Goal: Transaction & Acquisition: Book appointment/travel/reservation

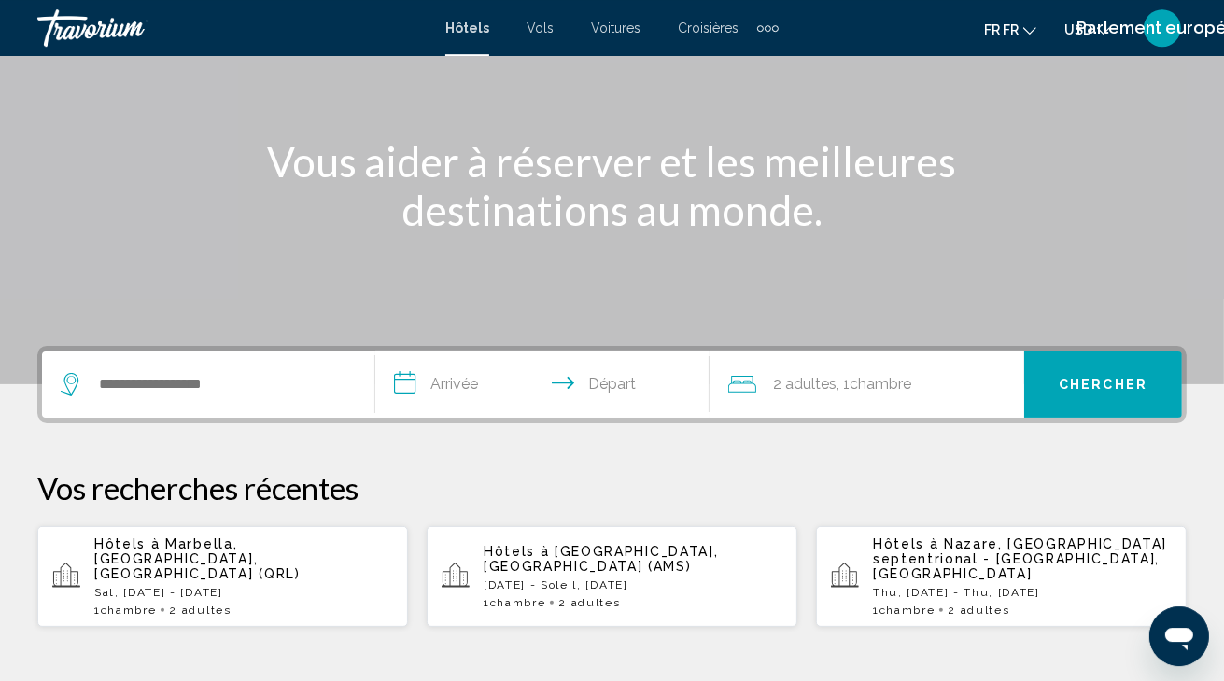
scroll to position [295, 0]
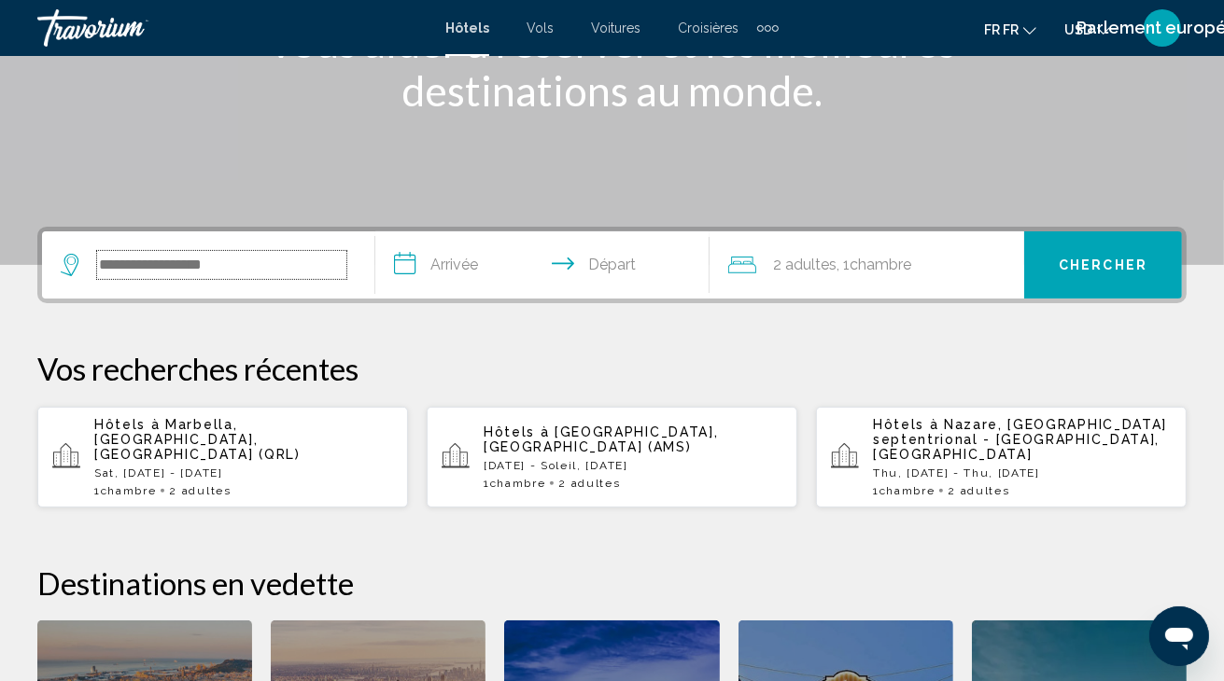
click at [169, 263] on input "Le widget de recherche" at bounding box center [221, 265] width 249 height 28
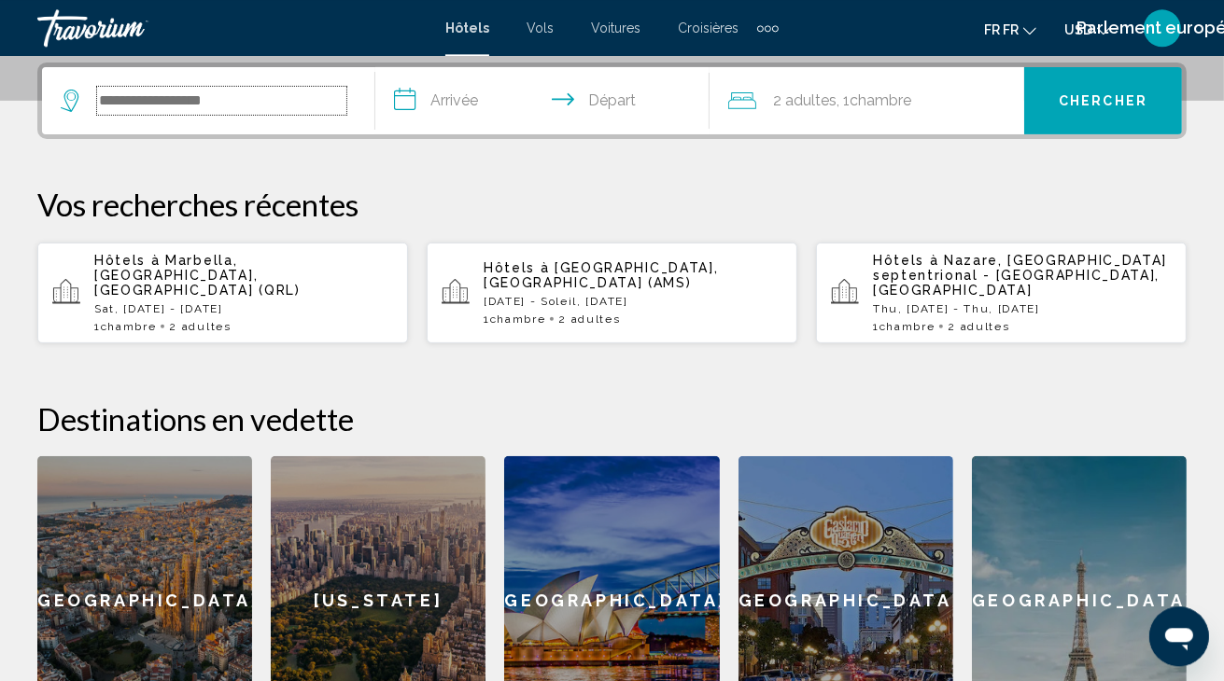
scroll to position [460, 0]
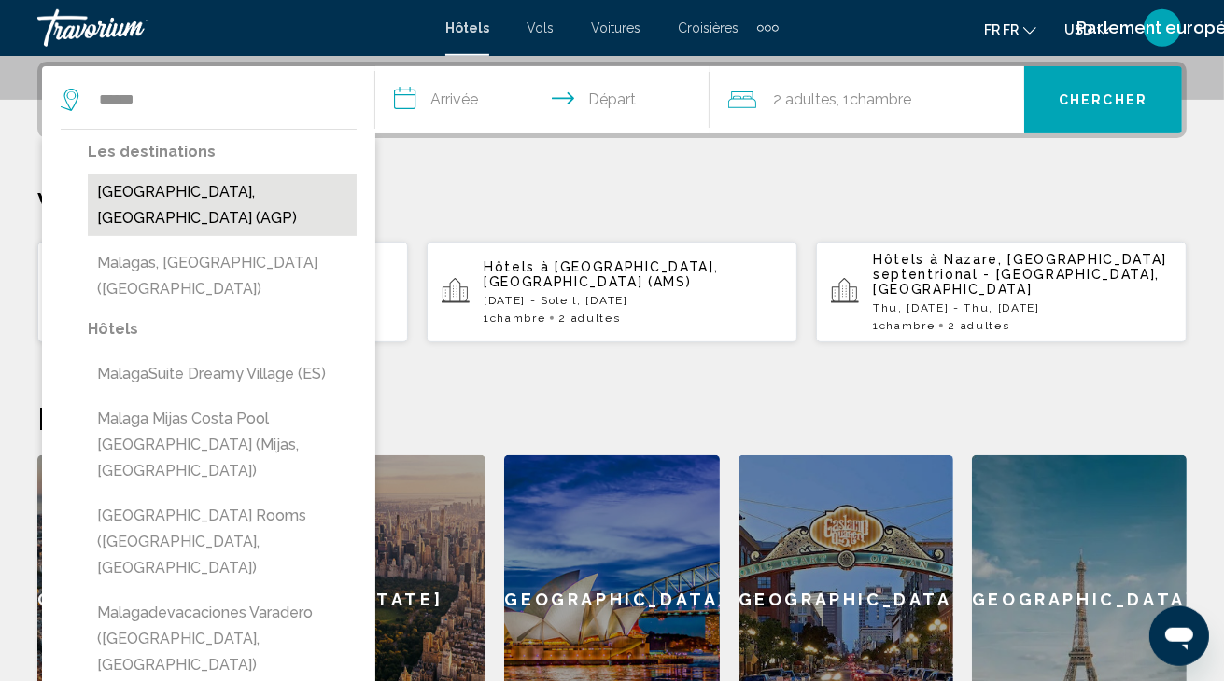
click at [170, 191] on button "[GEOGRAPHIC_DATA], [GEOGRAPHIC_DATA] (AGP)" at bounding box center [222, 206] width 269 height 62
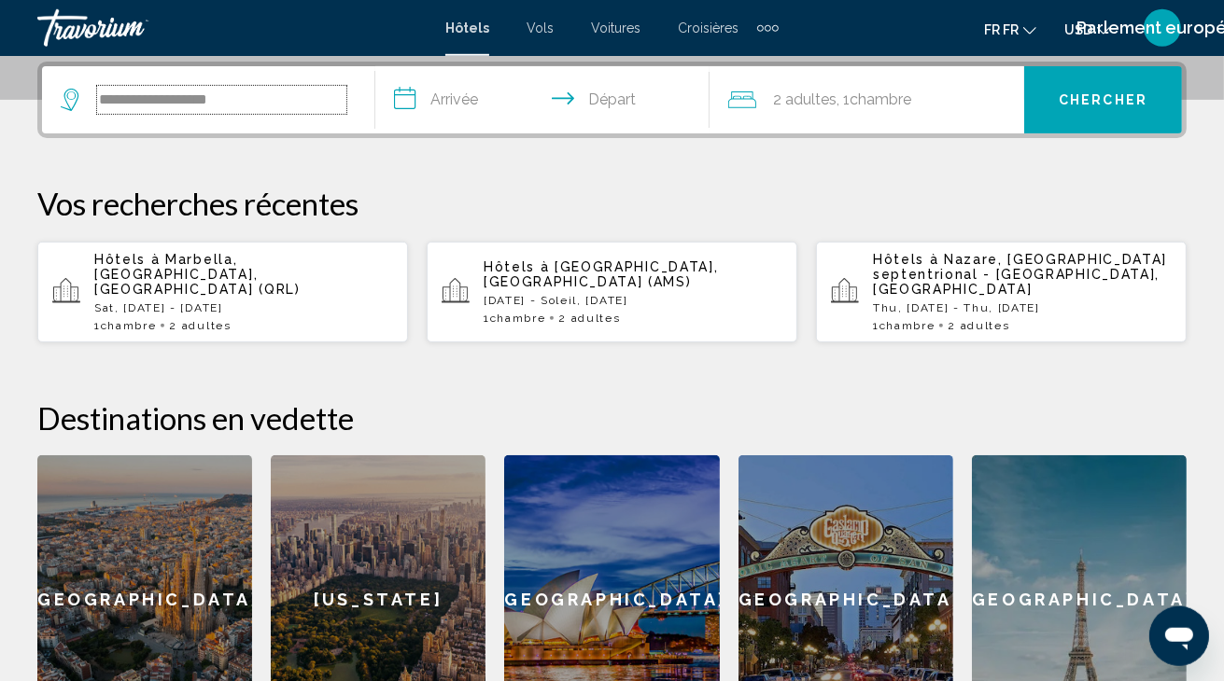
click at [276, 107] on input "**********" at bounding box center [221, 100] width 249 height 28
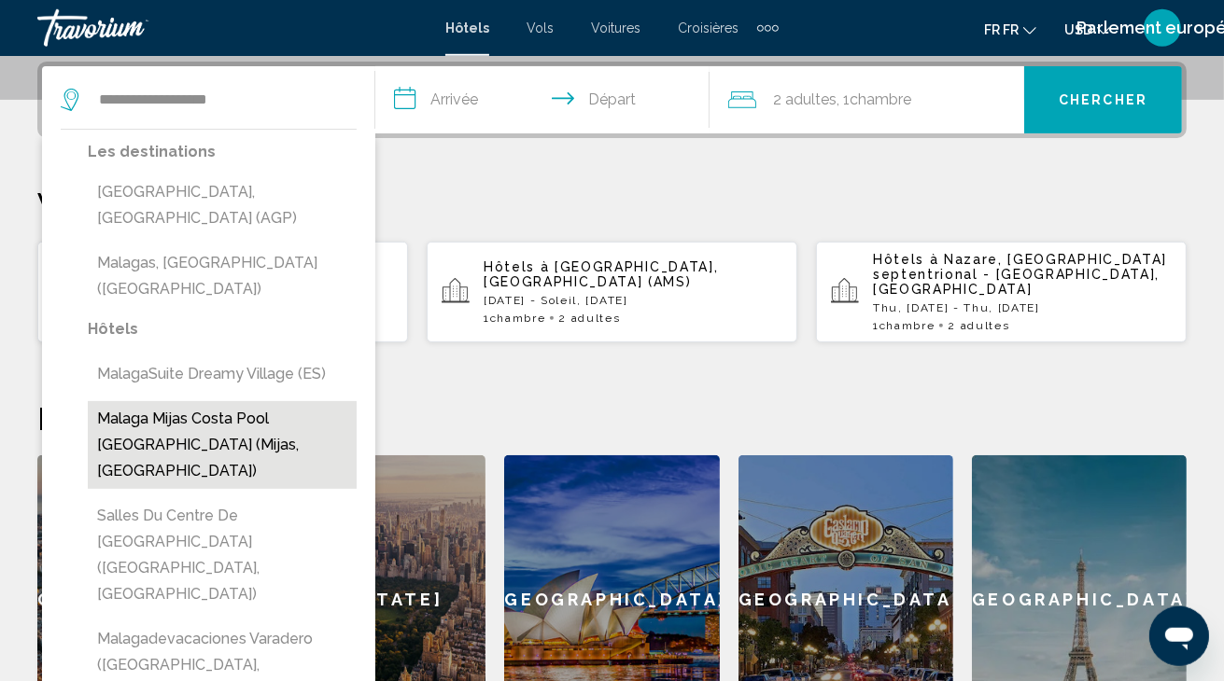
click at [138, 402] on button "Malaga Mijas Costa Pool [GEOGRAPHIC_DATA] (Mijas, [GEOGRAPHIC_DATA])" at bounding box center [222, 445] width 269 height 88
type input "**********"
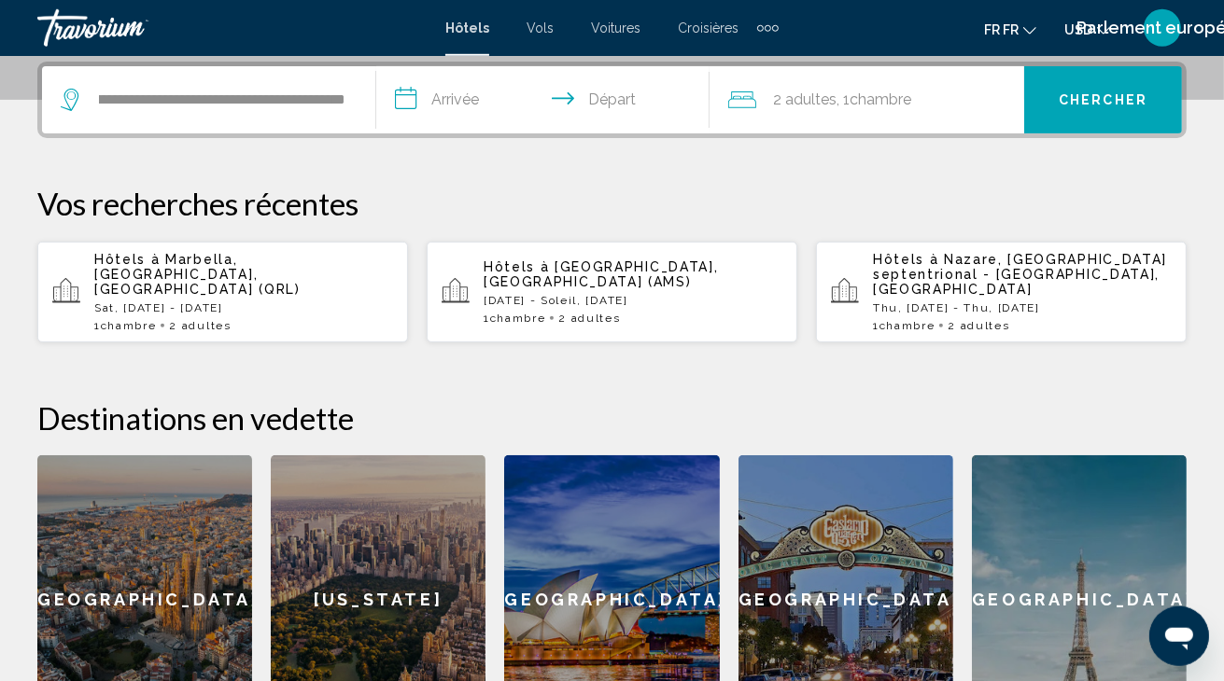
click at [450, 99] on input "**********" at bounding box center [546, 102] width 341 height 73
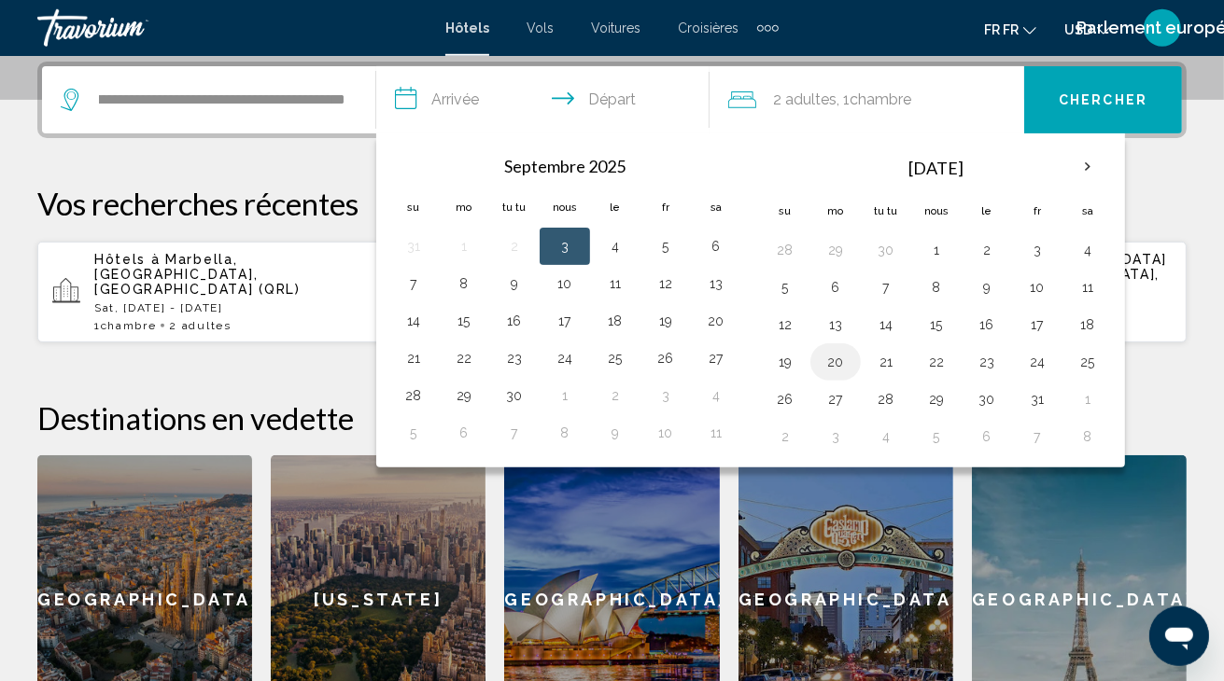
click at [831, 367] on button "20" at bounding box center [835, 362] width 30 height 26
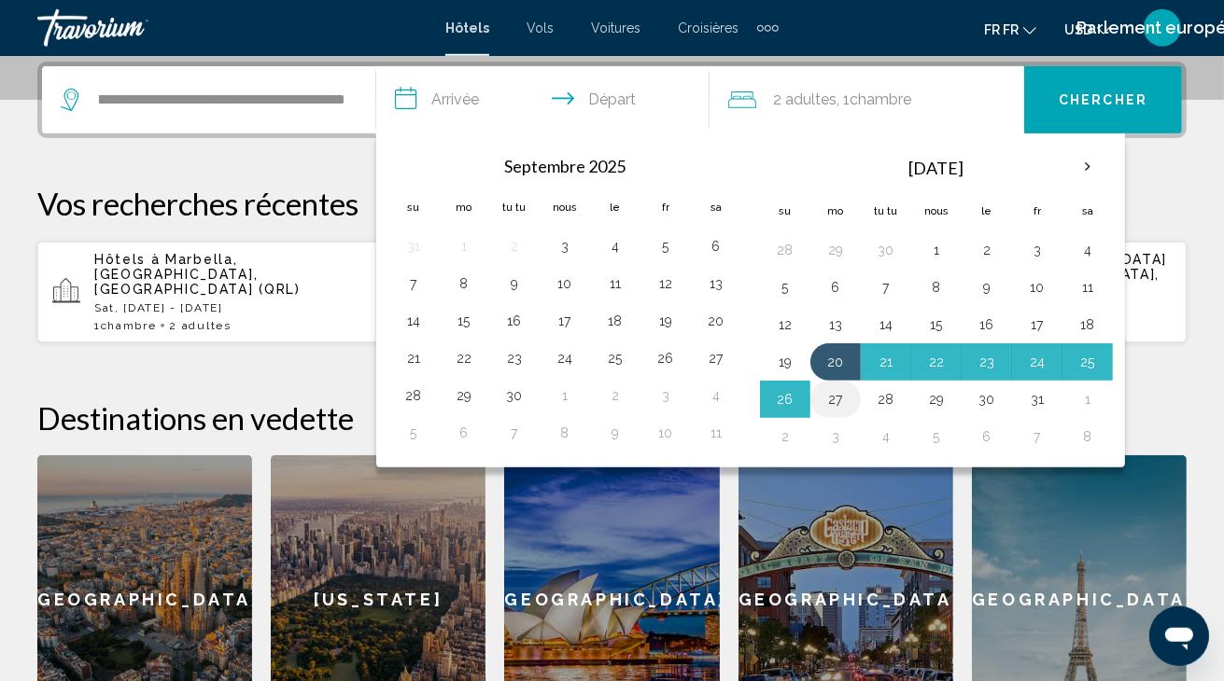
click at [830, 395] on button "27" at bounding box center [835, 399] width 30 height 26
type input "**********"
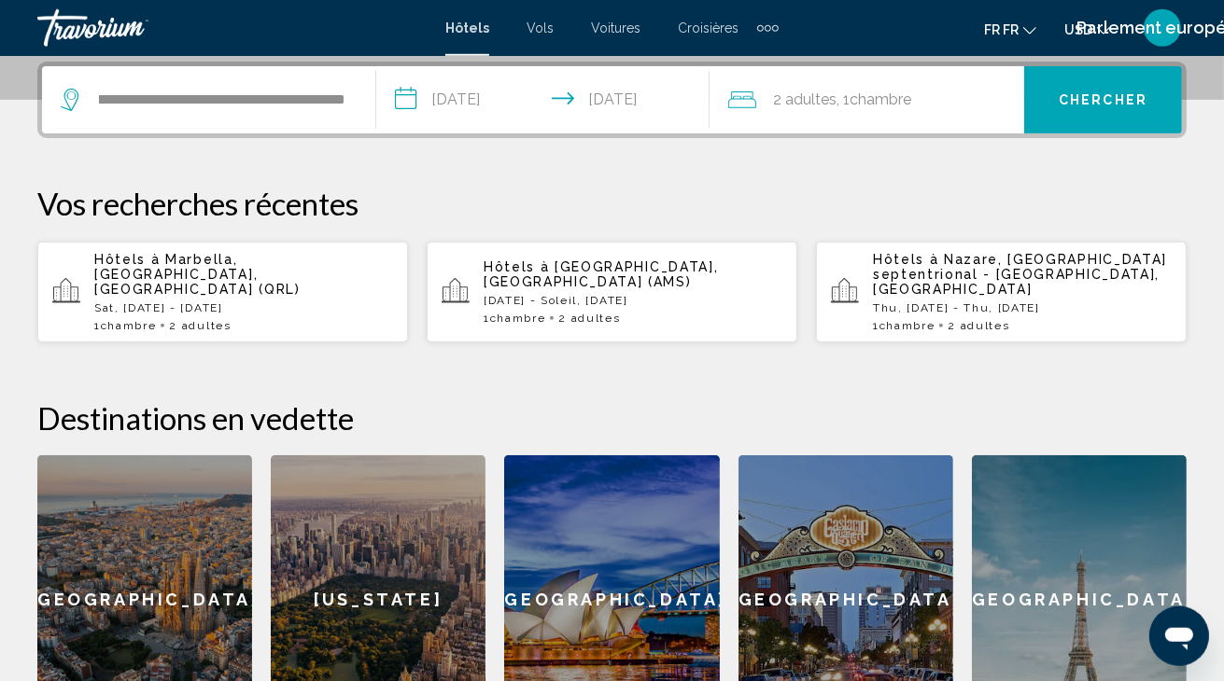
click at [1121, 95] on span "Chercher" at bounding box center [1102, 100] width 89 height 15
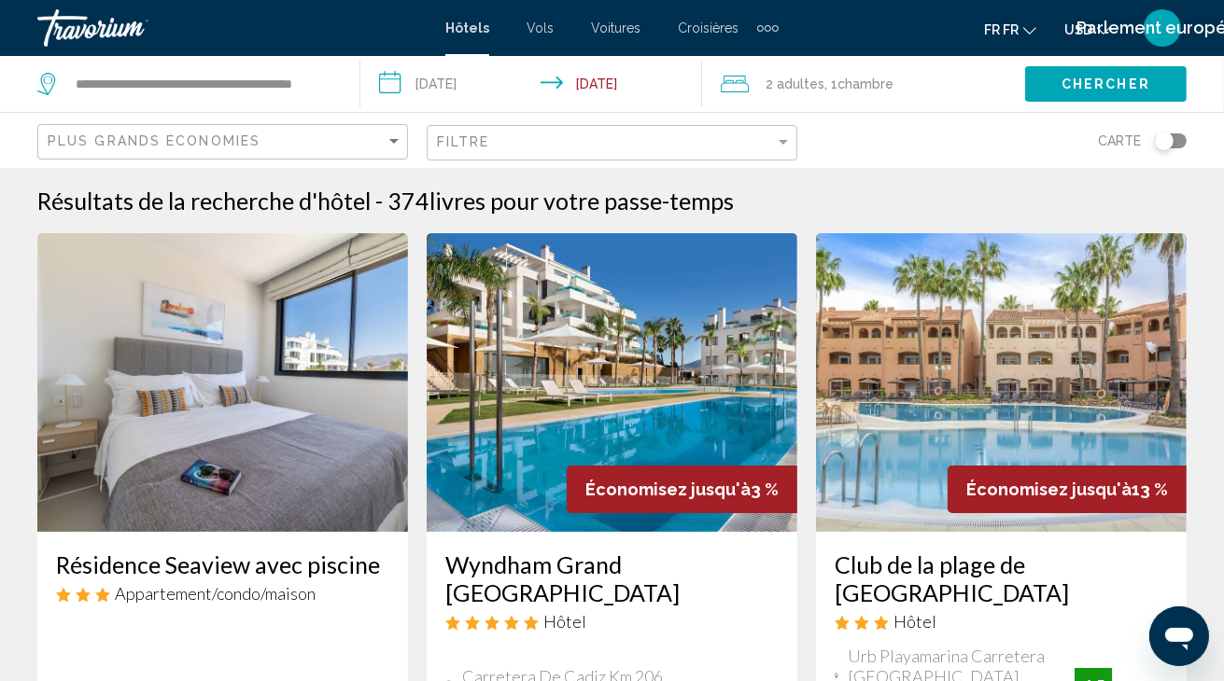
click at [1028, 30] on button "fr fr English Español Français Italiano Português русский" at bounding box center [1010, 29] width 52 height 27
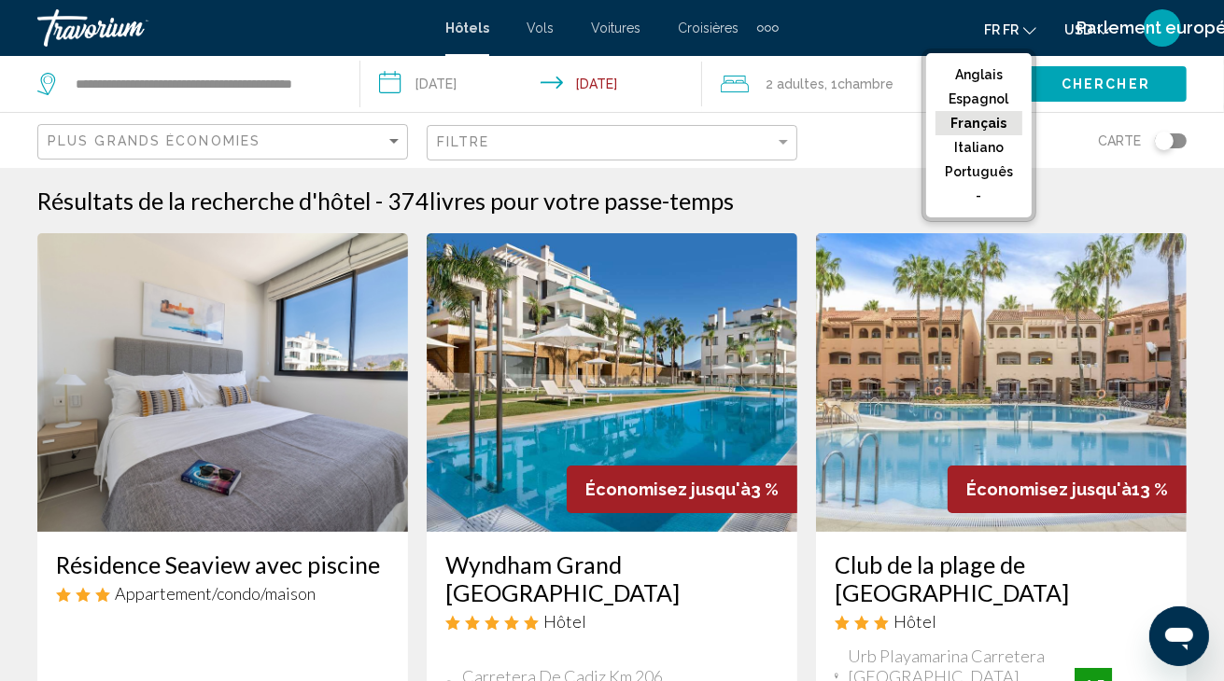
click at [1074, 25] on span "USD" at bounding box center [1078, 29] width 28 height 15
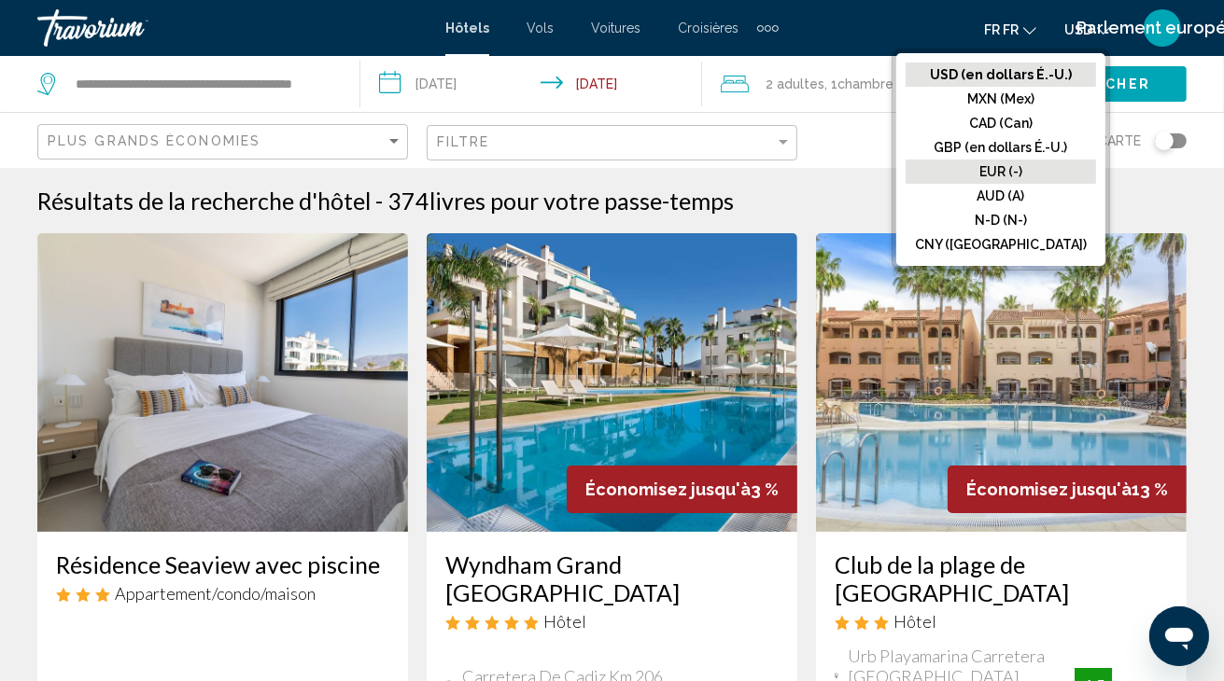
click at [1028, 176] on button "EUR (-)" at bounding box center [1000, 172] width 190 height 24
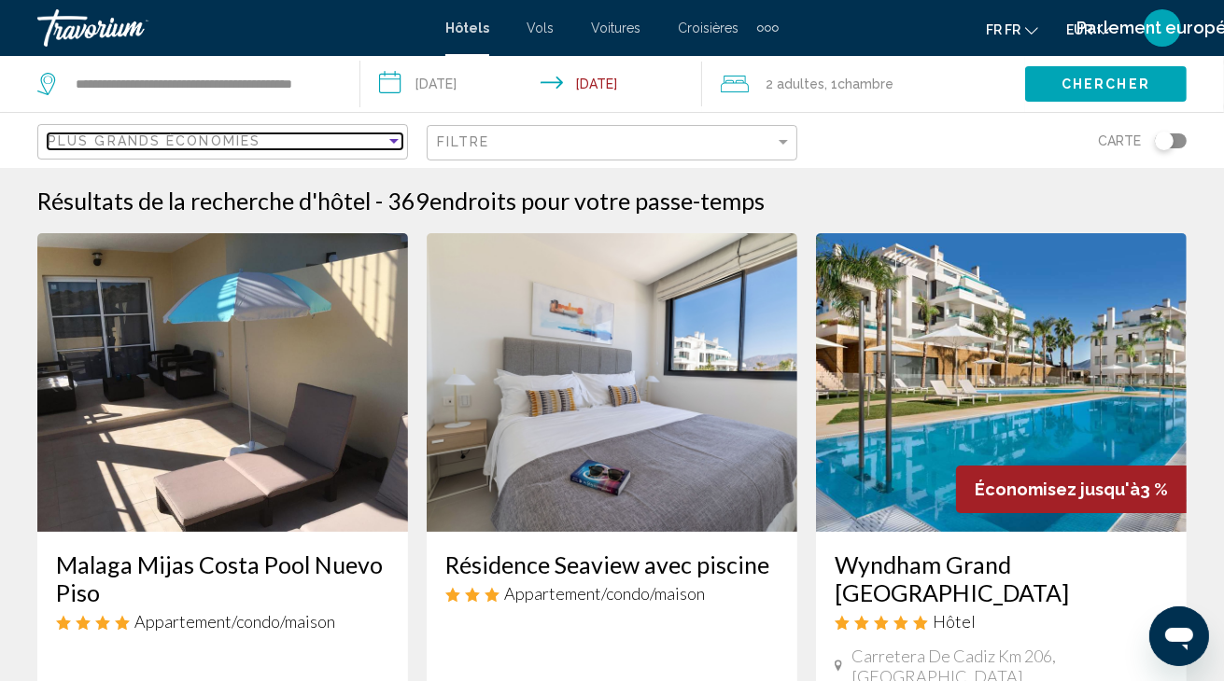
click at [193, 140] on span "Plus grands économies" at bounding box center [154, 140] width 213 height 15
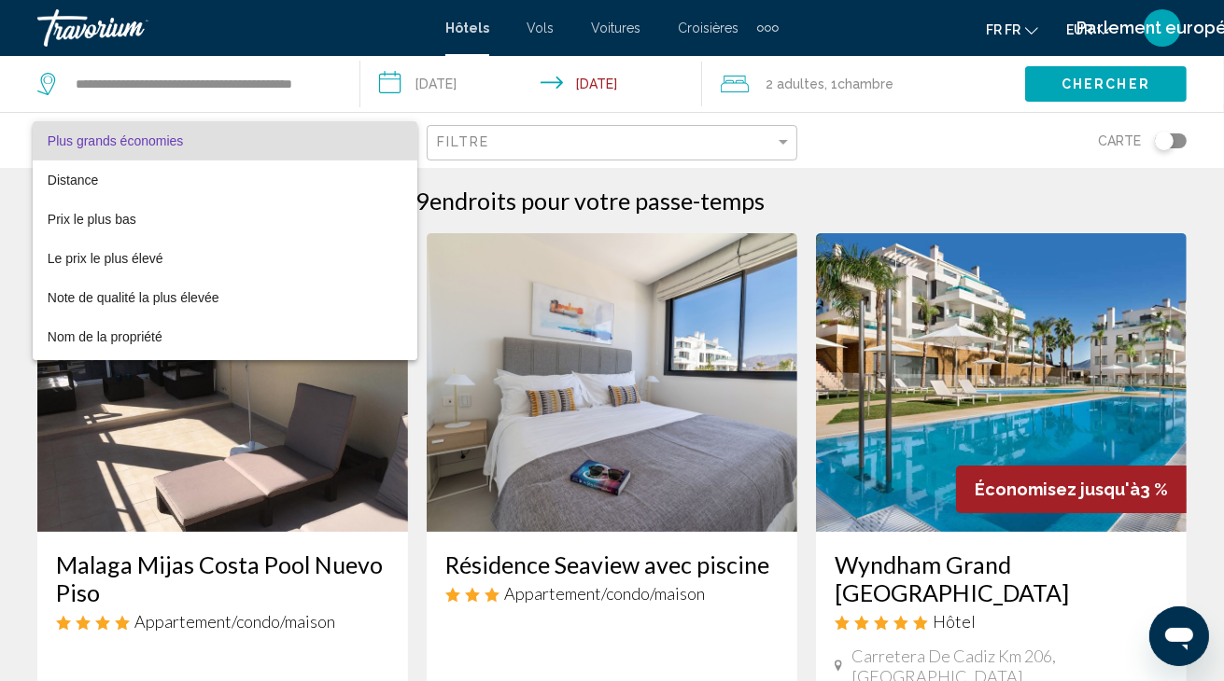
click at [254, 137] on span "Plus grands économies" at bounding box center [225, 140] width 355 height 39
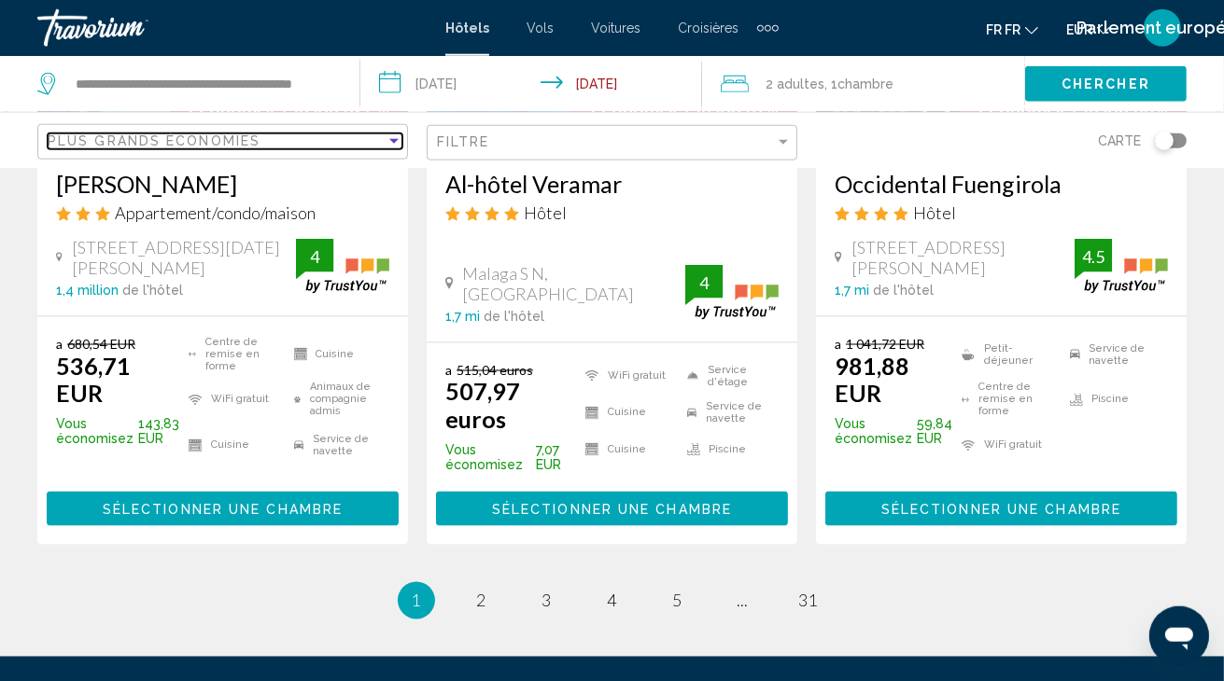
scroll to position [2703, 0]
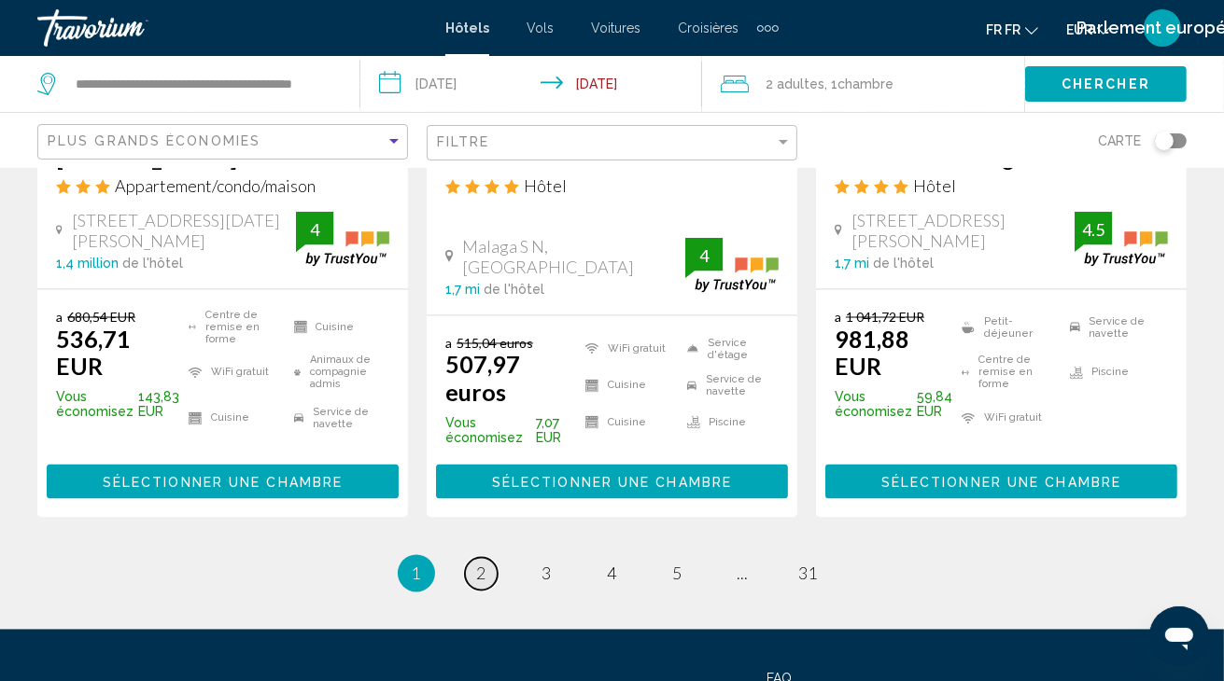
click at [477, 564] on span "2" at bounding box center [481, 574] width 9 height 21
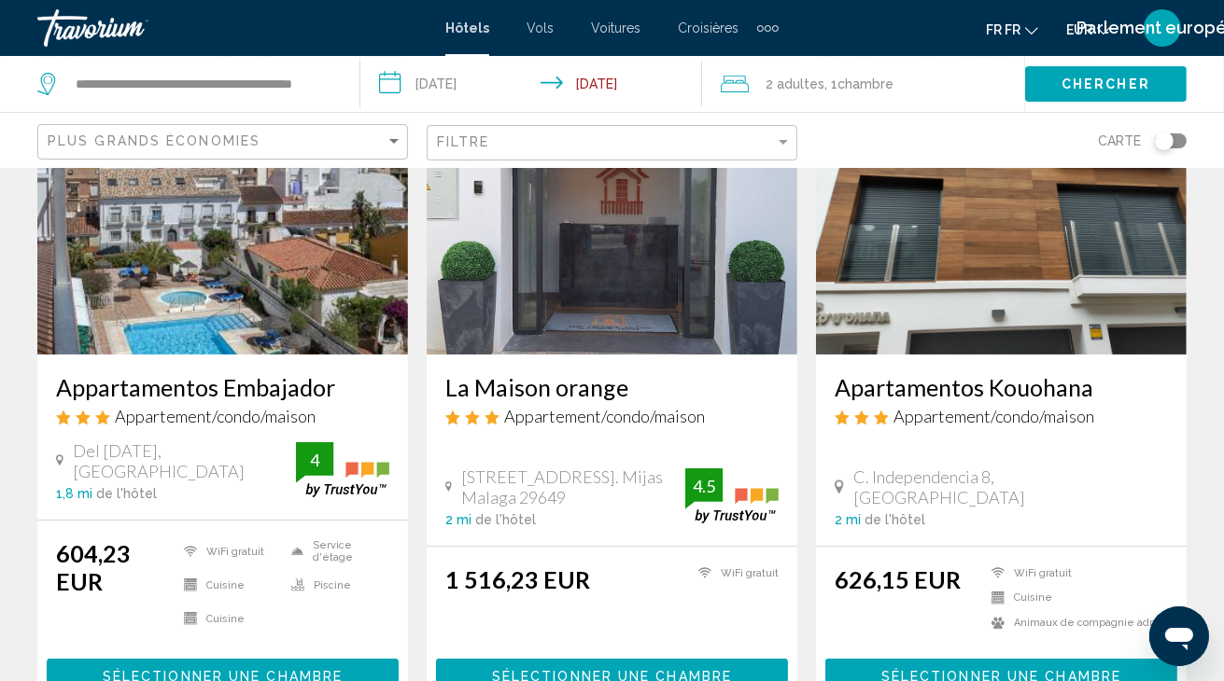
scroll to position [98, 0]
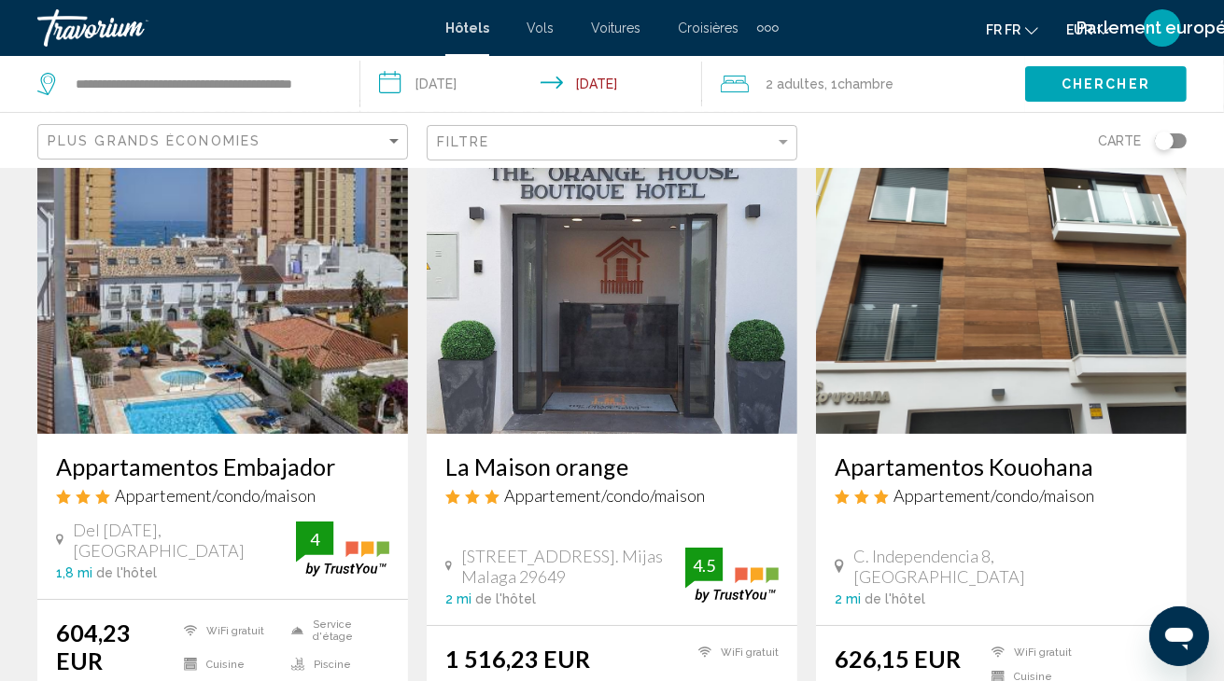
click at [541, 28] on span "Vols" at bounding box center [539, 28] width 27 height 15
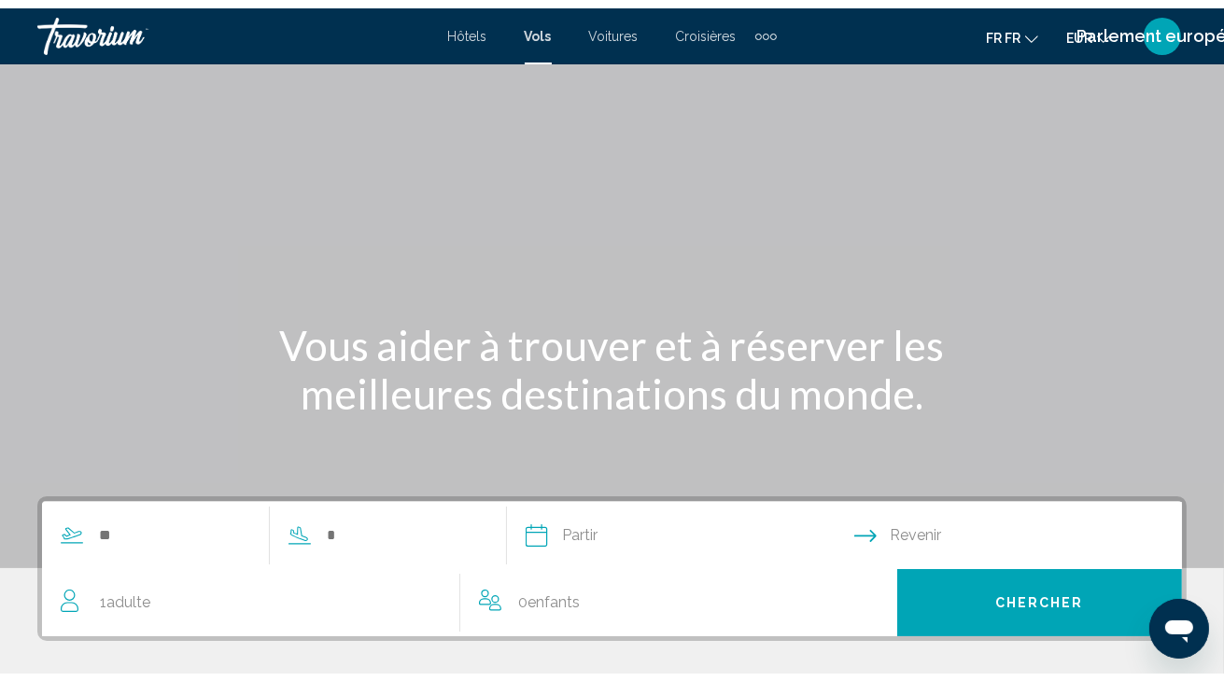
scroll to position [366, 0]
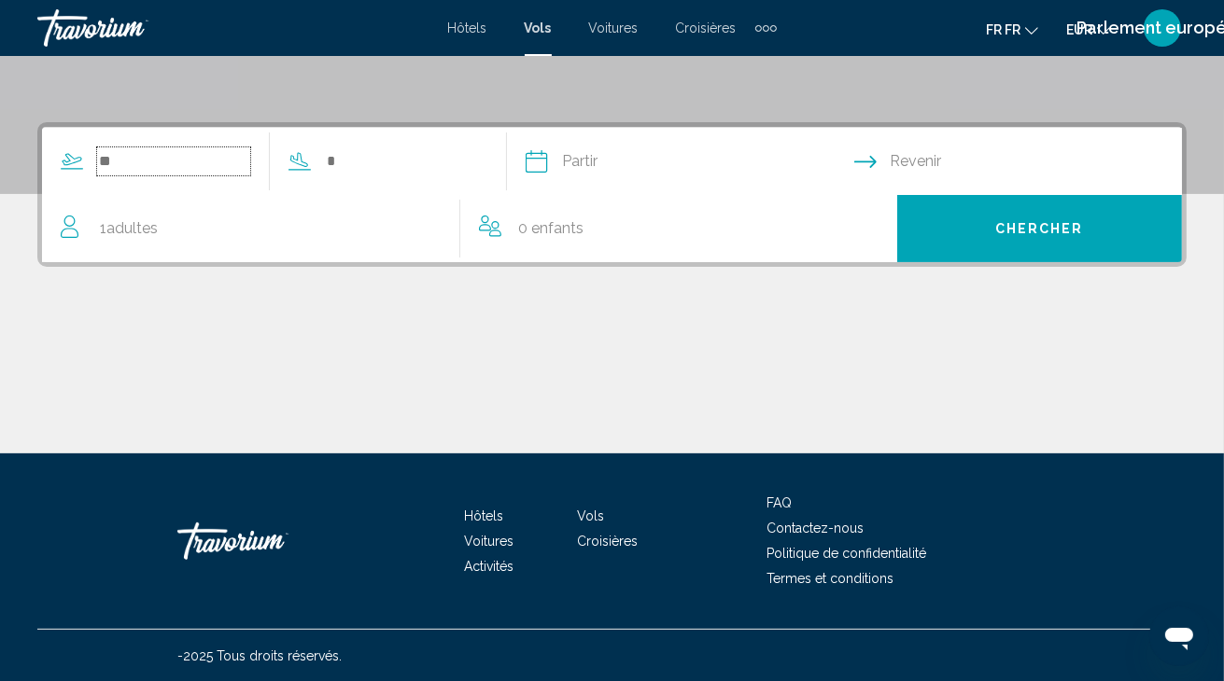
click at [142, 170] on input "Le widget de recherche" at bounding box center [173, 161] width 153 height 28
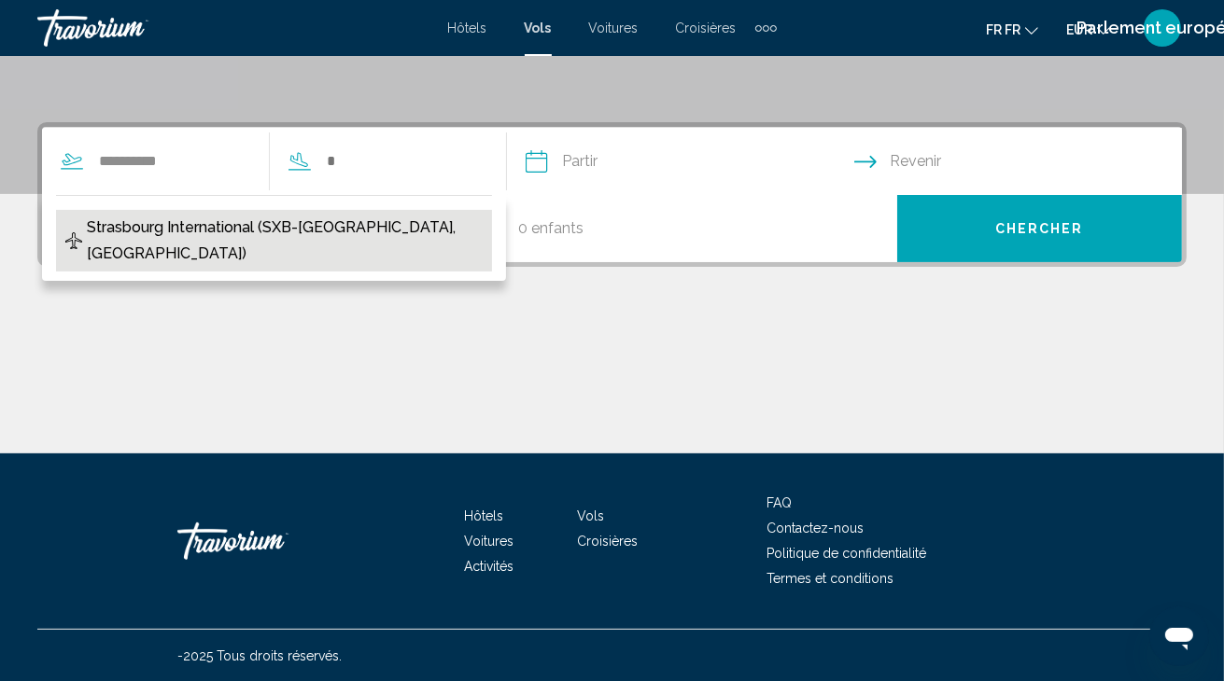
click at [230, 221] on span "Strasbourg International (SXB-[GEOGRAPHIC_DATA], [GEOGRAPHIC_DATA])" at bounding box center [285, 241] width 396 height 52
type input "**********"
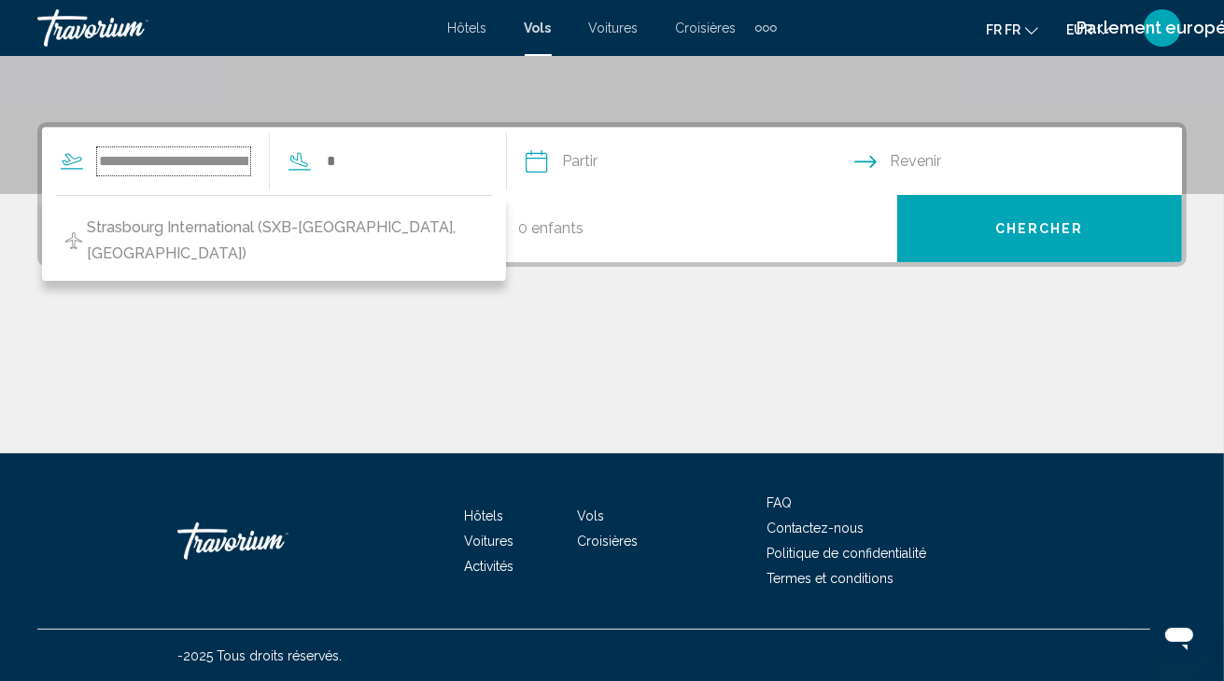
scroll to position [0, 144]
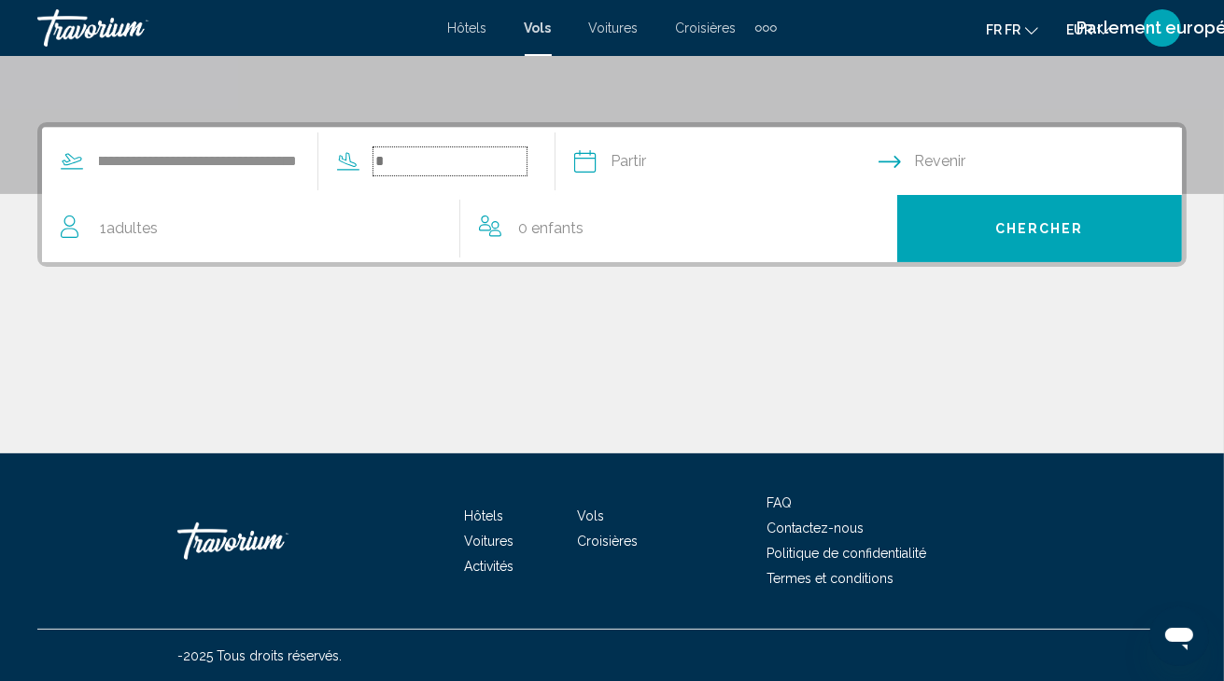
click at [455, 168] on input "Le widget de recherche" at bounding box center [449, 161] width 153 height 28
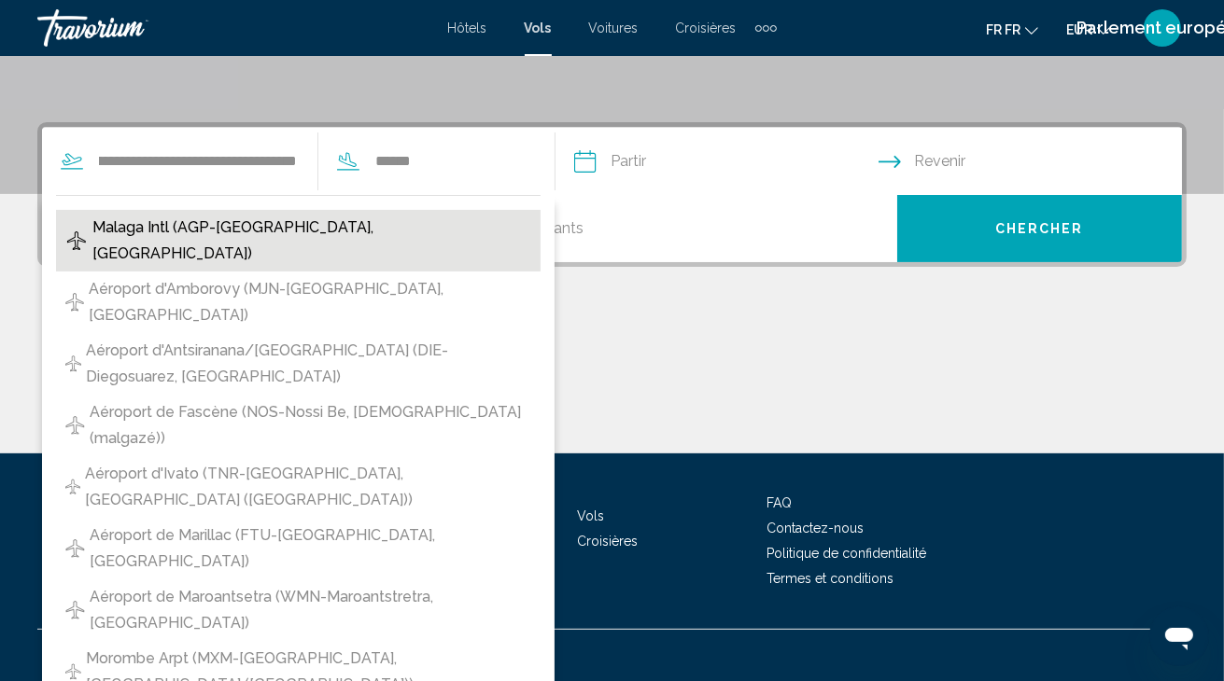
click at [267, 233] on span "Malaga Intl (AGP-[GEOGRAPHIC_DATA], [GEOGRAPHIC_DATA])" at bounding box center [311, 241] width 439 height 52
type input "**********"
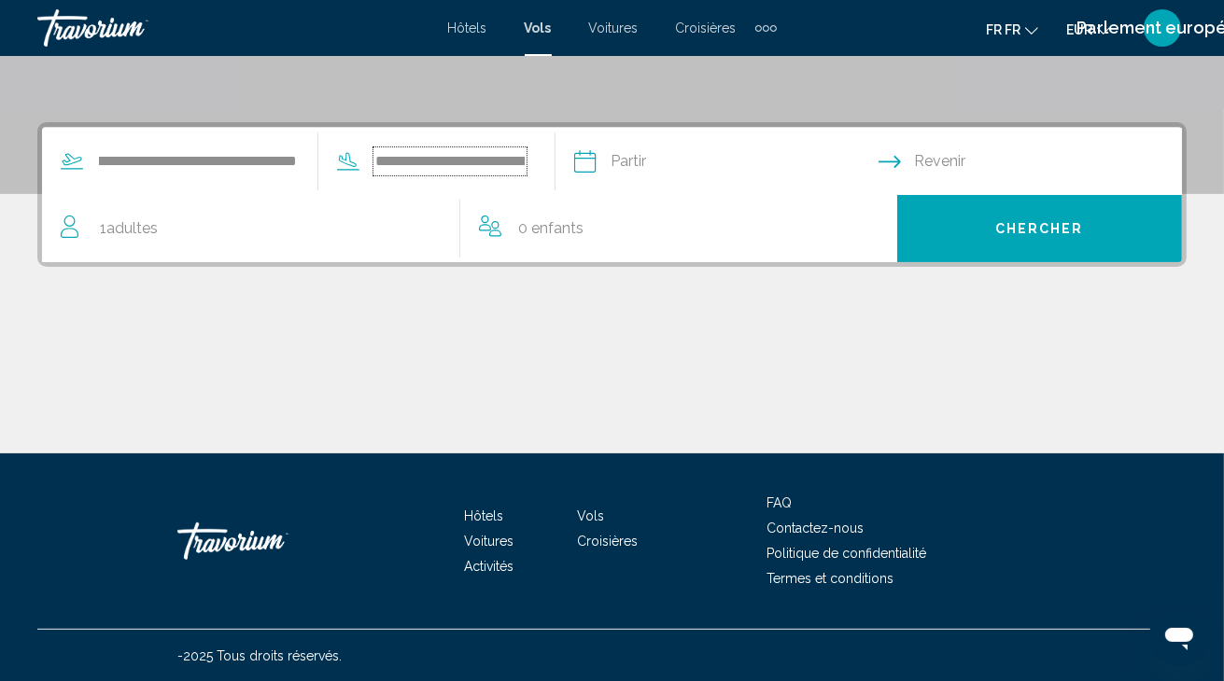
scroll to position [0, 21]
click at [801, 179] on input "Date de départ" at bounding box center [761, 164] width 287 height 73
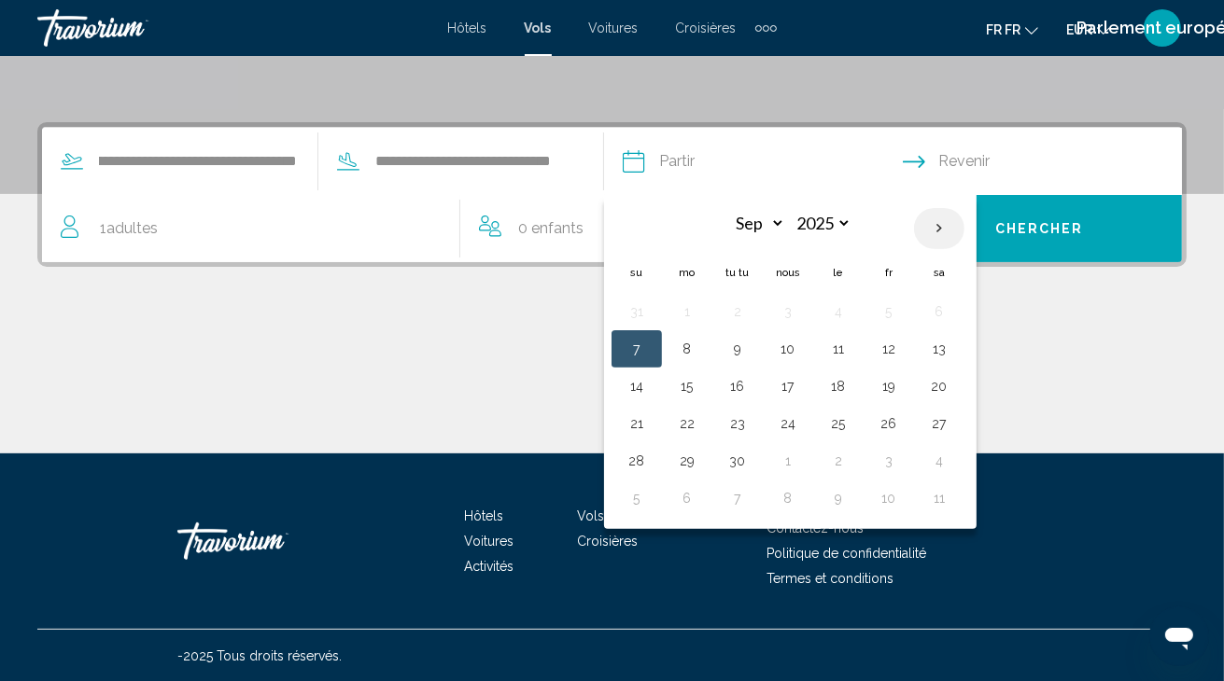
click at [935, 226] on th "Le mois prochain" at bounding box center [939, 228] width 50 height 41
select select "*"
click at [687, 417] on button "20" at bounding box center [687, 424] width 30 height 26
type input "**********"
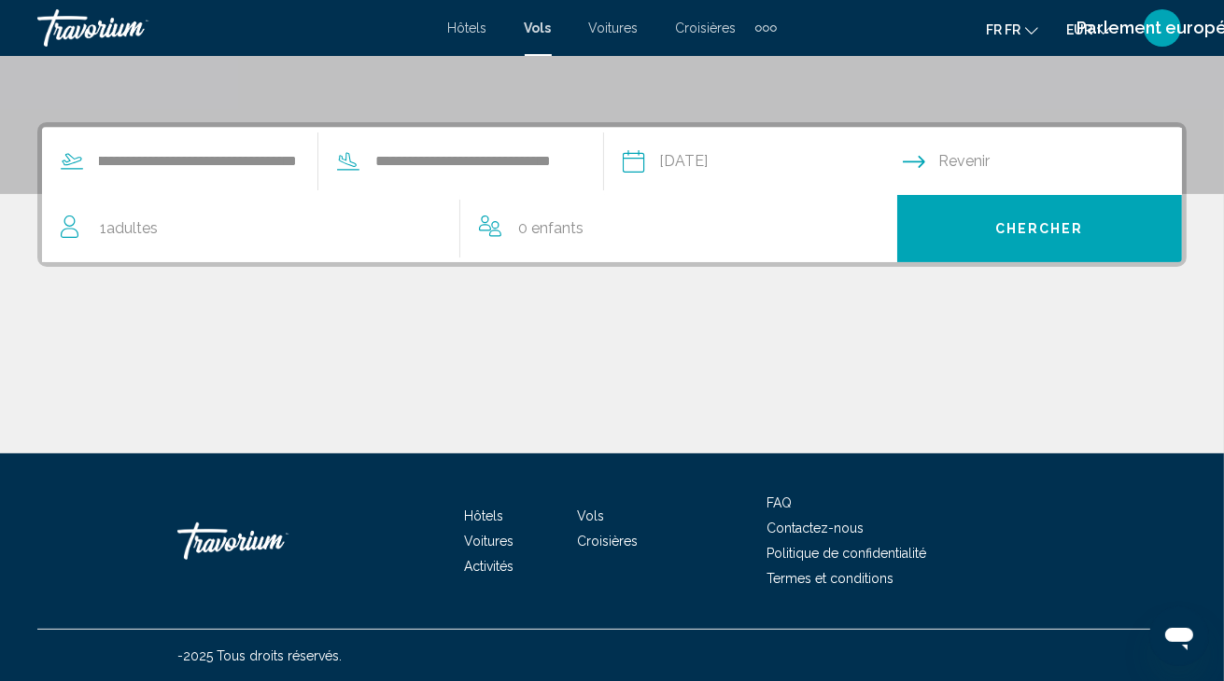
click at [988, 158] on input "Date de retour" at bounding box center [1046, 164] width 287 height 73
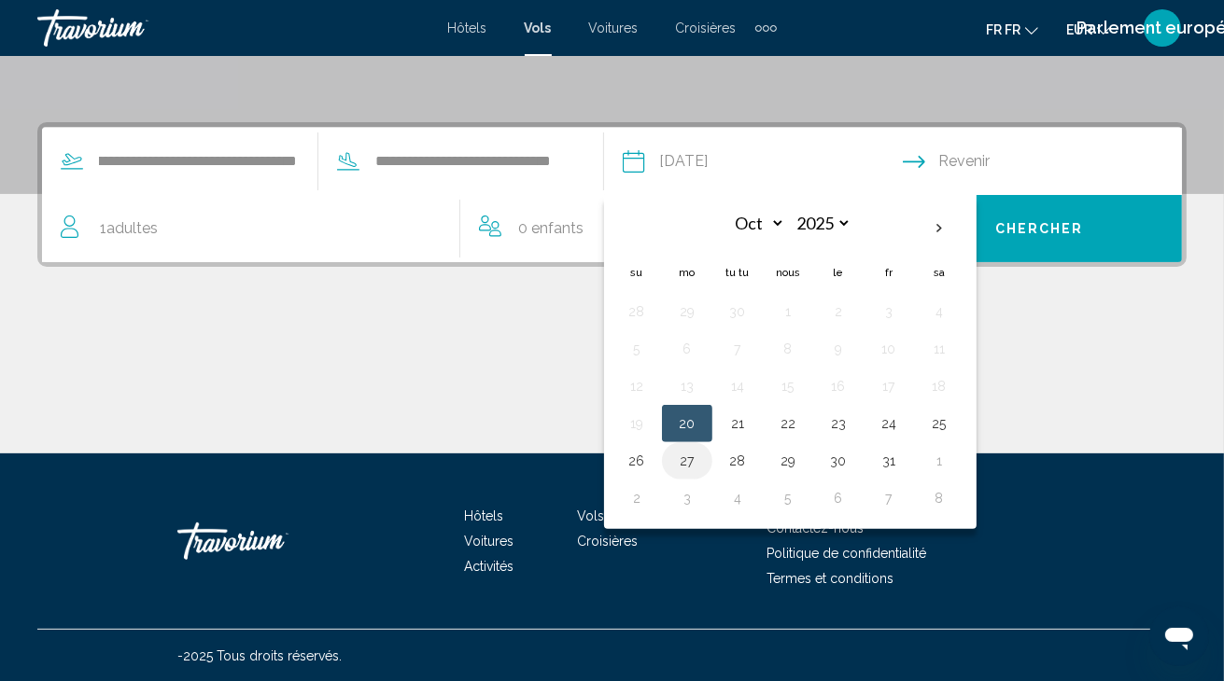
click at [693, 462] on button "27" at bounding box center [687, 461] width 30 height 26
type input "**********"
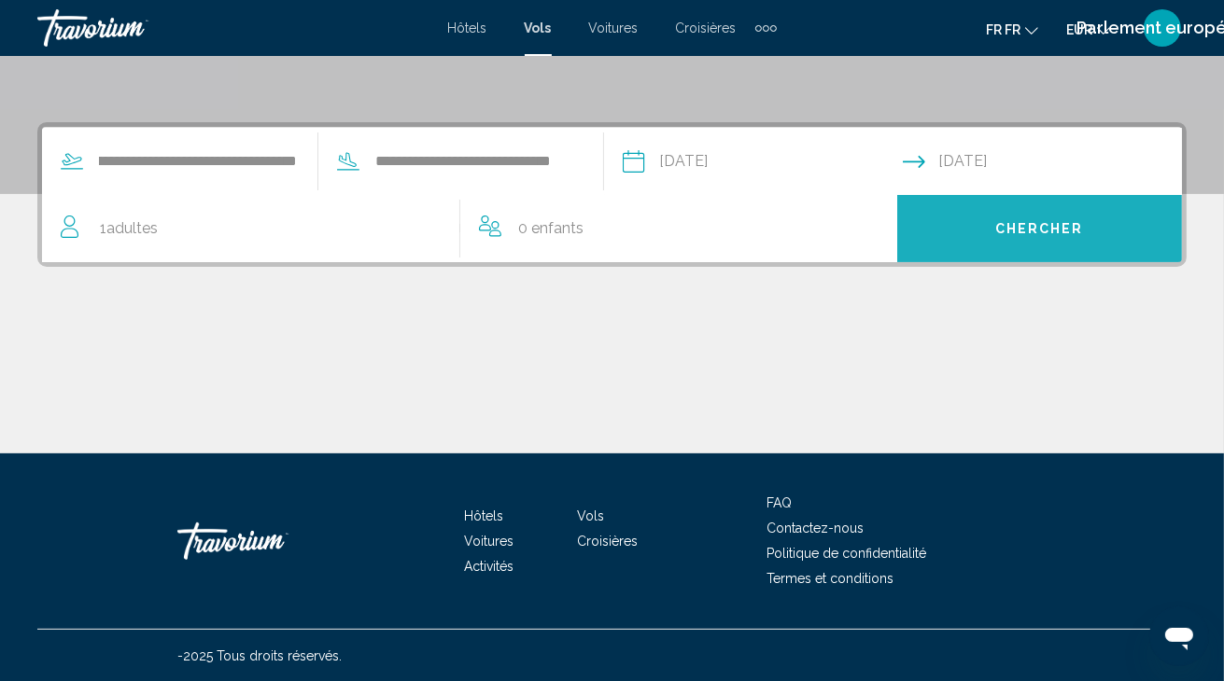
click at [1118, 243] on button "Chercher" at bounding box center [1039, 228] width 285 height 67
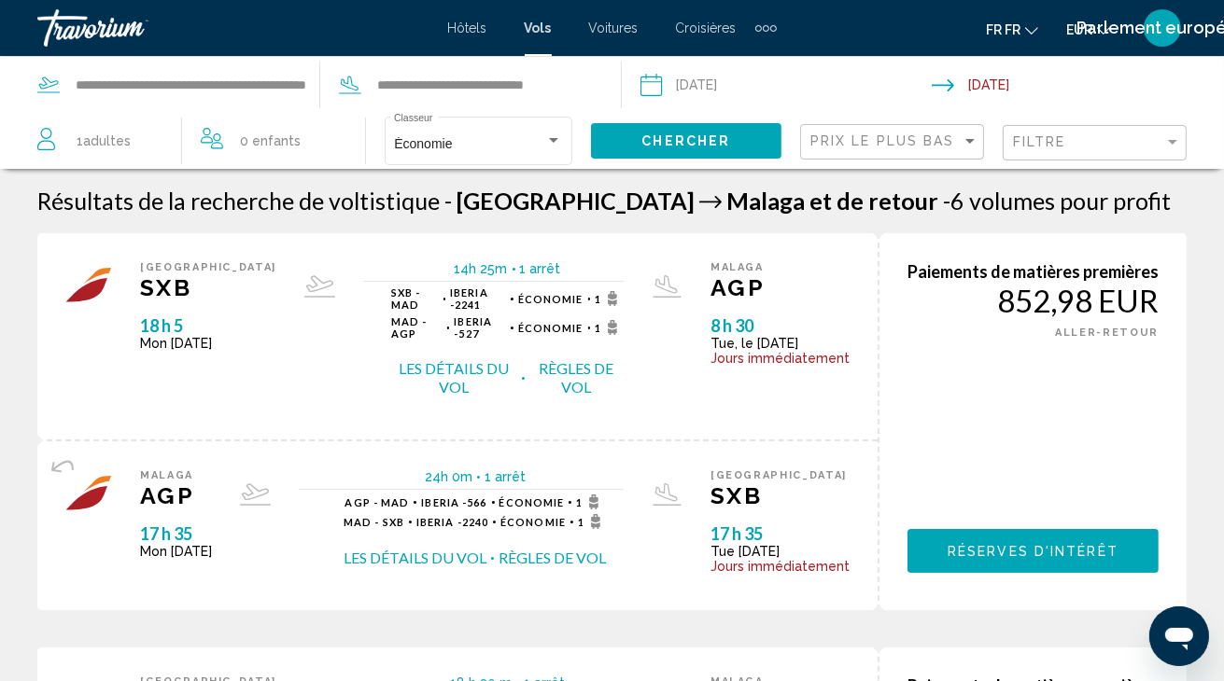
click at [615, 34] on span "Voitures" at bounding box center [613, 28] width 49 height 15
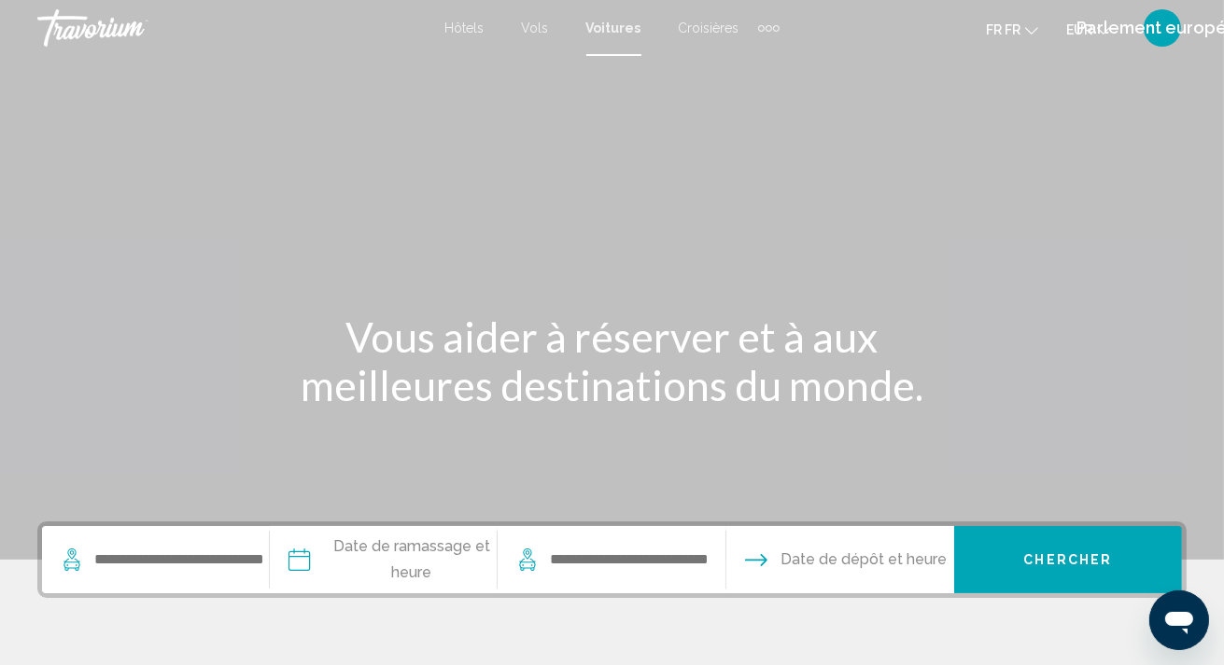
click at [720, 23] on span "Croisières" at bounding box center [709, 28] width 61 height 15
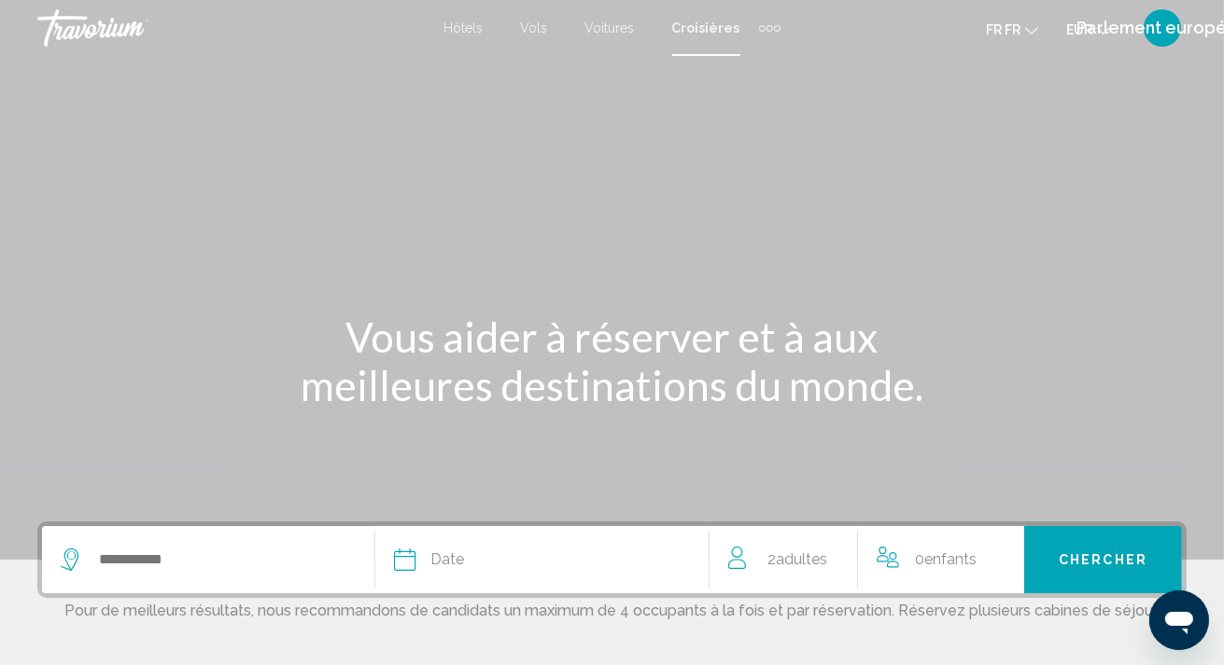
click at [774, 25] on div "Articles de navigation supplémentaires" at bounding box center [777, 28] width 7 height 7
click at [752, 82] on div "Hôtels Vols Voitures Croisières Activités" at bounding box center [740, 62] width 87 height 52
click at [741, 64] on span "Activités" at bounding box center [740, 62] width 49 height 15
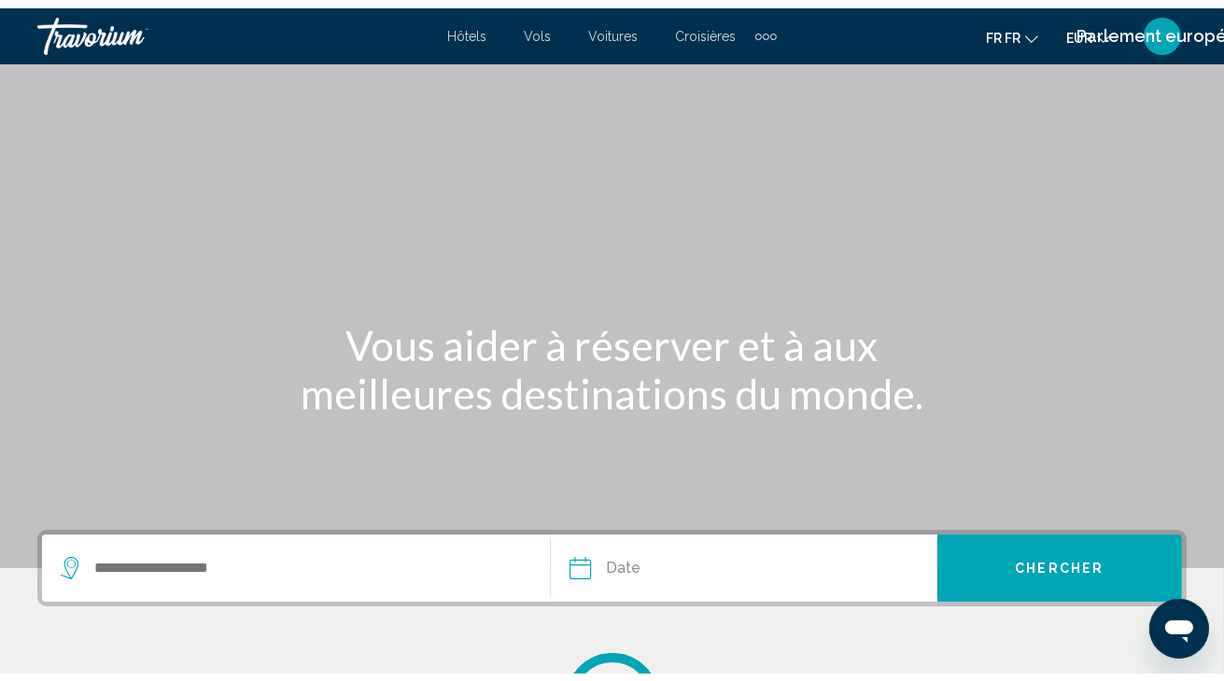
scroll to position [332, 0]
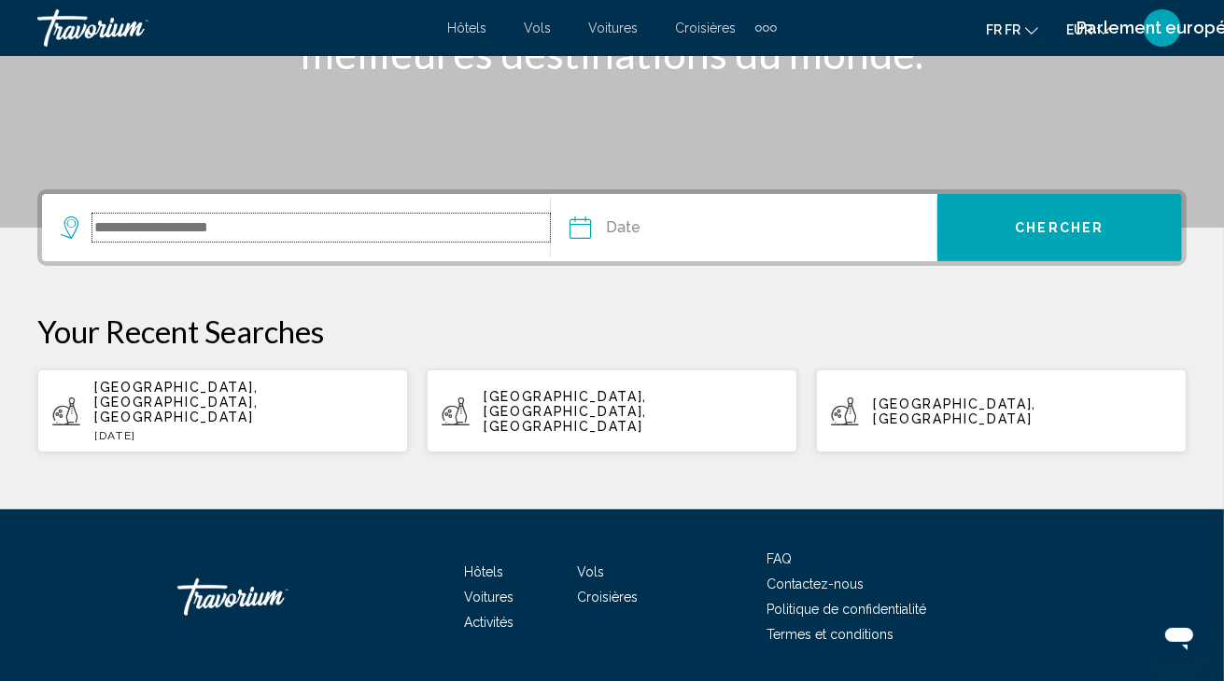
click at [217, 230] on input "Le widget de recherche" at bounding box center [320, 228] width 457 height 28
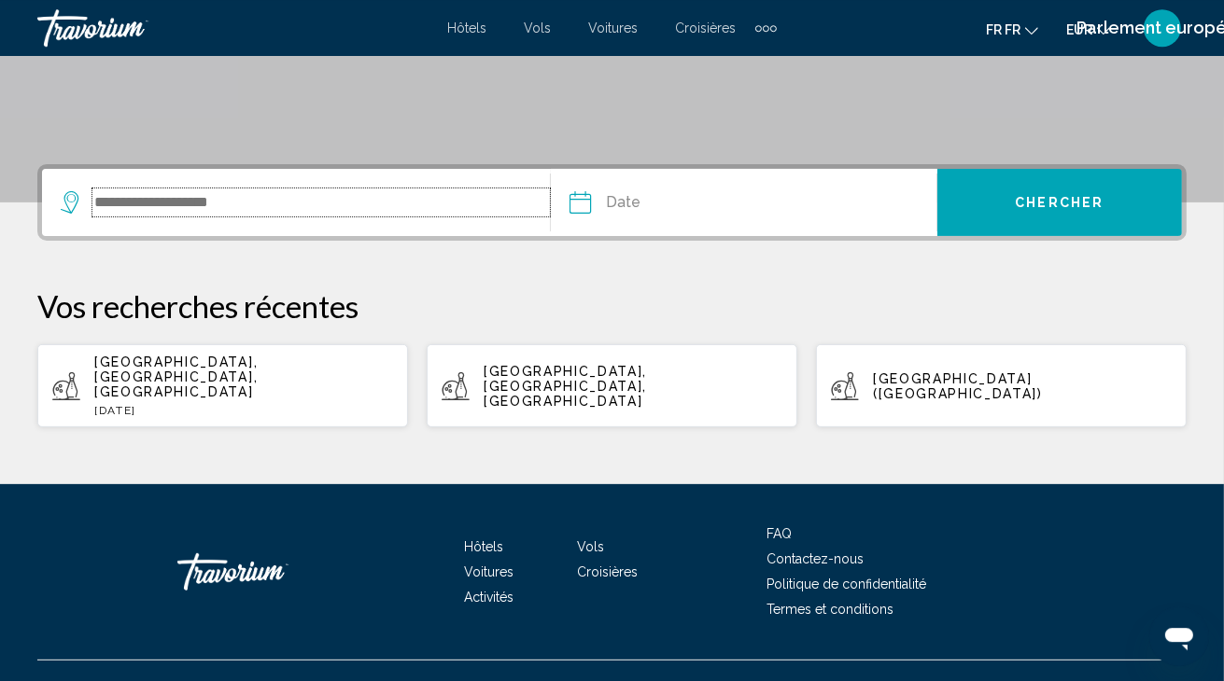
scroll to position [358, 0]
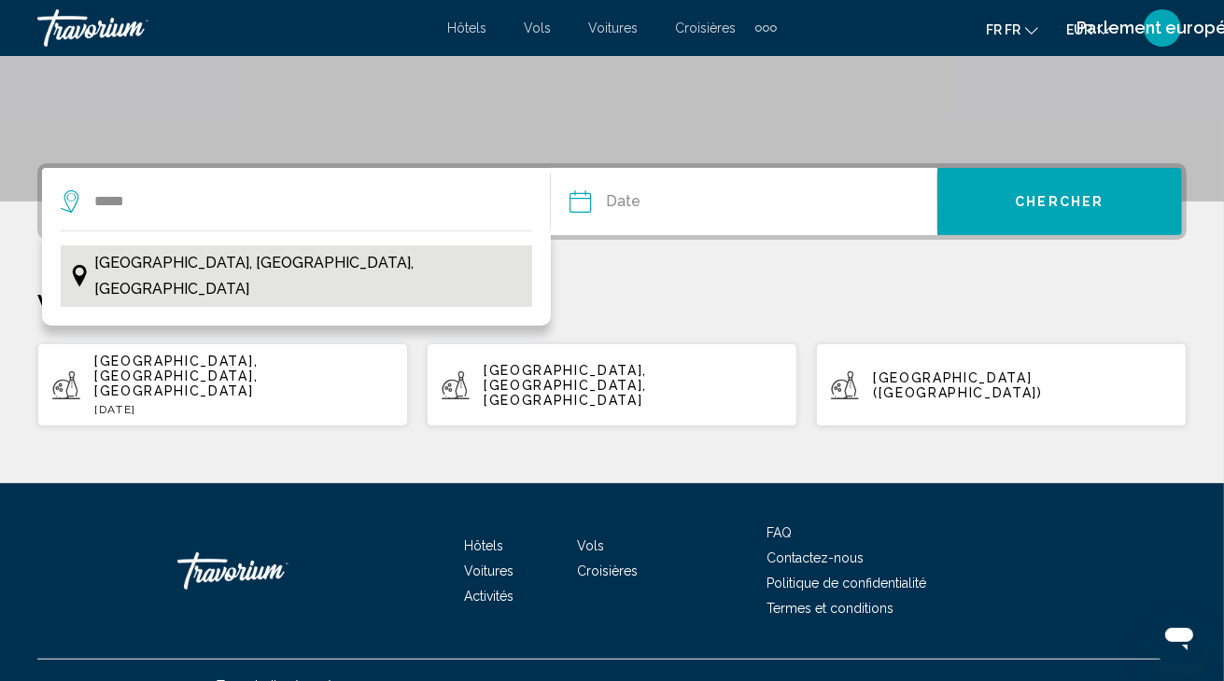
click at [211, 255] on span "[GEOGRAPHIC_DATA], [GEOGRAPHIC_DATA], [GEOGRAPHIC_DATA]" at bounding box center [307, 276] width 427 height 52
type input "**********"
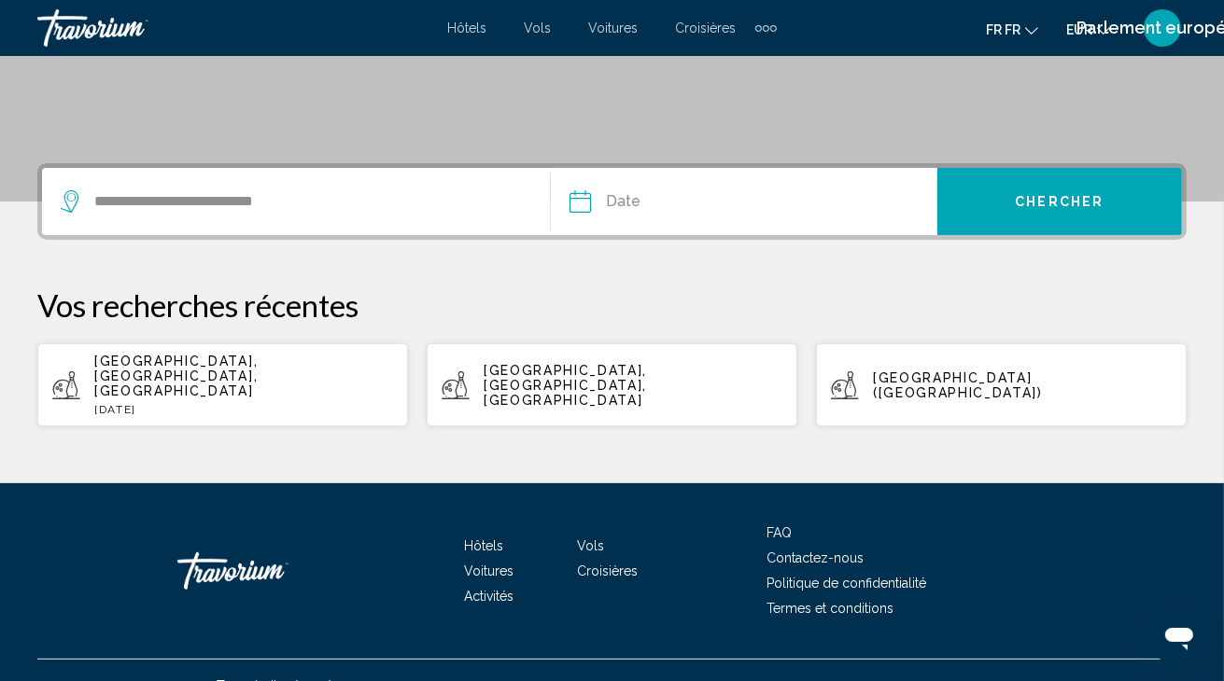
click at [661, 213] on input "Date" at bounding box center [660, 204] width 190 height 73
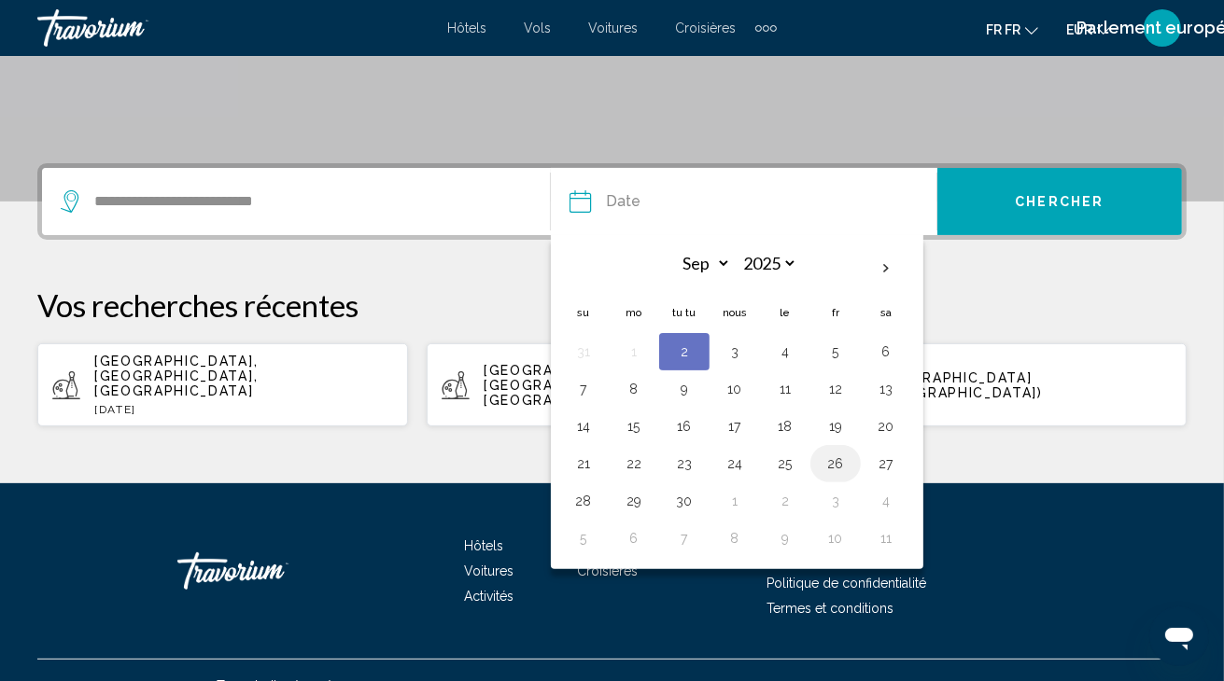
click at [840, 466] on button "26" at bounding box center [835, 464] width 30 height 26
type input "**********"
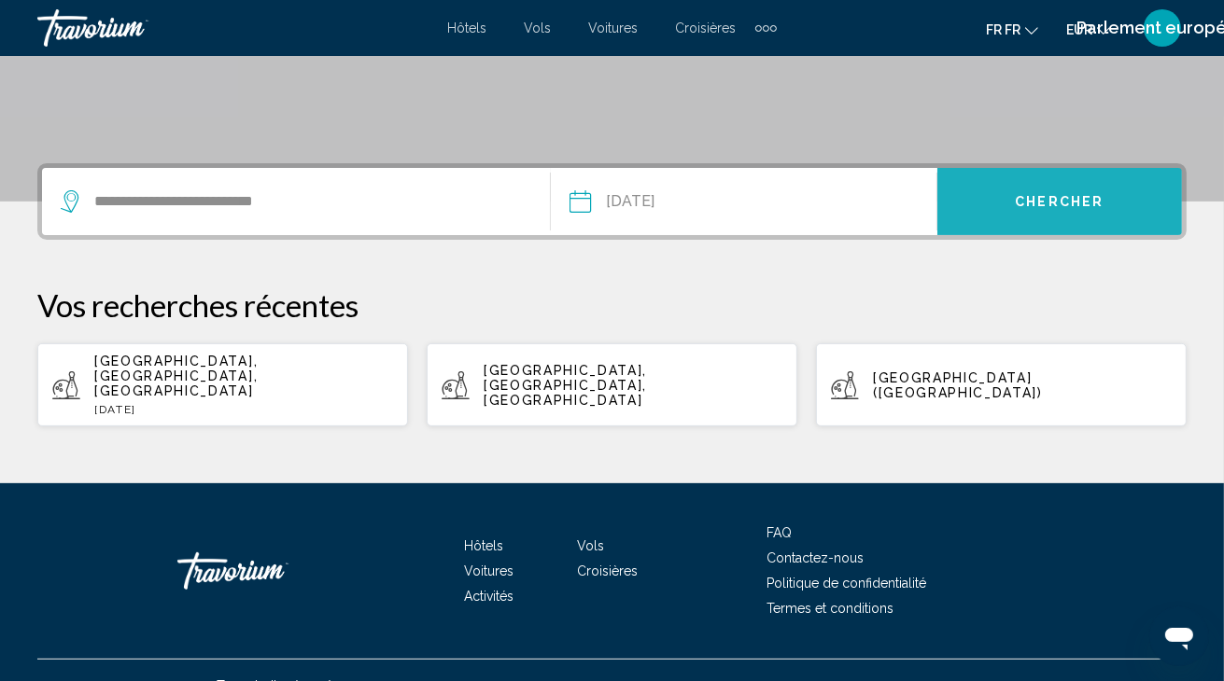
click at [1112, 203] on button "Chercher" at bounding box center [1059, 201] width 245 height 67
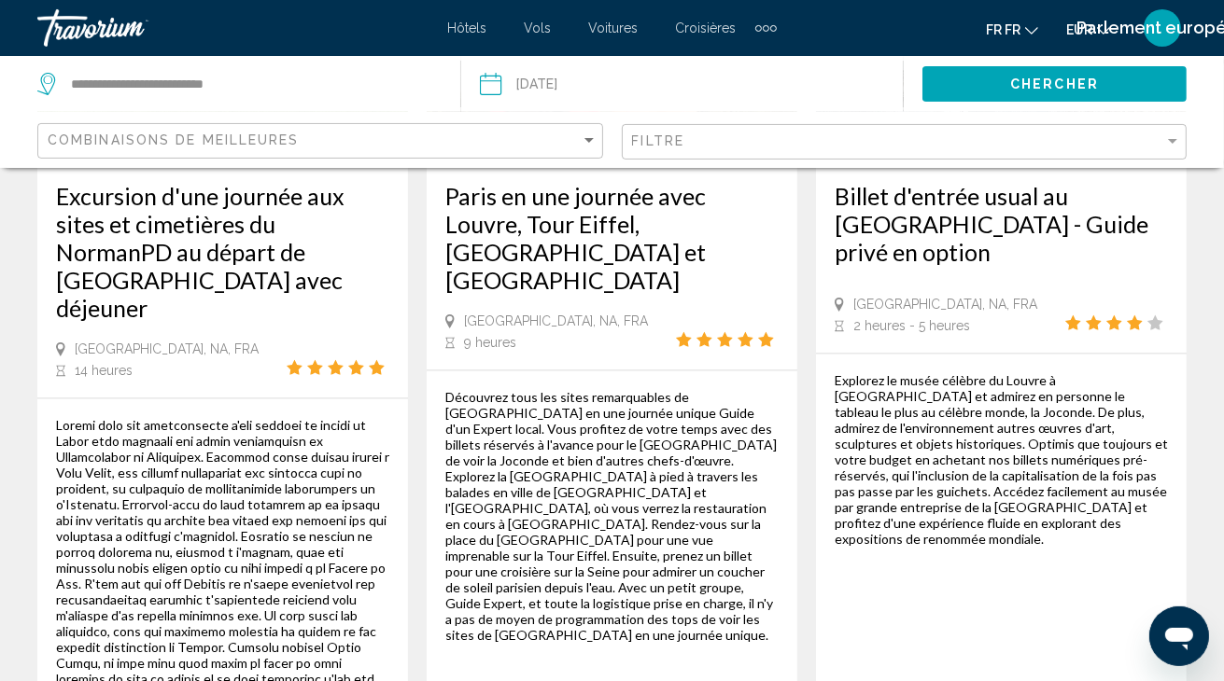
scroll to position [3252, 0]
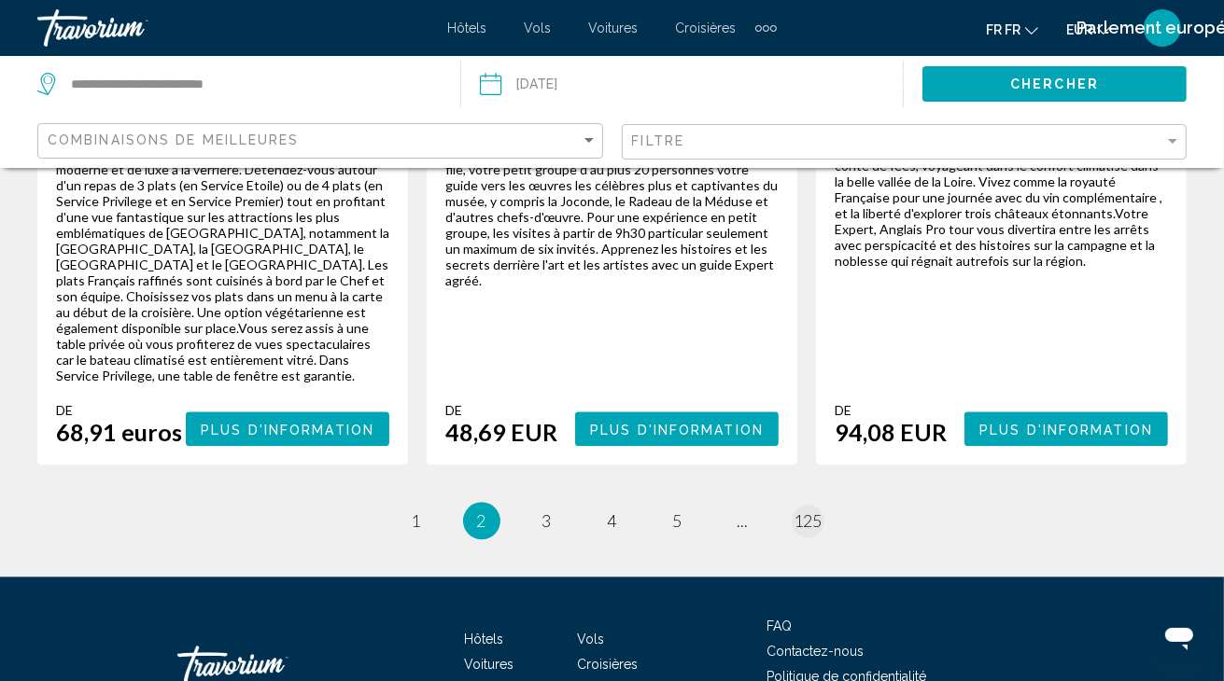
scroll to position [3457, 0]
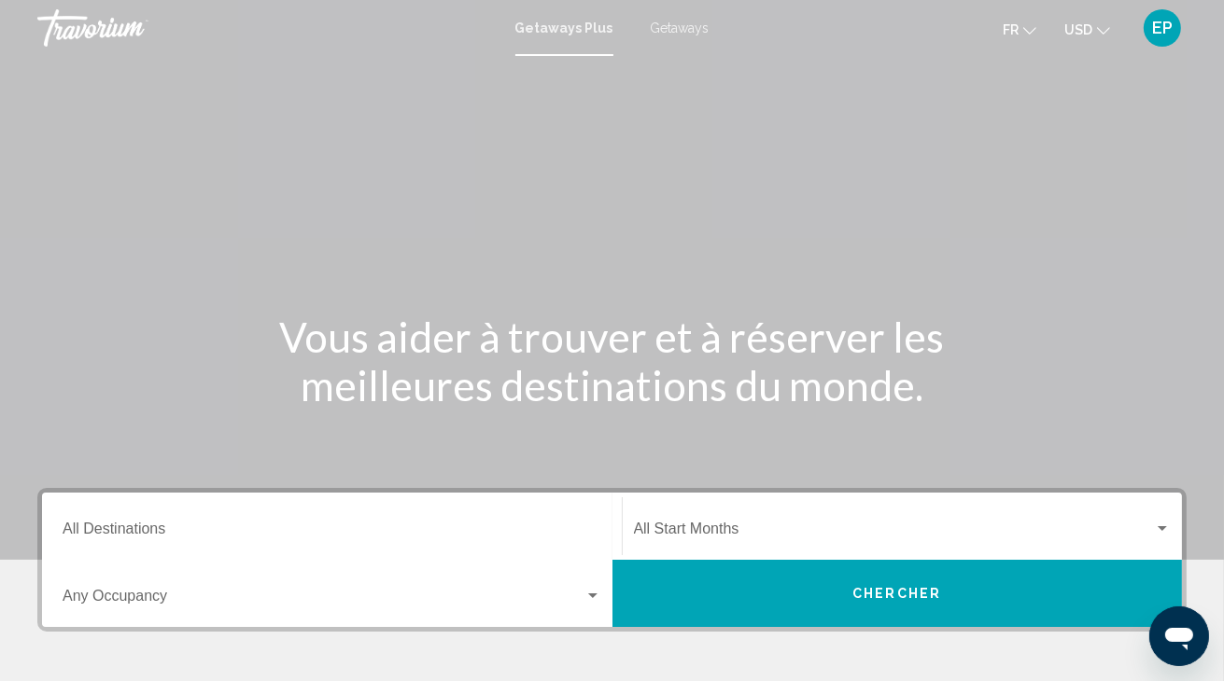
scroll to position [197, 0]
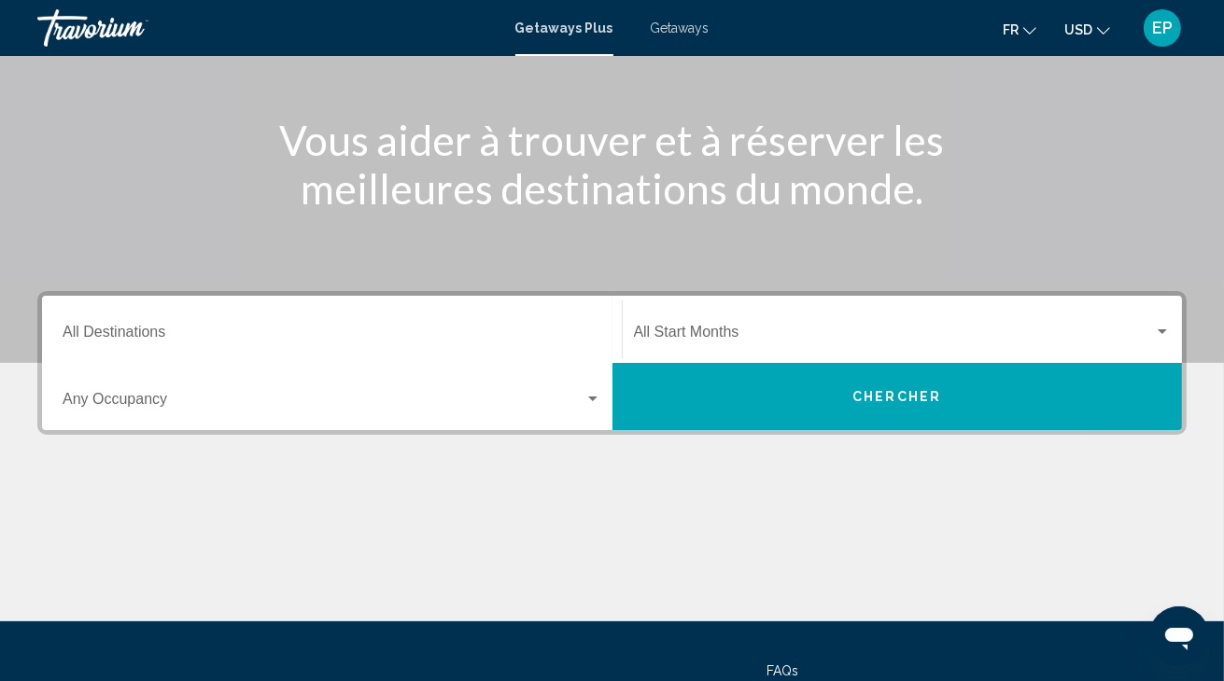
click at [532, 336] on input "Destination All Destinations" at bounding box center [332, 336] width 539 height 17
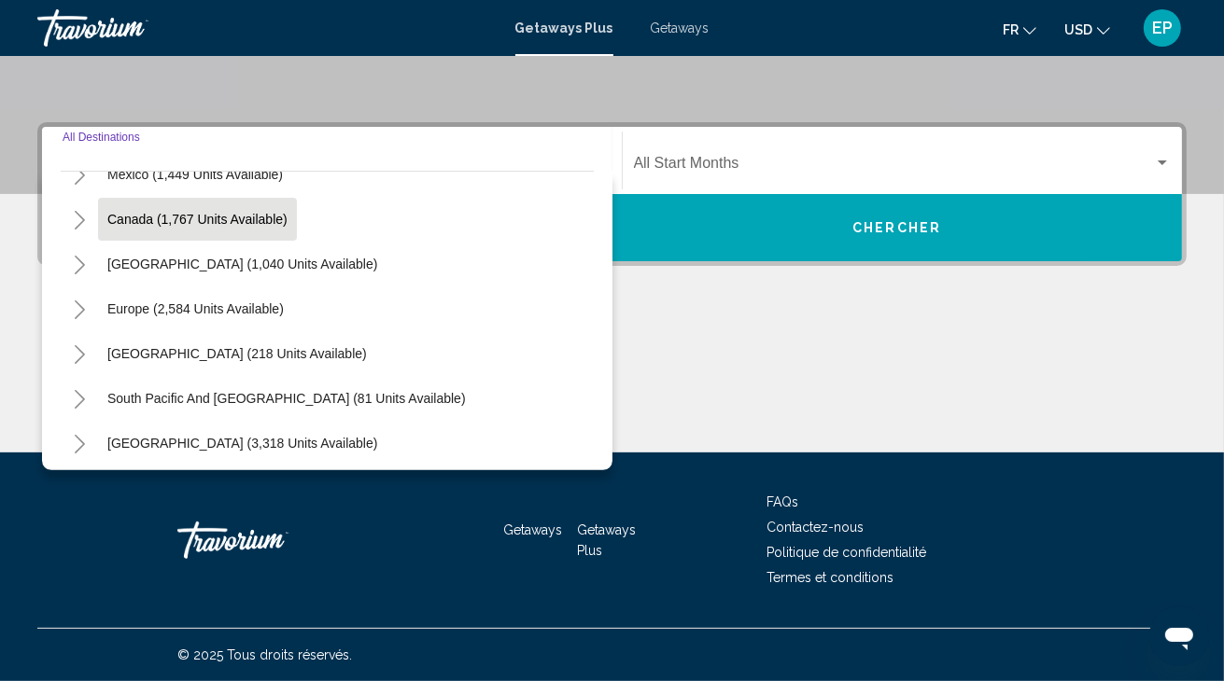
scroll to position [215, 0]
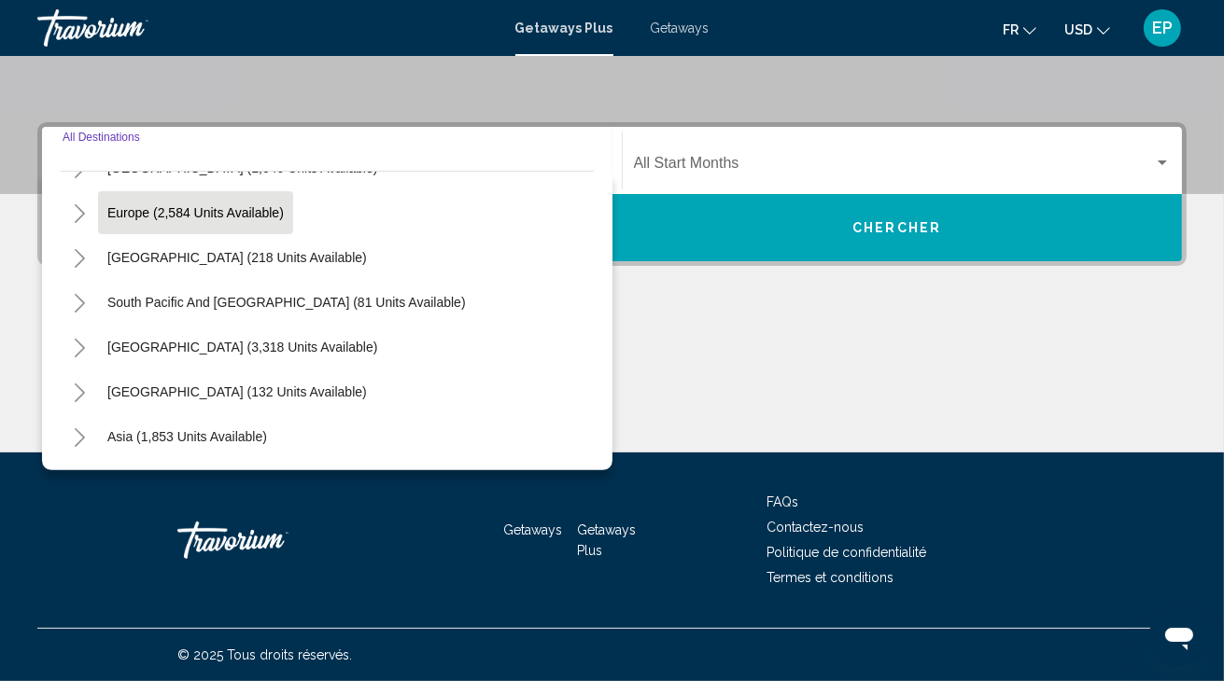
click at [187, 215] on span "Europe (2,584 units available)" at bounding box center [195, 212] width 176 height 15
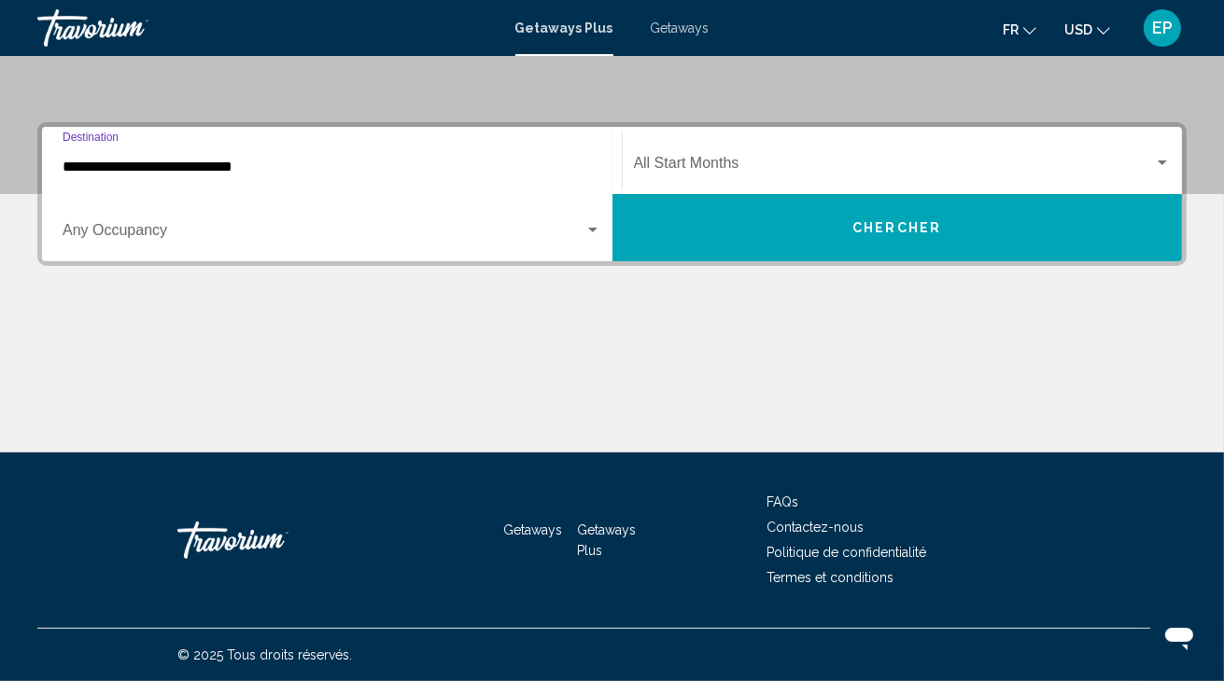
click at [147, 235] on span "Search widget" at bounding box center [324, 234] width 522 height 17
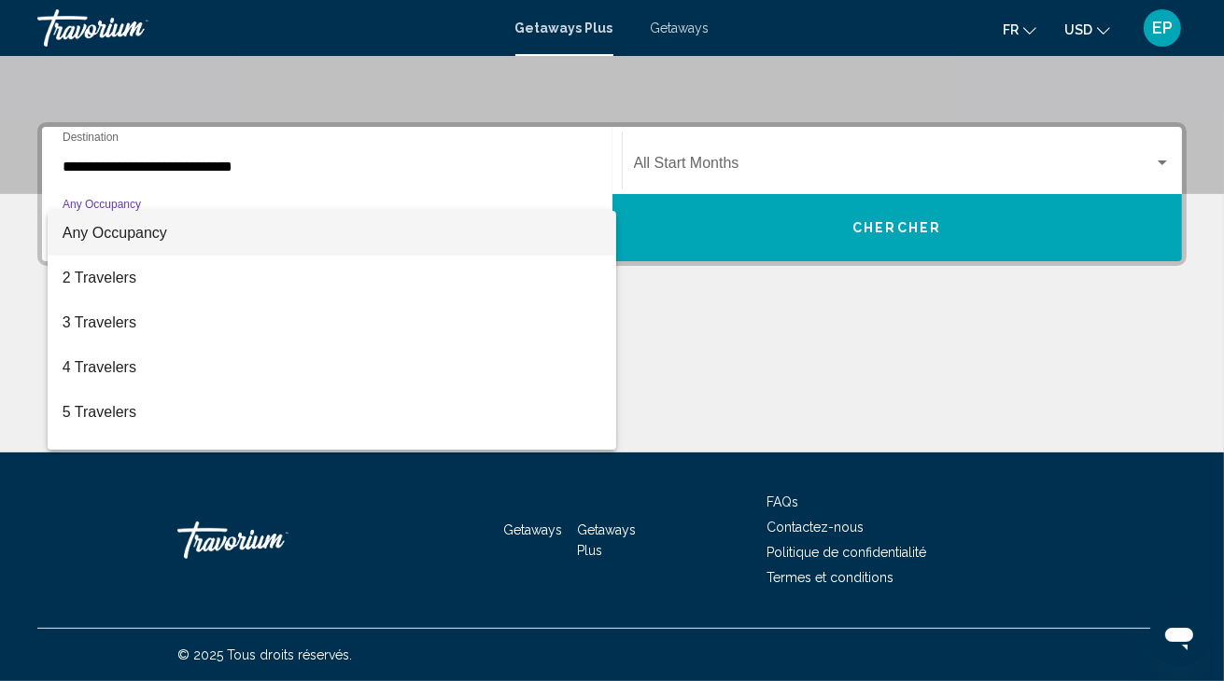
click at [413, 162] on div at bounding box center [612, 340] width 1224 height 681
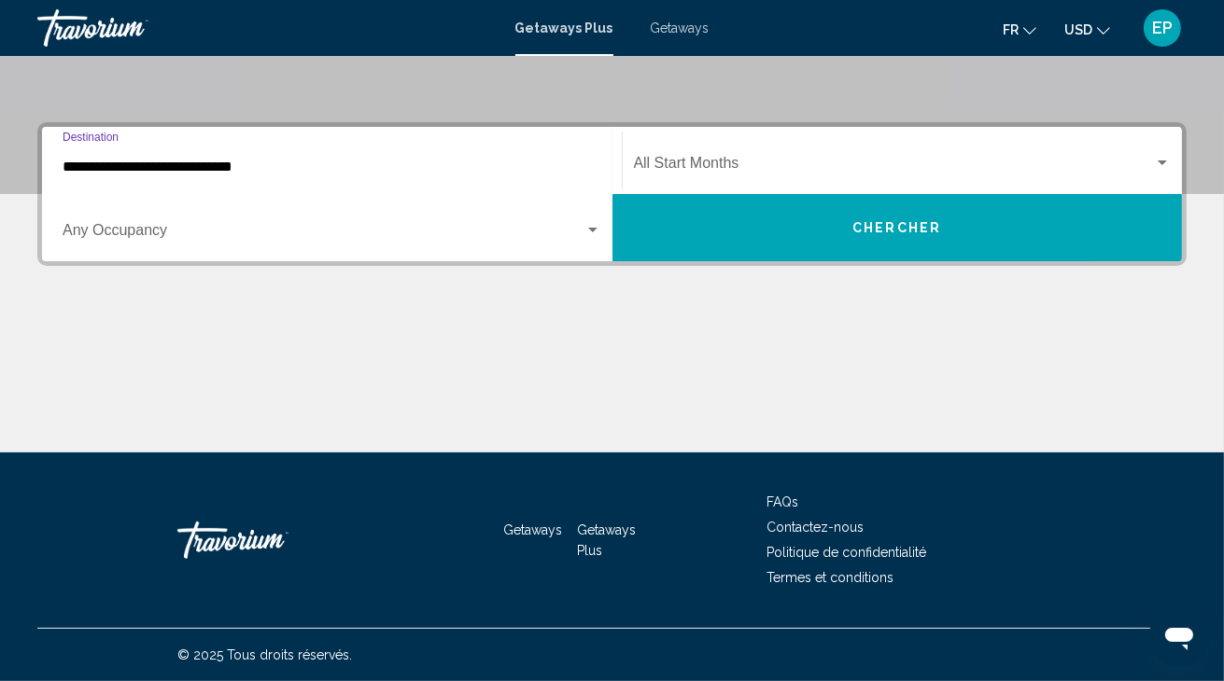
click at [271, 162] on input "**********" at bounding box center [332, 167] width 539 height 17
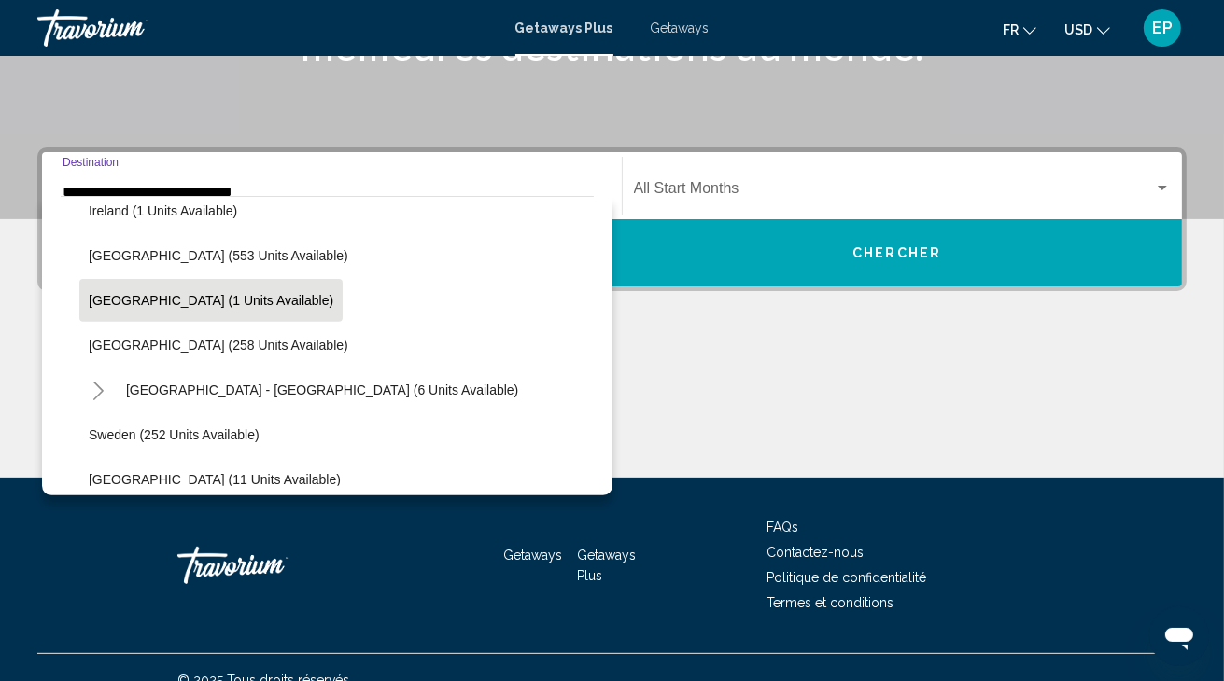
scroll to position [752, 0]
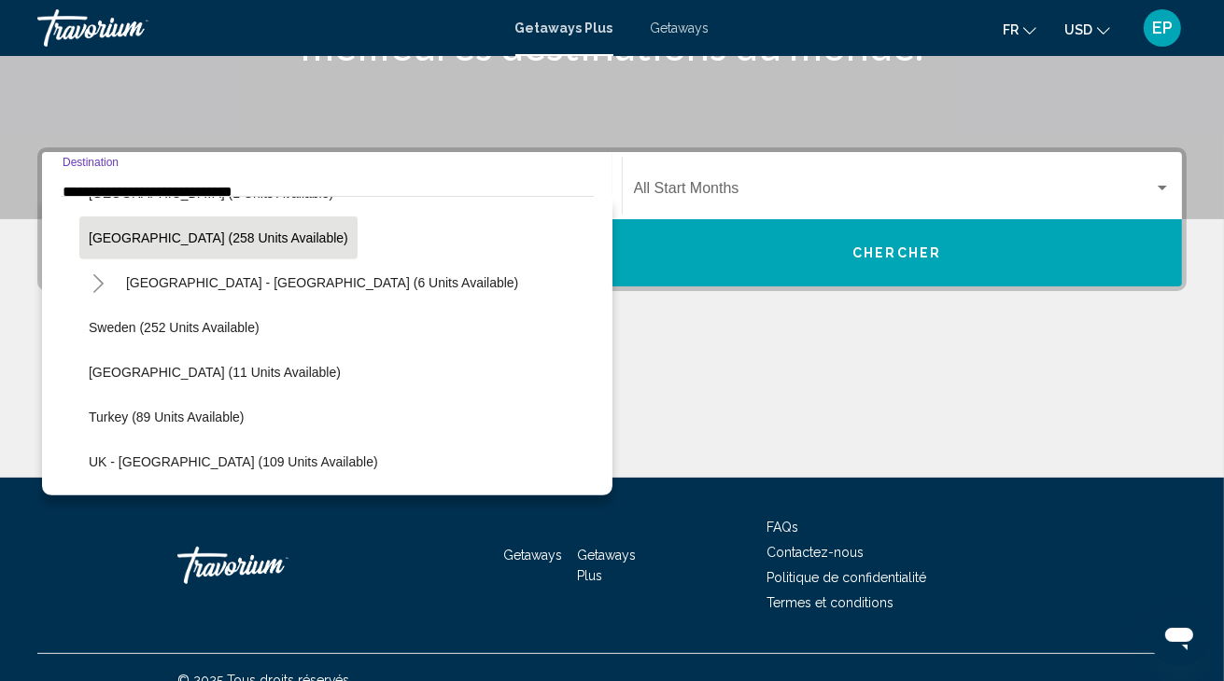
click at [177, 241] on span "Spain (258 units available)" at bounding box center [218, 238] width 259 height 15
type input "**********"
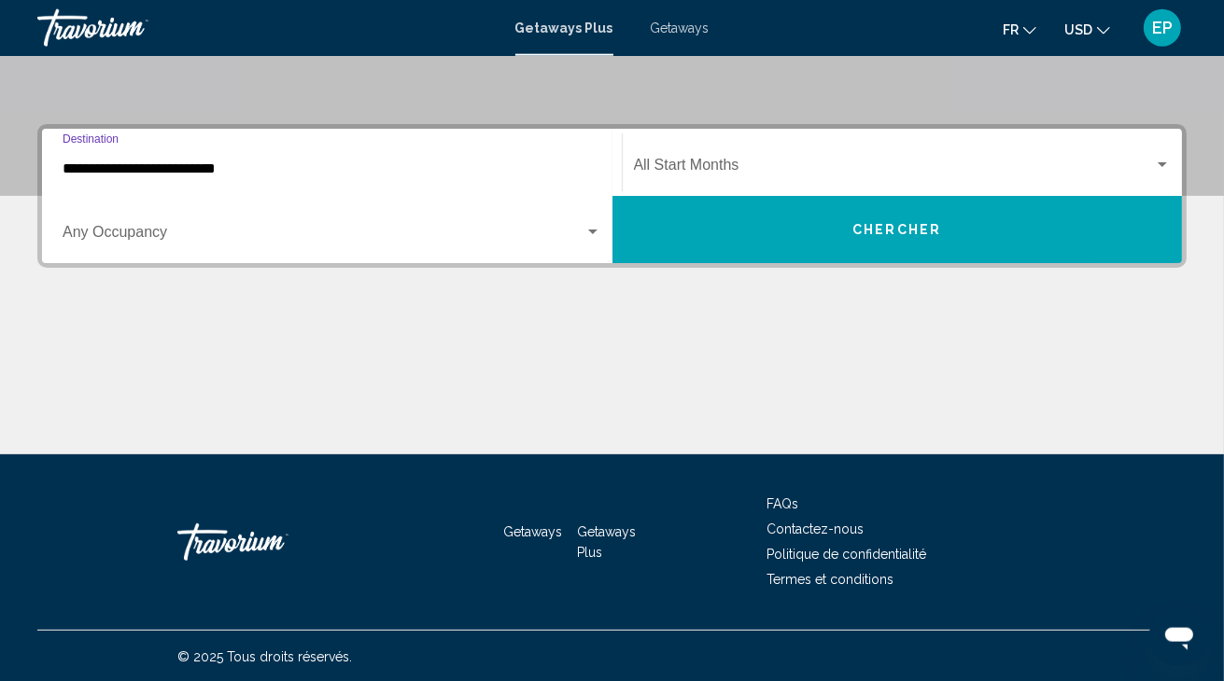
scroll to position [366, 0]
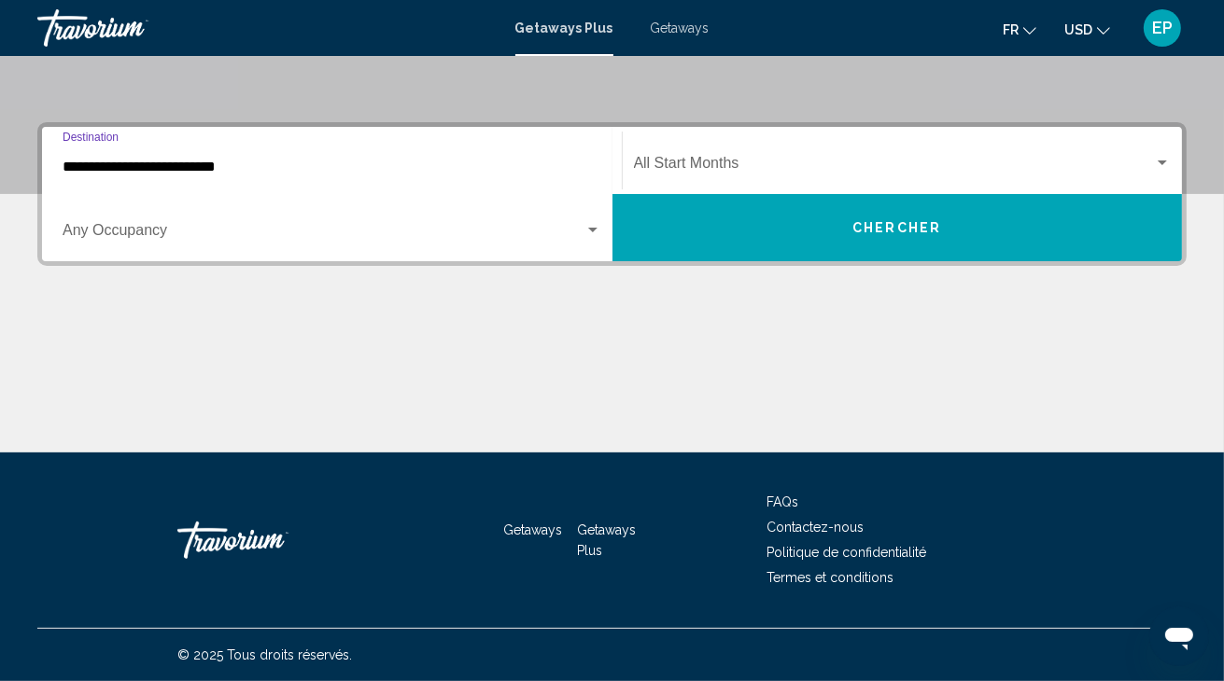
click at [695, 166] on span "Search widget" at bounding box center [894, 167] width 521 height 17
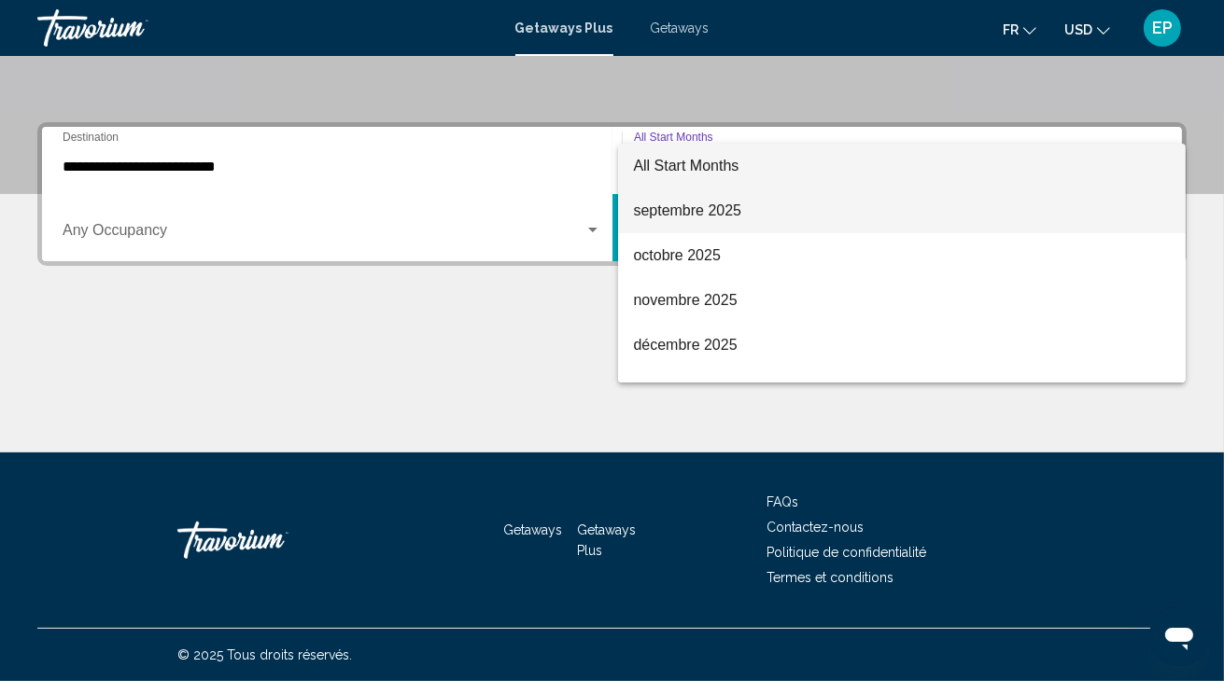
click at [695, 209] on span "septembre 2025" at bounding box center [902, 211] width 538 height 45
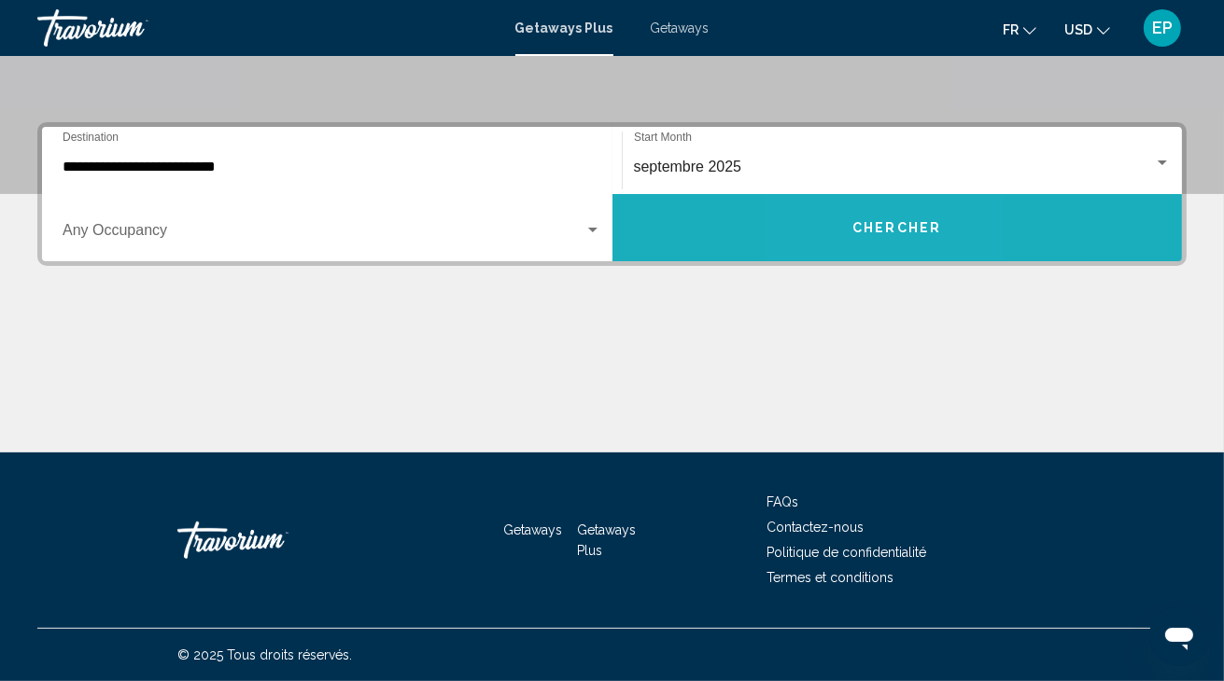
click at [856, 234] on span "Chercher" at bounding box center [896, 228] width 89 height 15
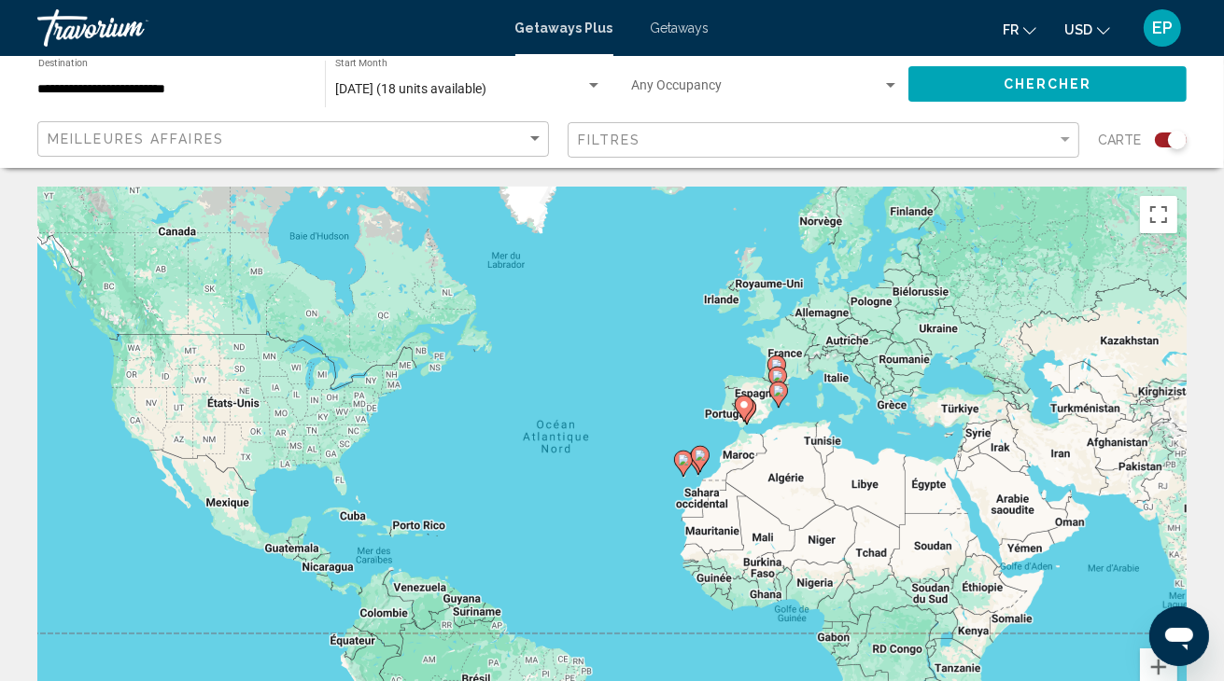
click at [745, 406] on image "Main content" at bounding box center [743, 404] width 11 height 11
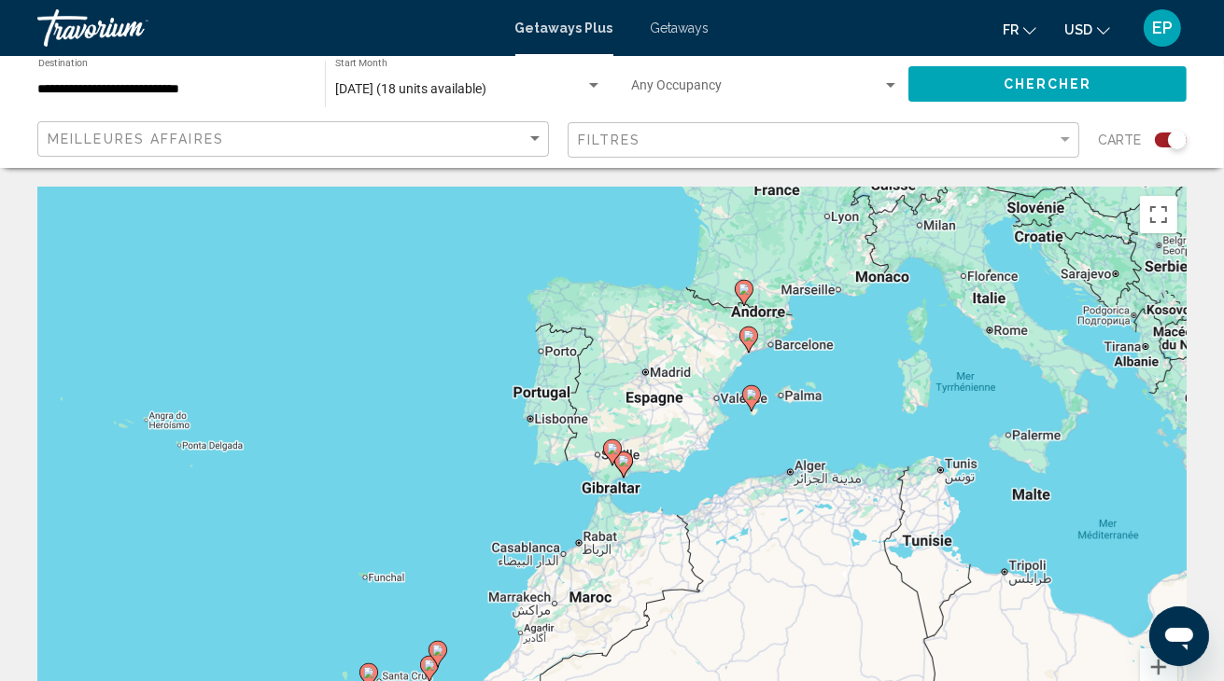
click at [628, 467] on icon "Main content" at bounding box center [622, 465] width 17 height 24
type input "**********"
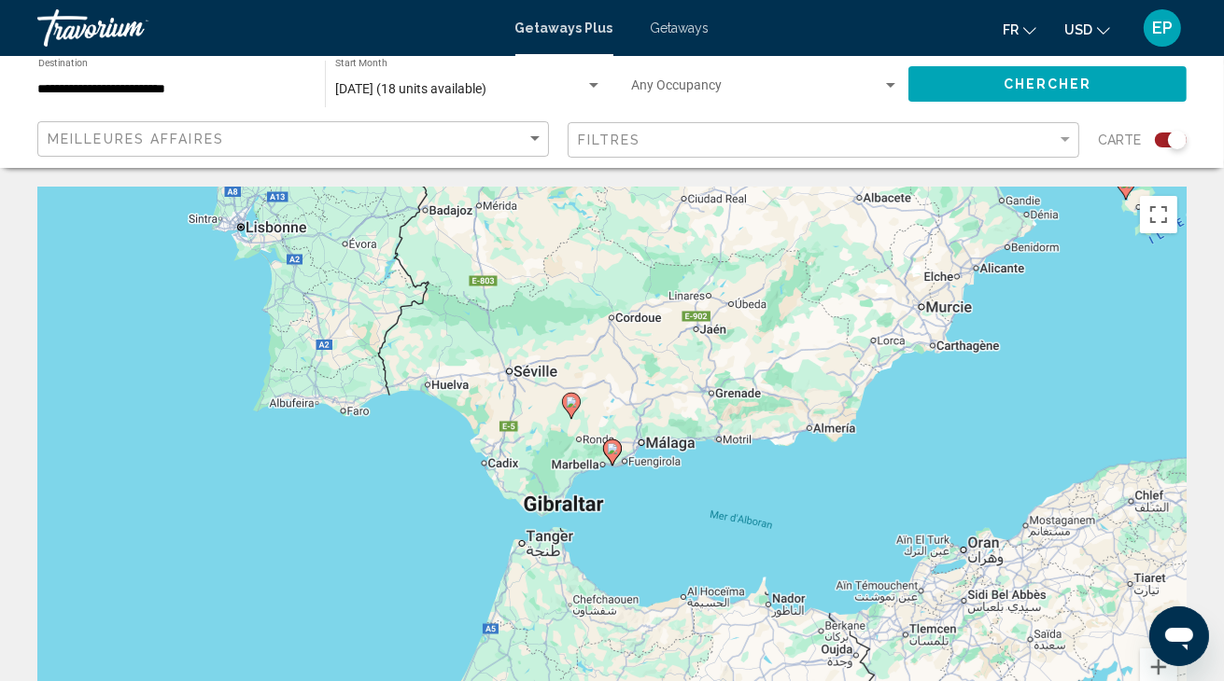
click at [614, 453] on image "Main content" at bounding box center [612, 448] width 11 height 11
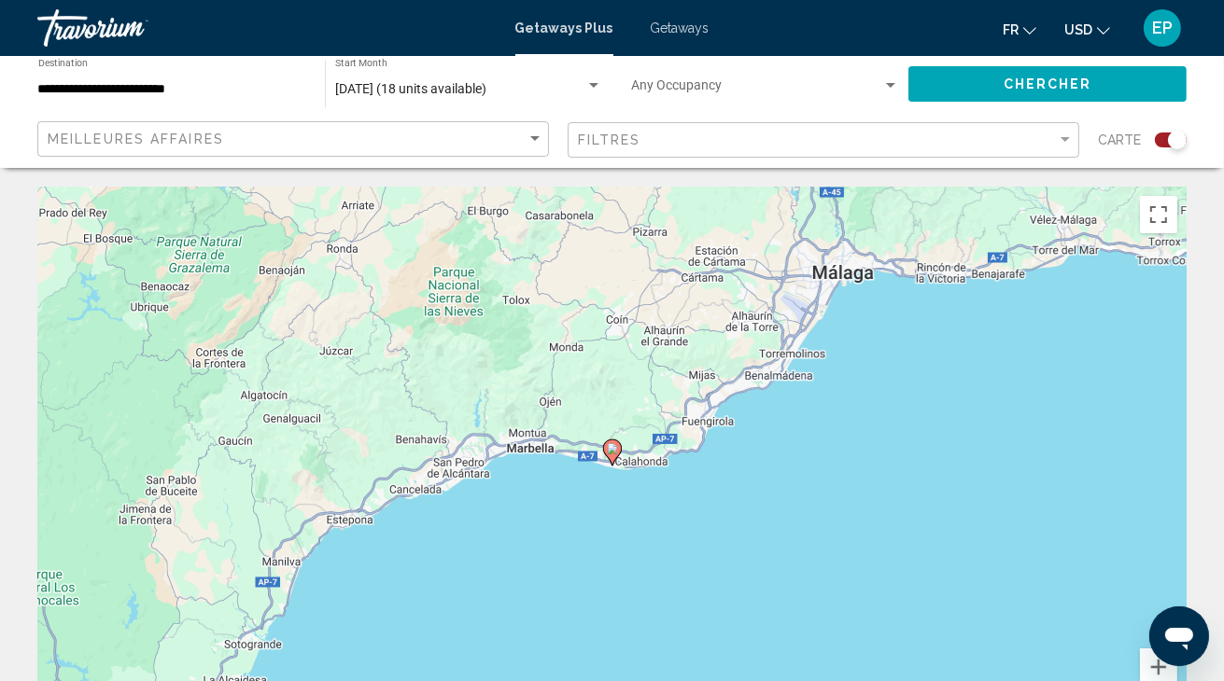
click at [609, 441] on icon "Main content" at bounding box center [612, 453] width 19 height 26
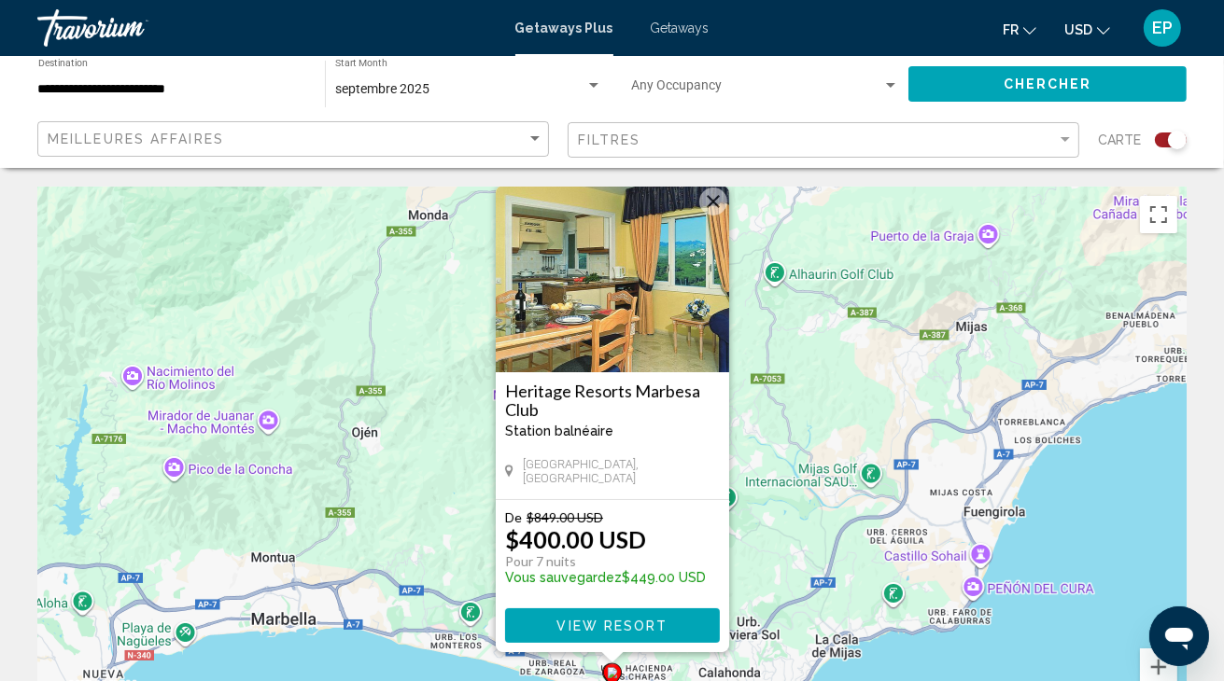
click at [625, 628] on span "View Resort" at bounding box center [611, 626] width 111 height 15
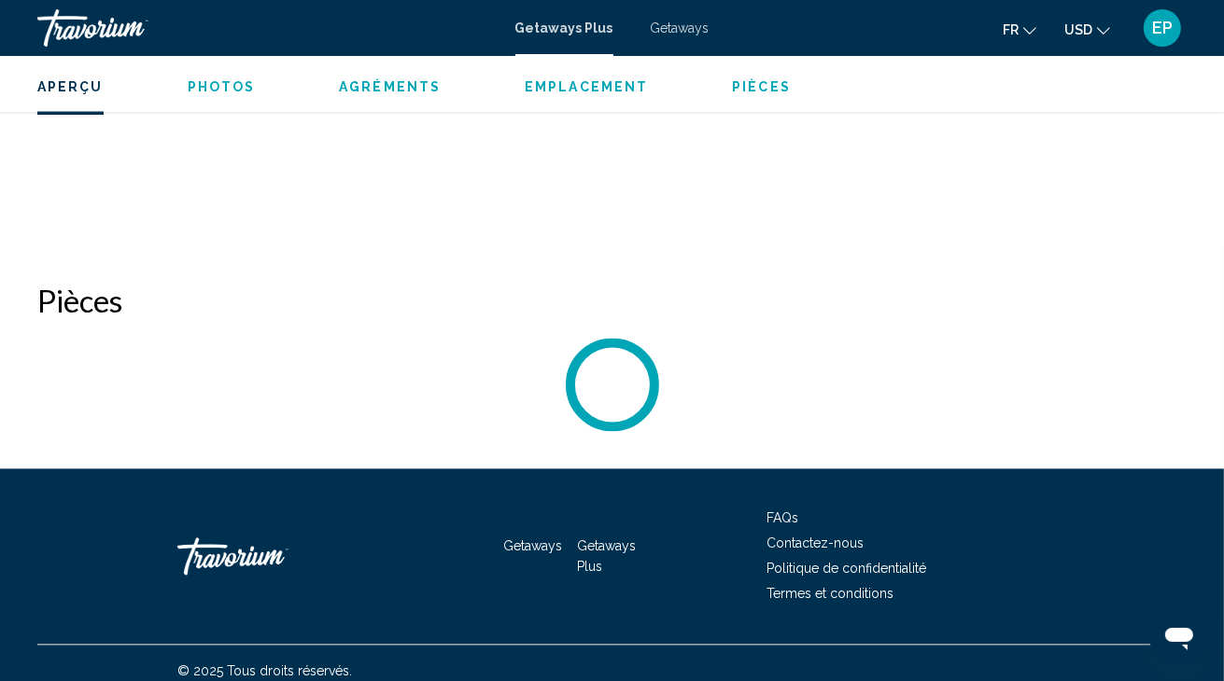
scroll to position [2964, 0]
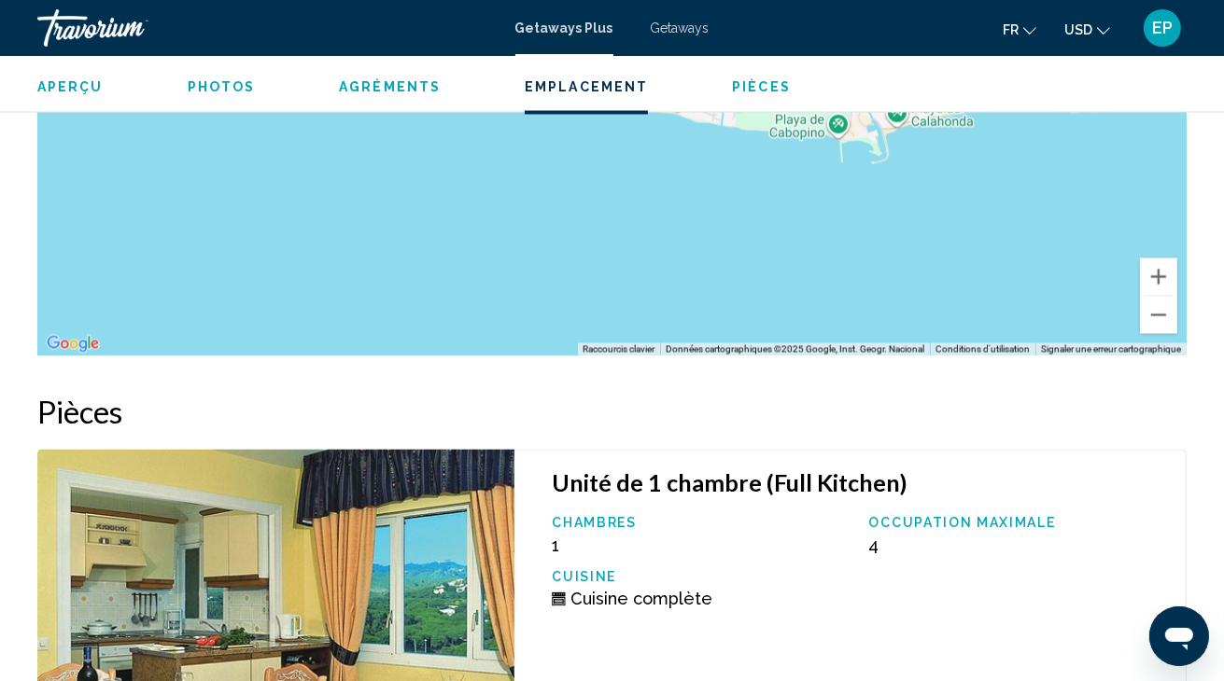
click at [1096, 39] on button "USD USD ($) MXN (Mex$) CAD (Can$) GBP (£) EUR (€) AUD (A$) NZD (NZ$) CNY (CN¥)" at bounding box center [1087, 29] width 46 height 27
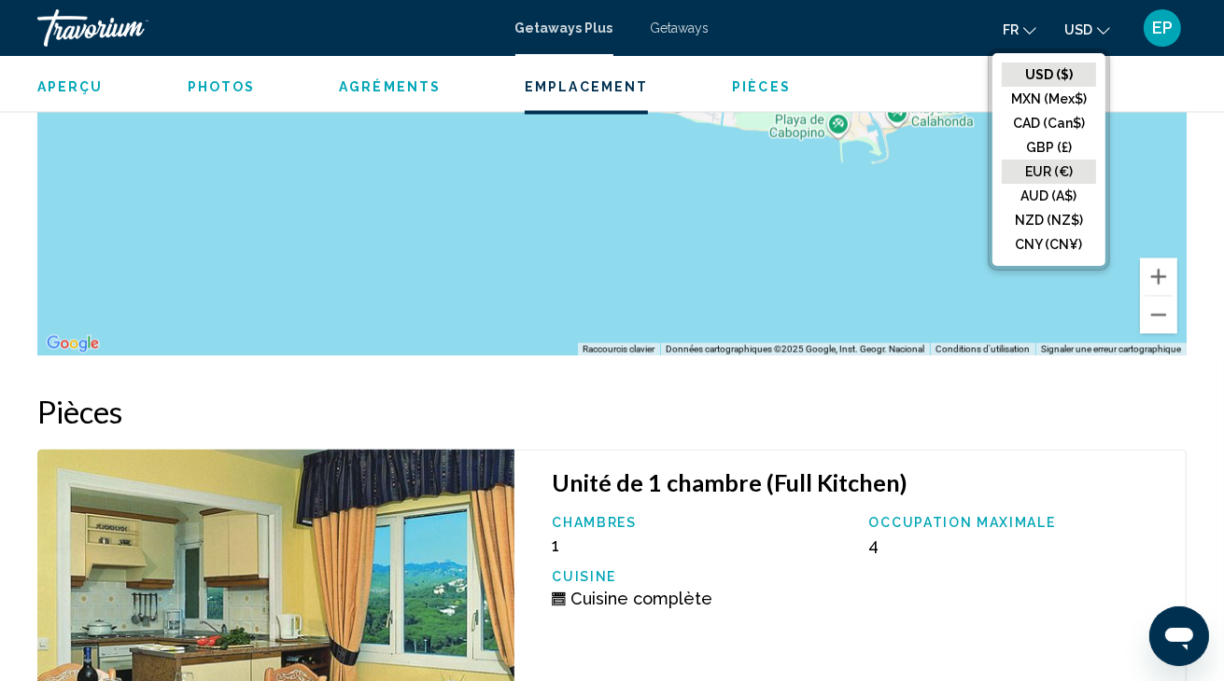
click at [1063, 166] on button "EUR (€)" at bounding box center [1048, 172] width 94 height 24
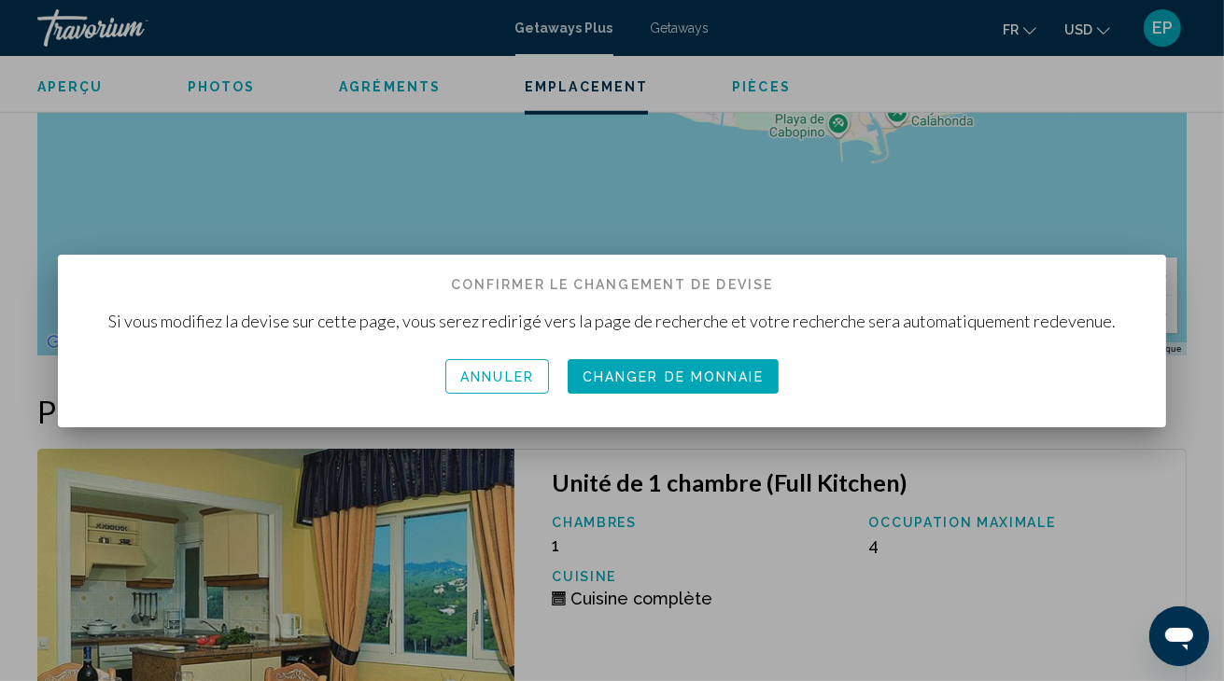
click at [686, 376] on span "Changer de monnaie" at bounding box center [672, 377] width 181 height 15
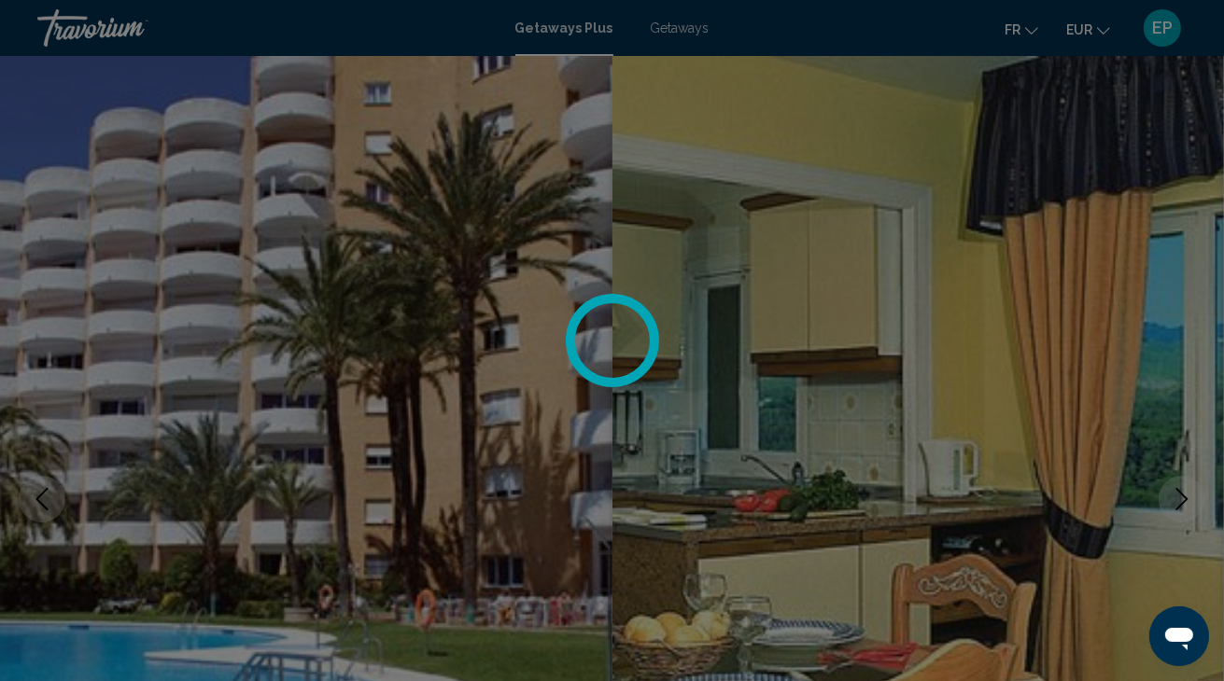
scroll to position [2964, 0]
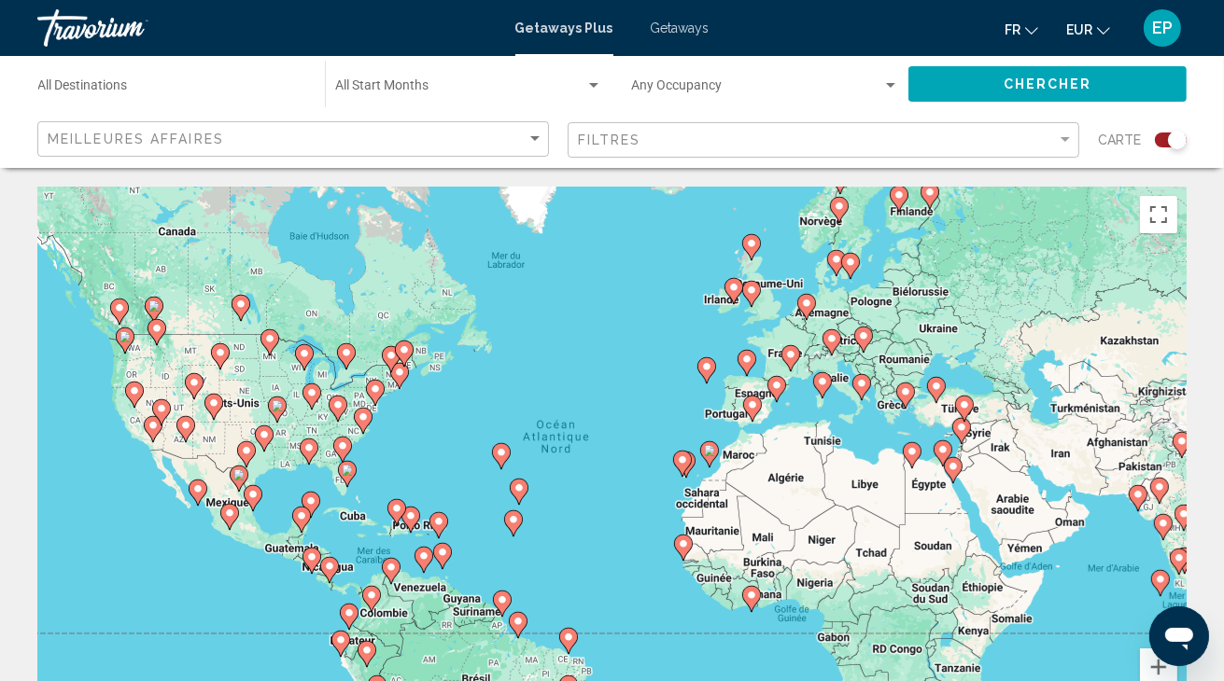
click at [267, 130] on div "Meilleures affaires" at bounding box center [296, 139] width 496 height 35
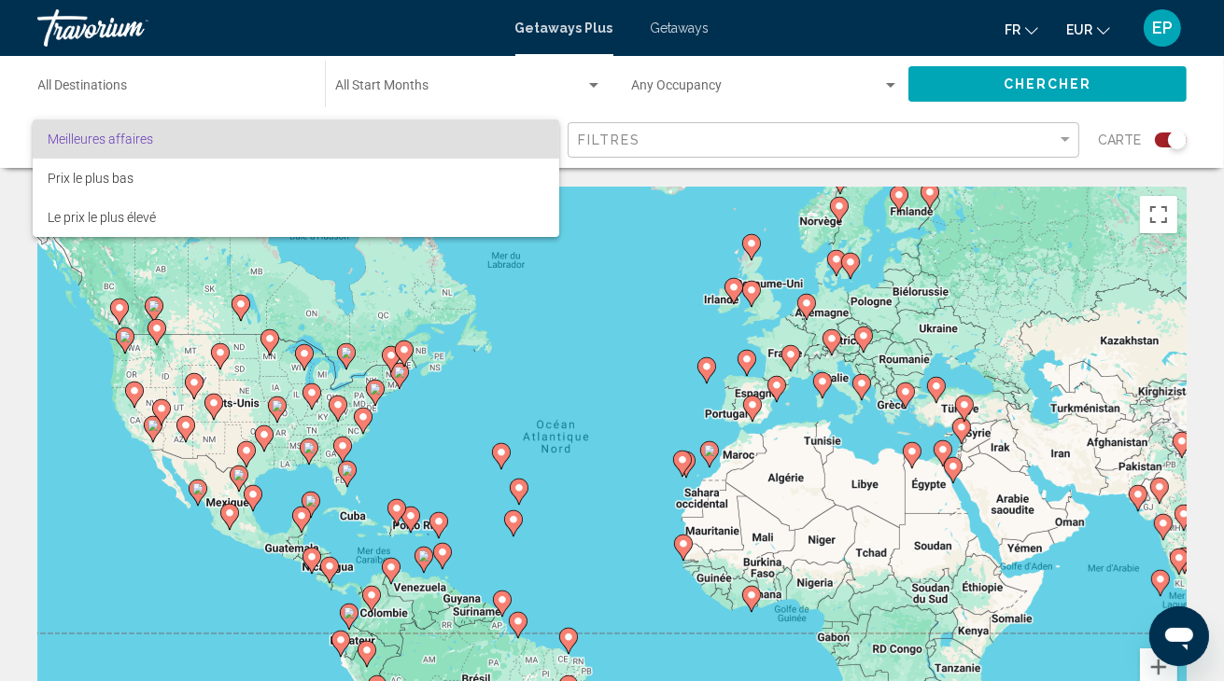
click at [211, 93] on div at bounding box center [612, 340] width 1224 height 681
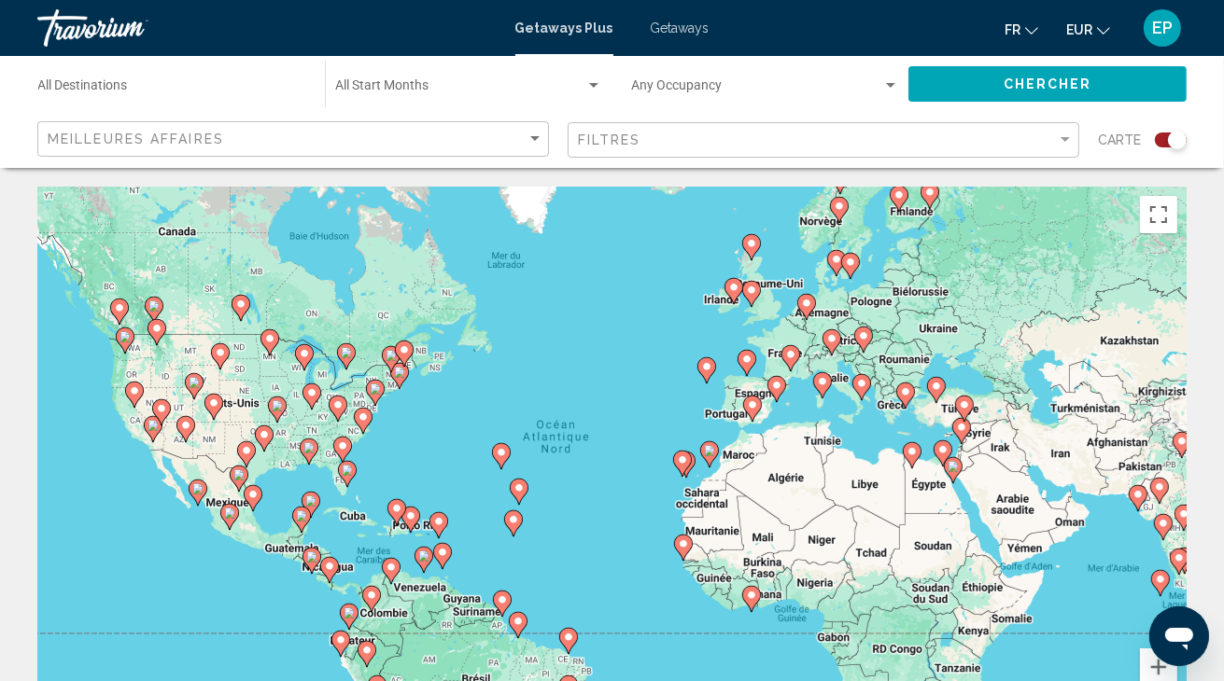
click at [211, 93] on input "Destination All Destinations" at bounding box center [172, 89] width 268 height 15
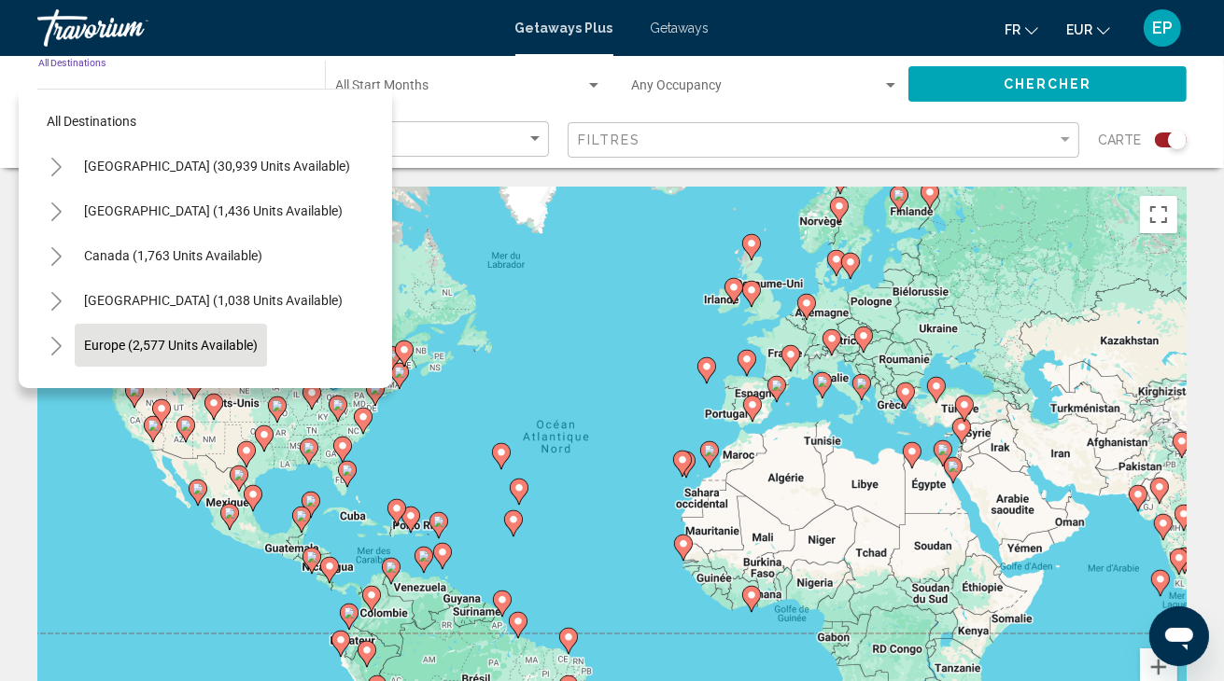
click at [159, 351] on span "Europe (2,577 units available)" at bounding box center [171, 345] width 174 height 15
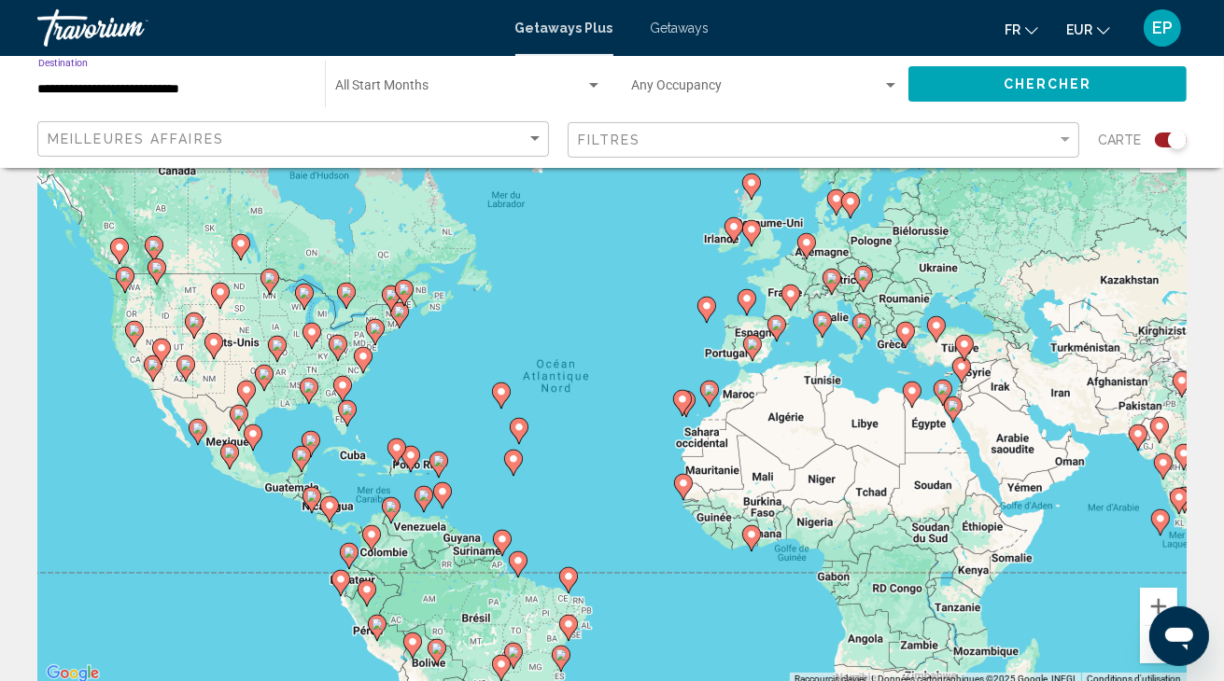
scroll to position [98, 0]
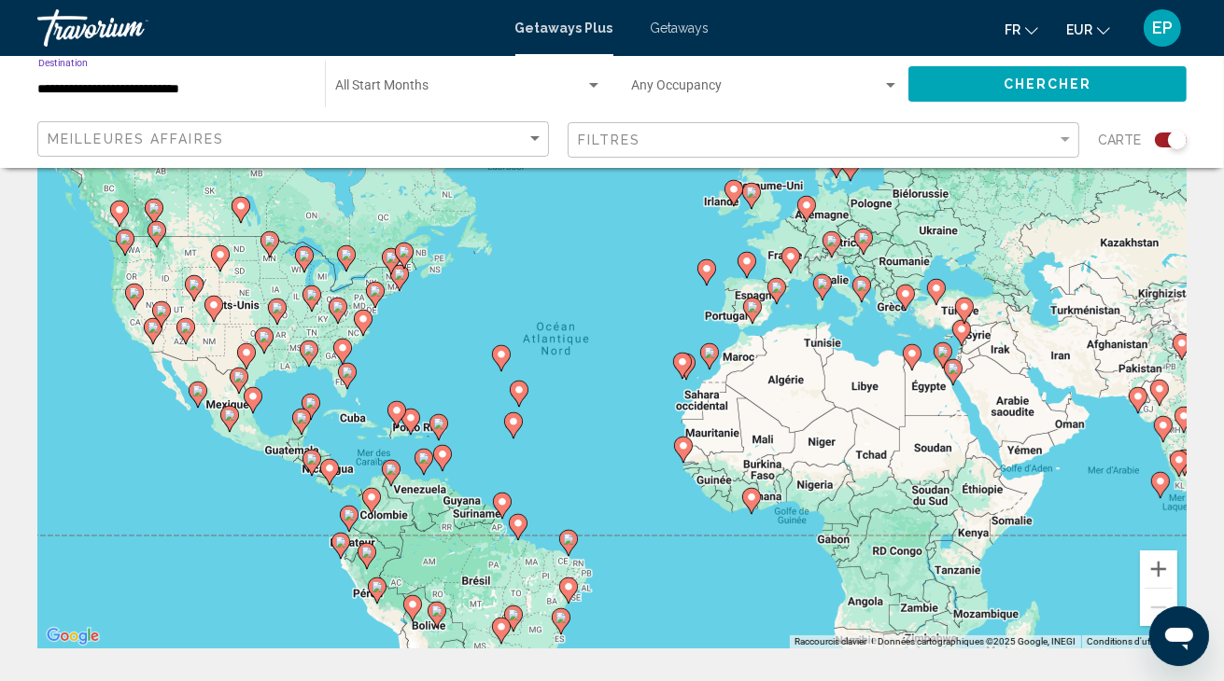
click at [456, 91] on span "Search widget" at bounding box center [460, 89] width 250 height 15
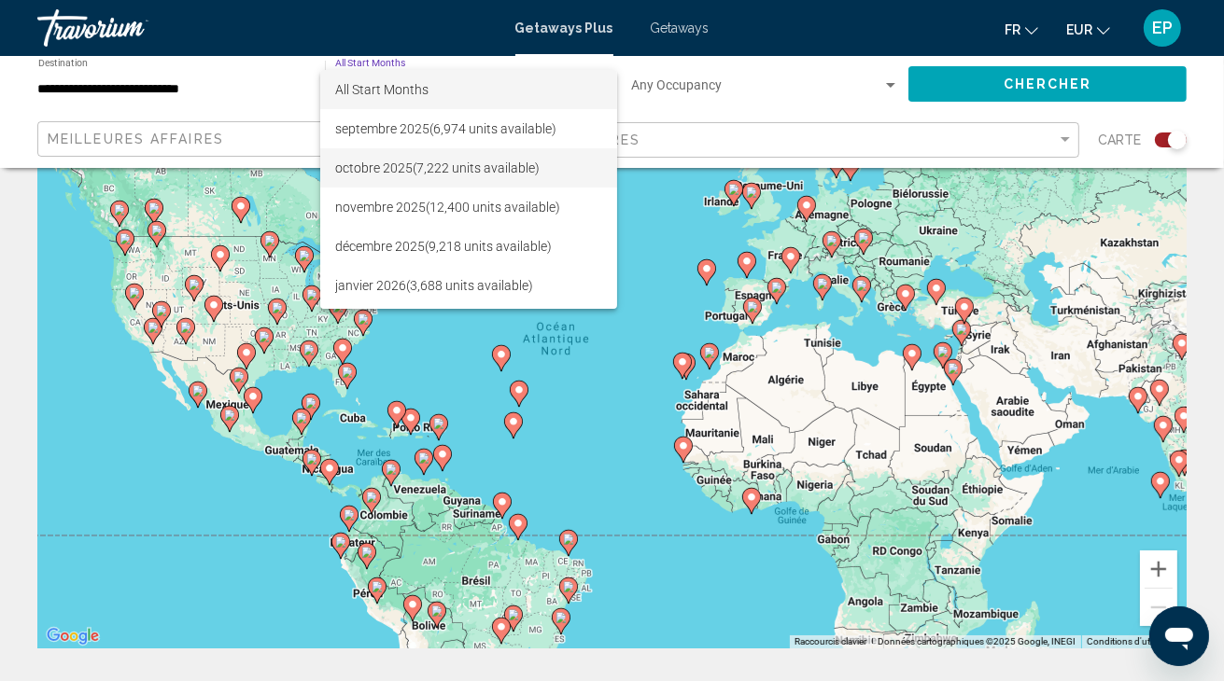
click at [432, 162] on span "octobre 2025 (7,222 units available)" at bounding box center [468, 167] width 267 height 39
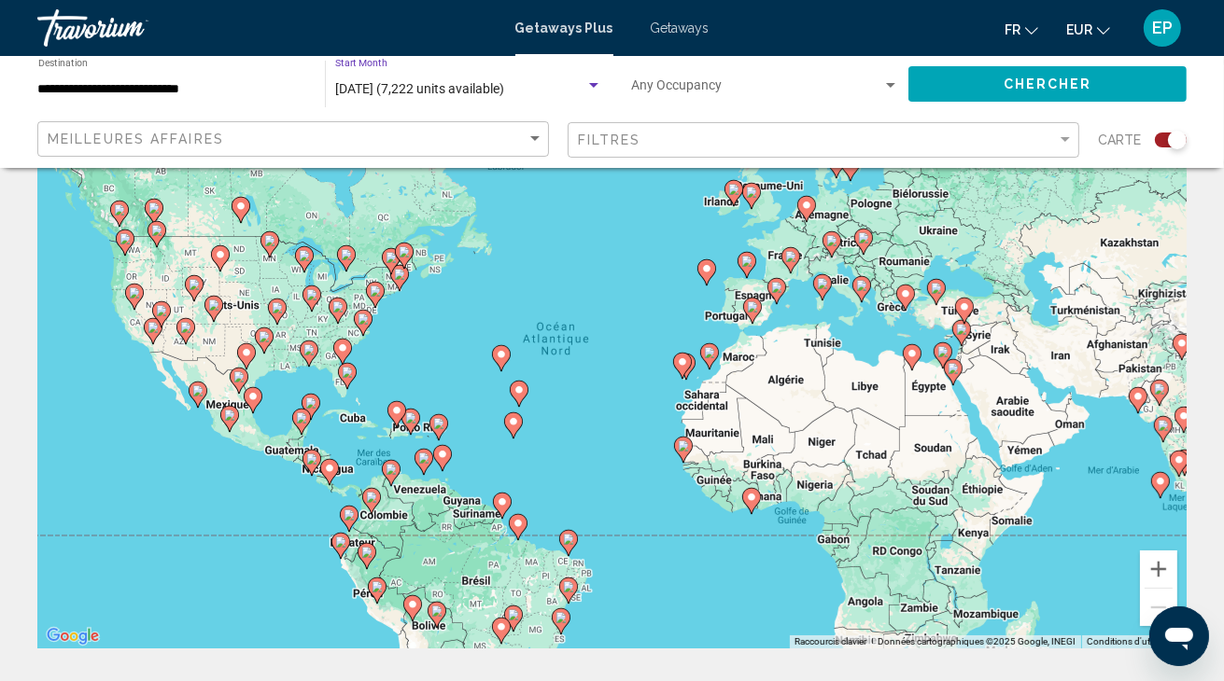
click at [844, 77] on div "Occupancy Any Occupancy" at bounding box center [765, 84] width 268 height 51
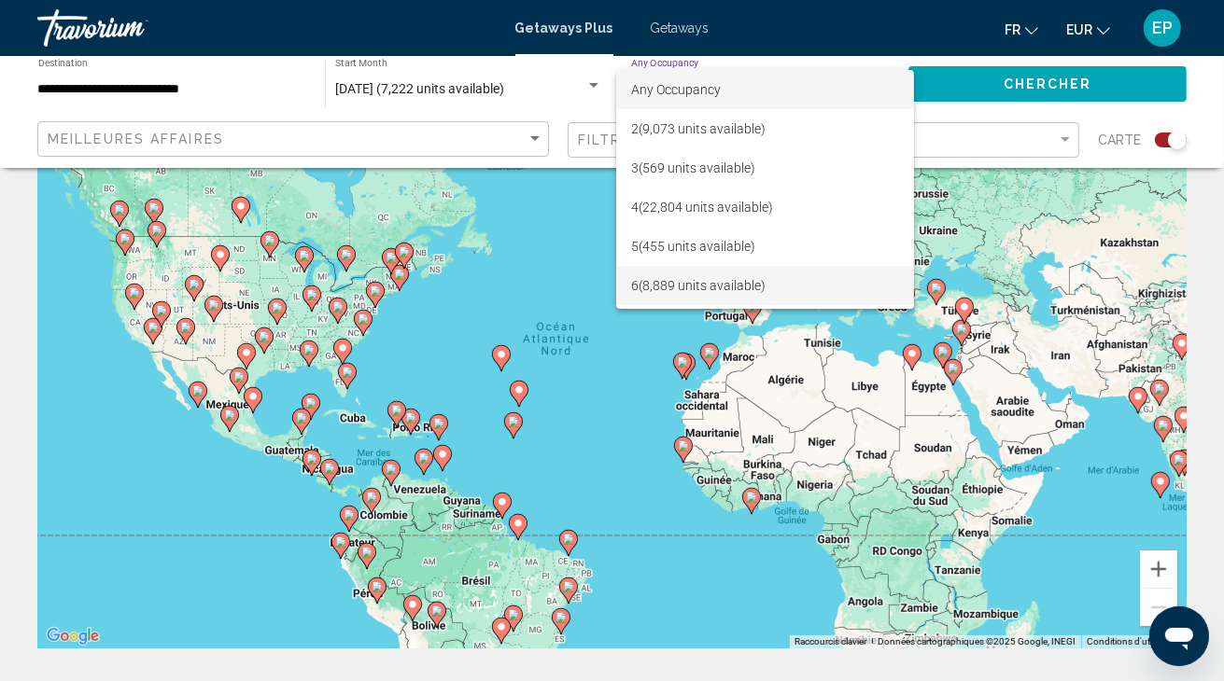
click at [671, 276] on span "6 (8,889 units available)" at bounding box center [765, 285] width 268 height 39
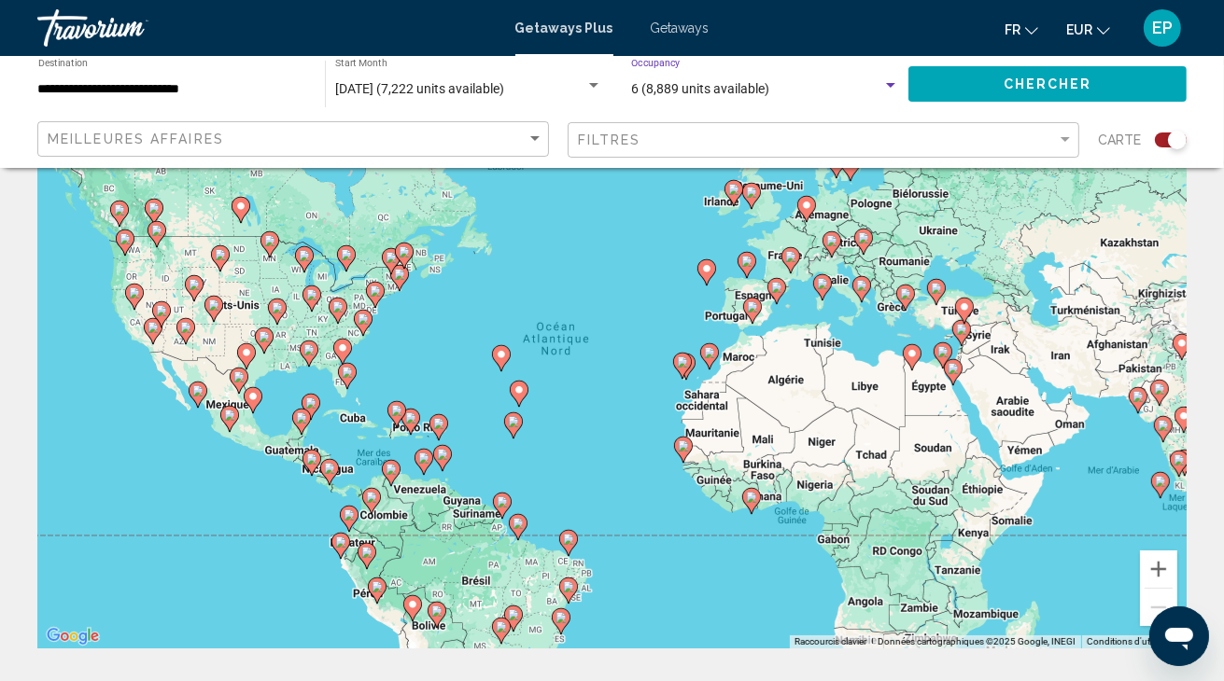
click at [1085, 78] on span "Chercher" at bounding box center [1047, 84] width 89 height 15
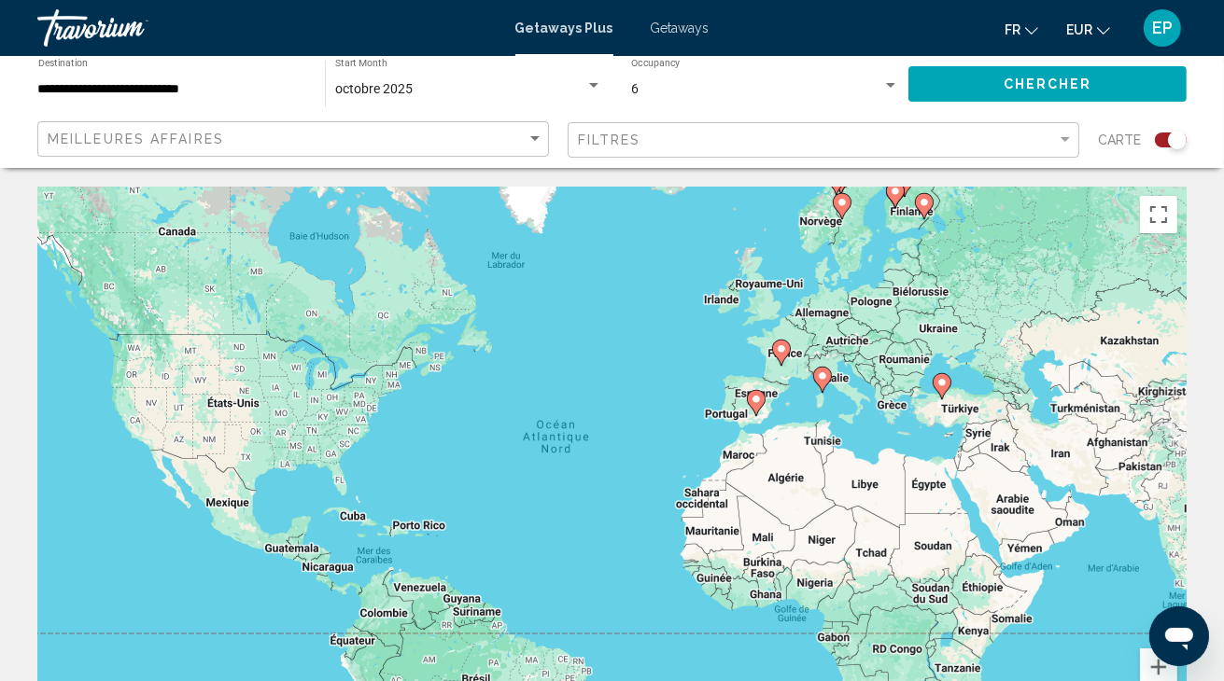
click at [827, 383] on icon "Main content" at bounding box center [821, 380] width 17 height 24
type input "**********"
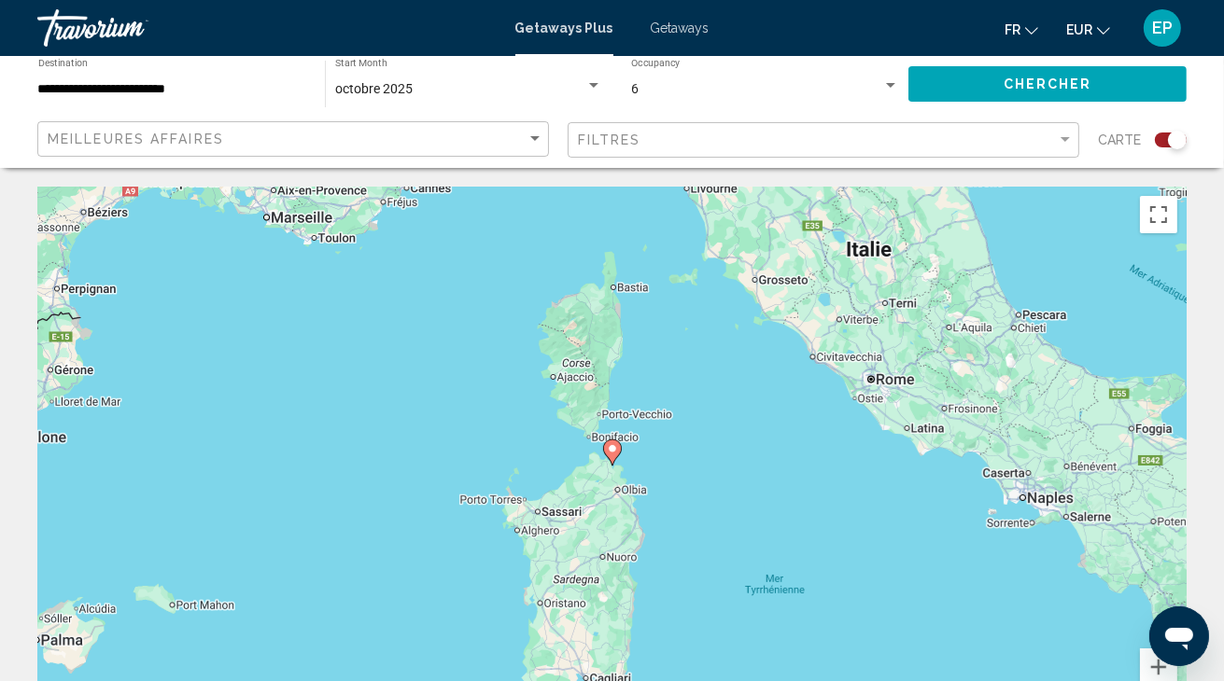
click at [620, 458] on gmp-advanced-marker "Main content" at bounding box center [612, 453] width 19 height 28
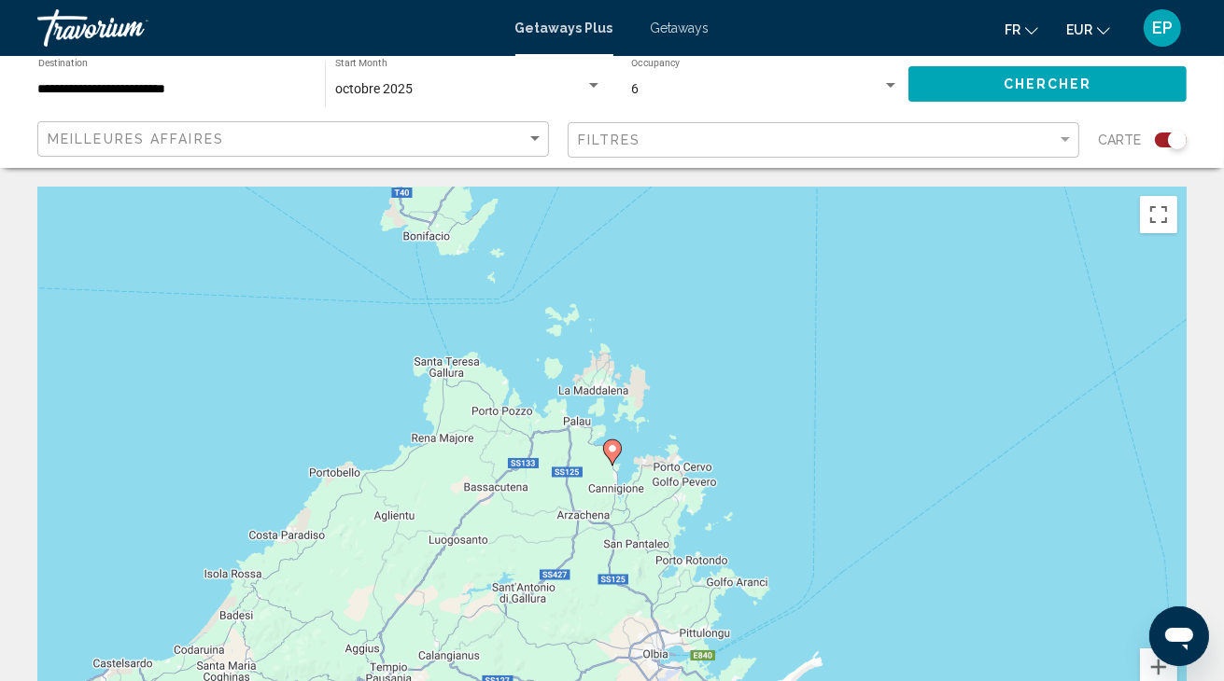
click at [617, 447] on image "Main content" at bounding box center [612, 448] width 11 height 11
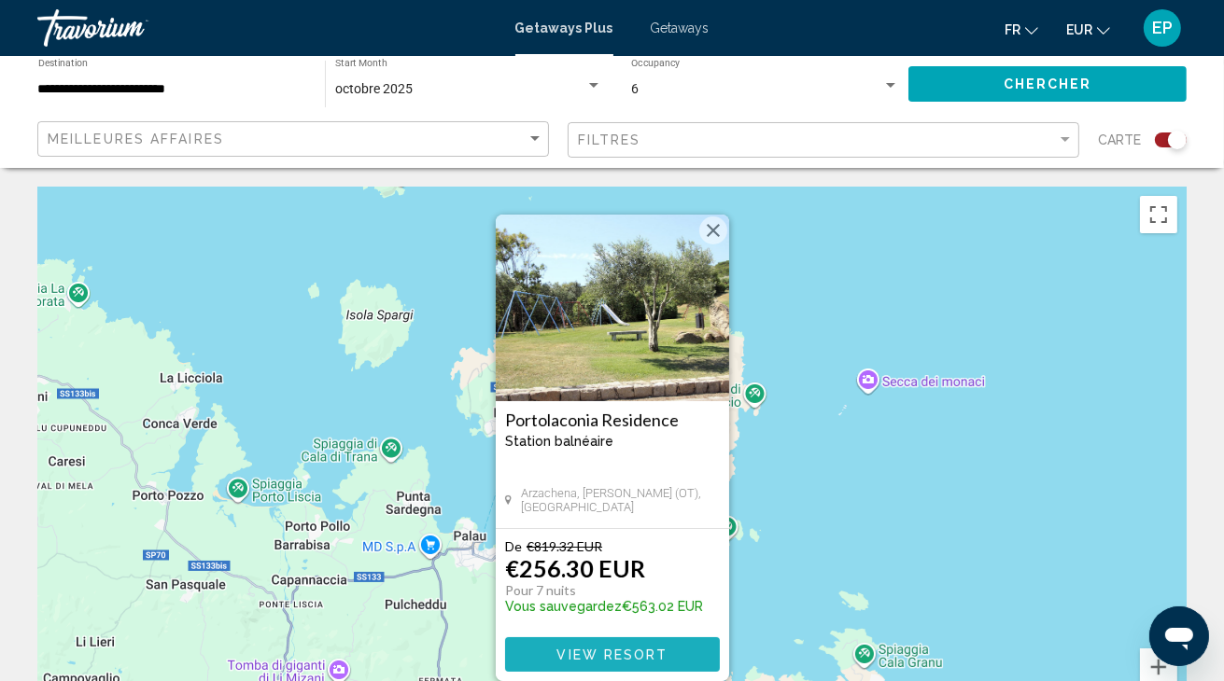
click at [624, 653] on span "View Resort" at bounding box center [611, 655] width 111 height 15
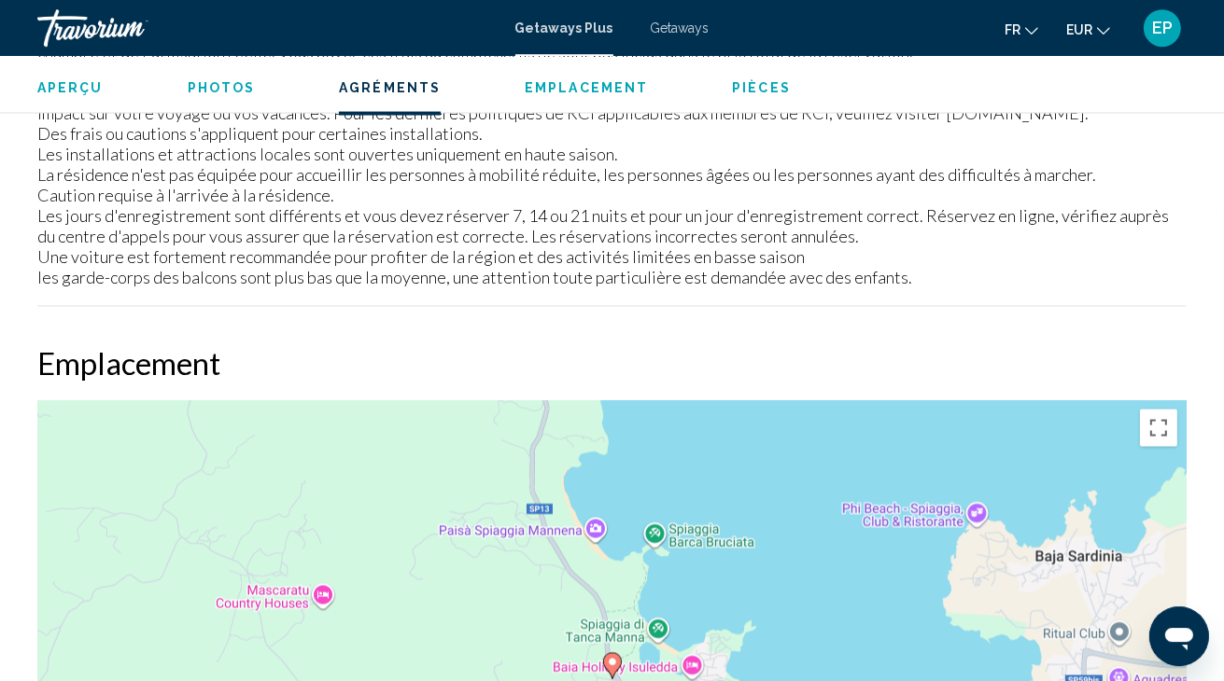
scroll to position [2226, 0]
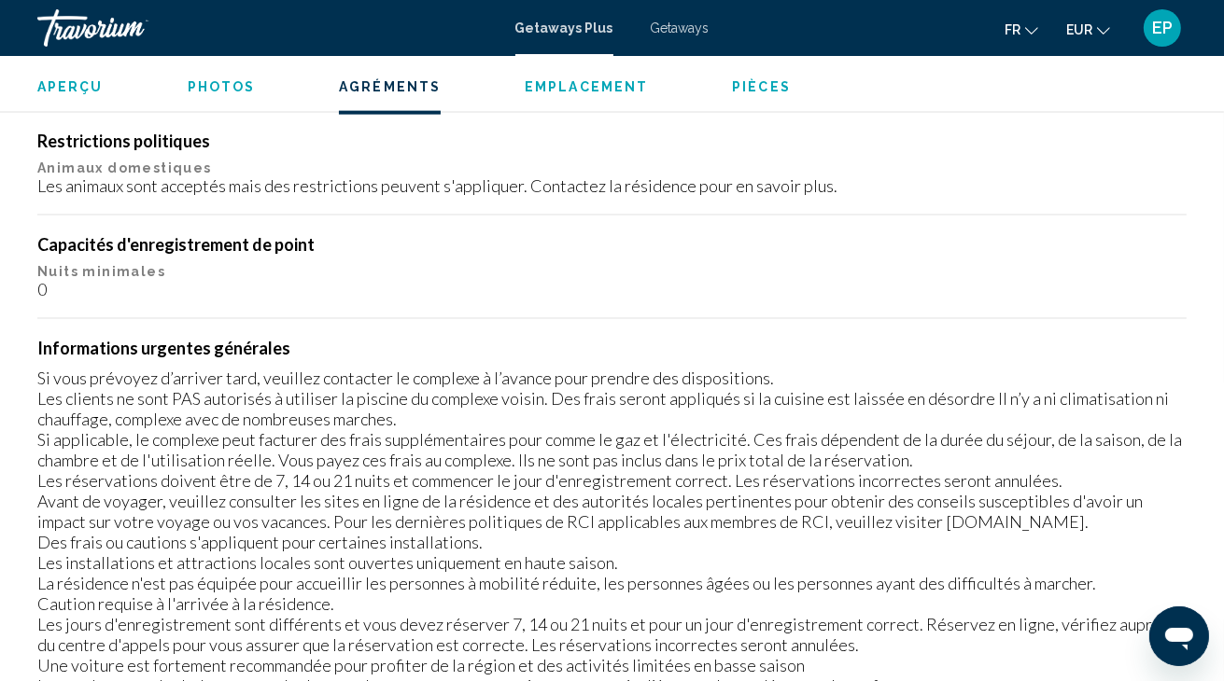
click at [564, 74] on div "Aperçu Photos Agréments Emplacement Pièces Rechercher" at bounding box center [612, 85] width 1224 height 58
click at [568, 90] on span "Emplacement" at bounding box center [586, 86] width 123 height 15
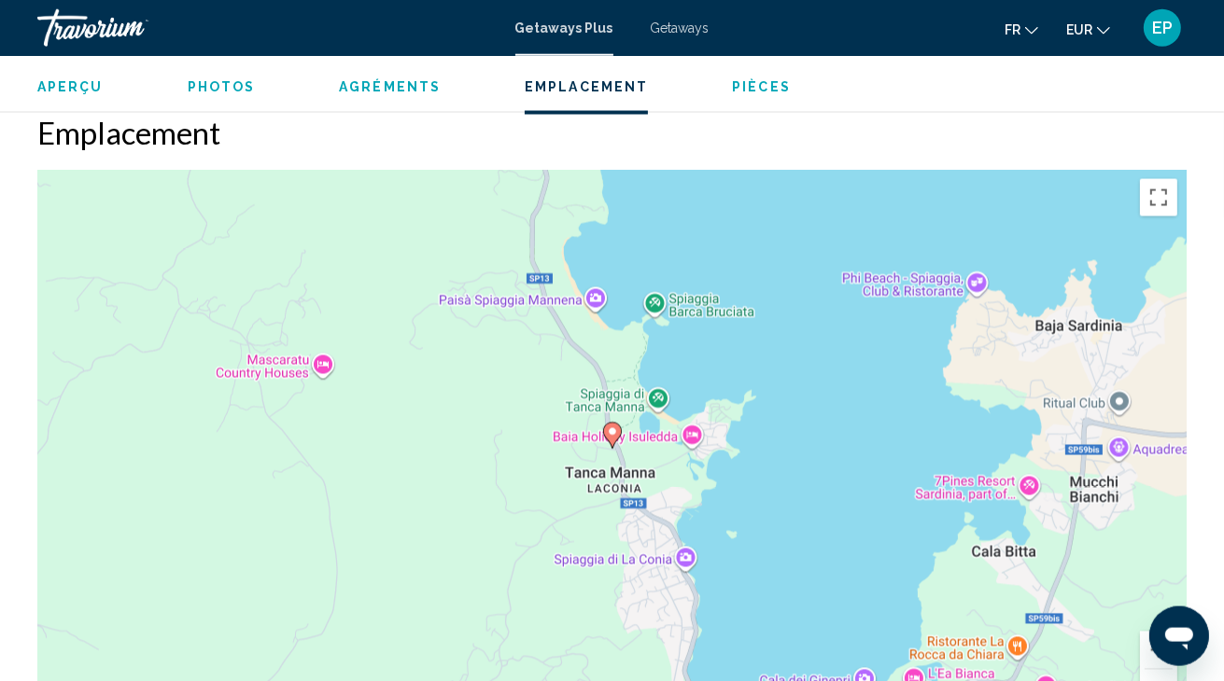
scroll to position [2866, 0]
click at [219, 97] on div "Aperçu Photos Agréments Emplacement Pièces Rechercher" at bounding box center [612, 85] width 1224 height 58
click at [207, 83] on span "Photos" at bounding box center [222, 86] width 68 height 15
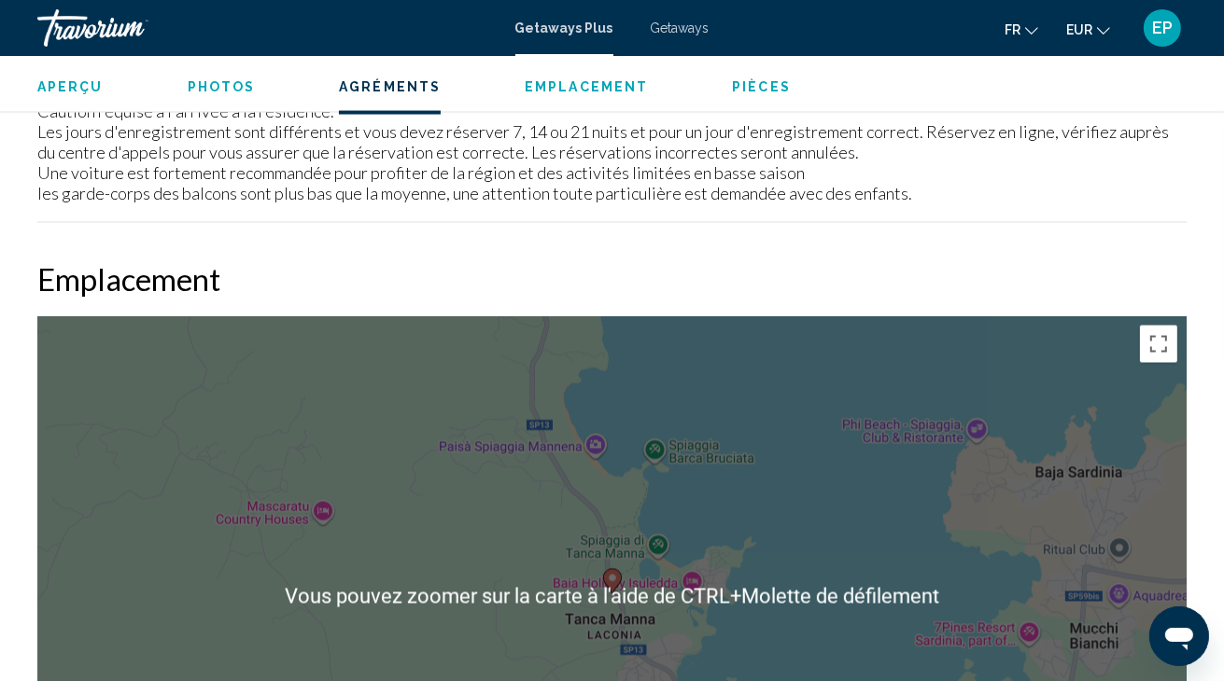
scroll to position [2128, 0]
